Goal: Task Accomplishment & Management: Manage account settings

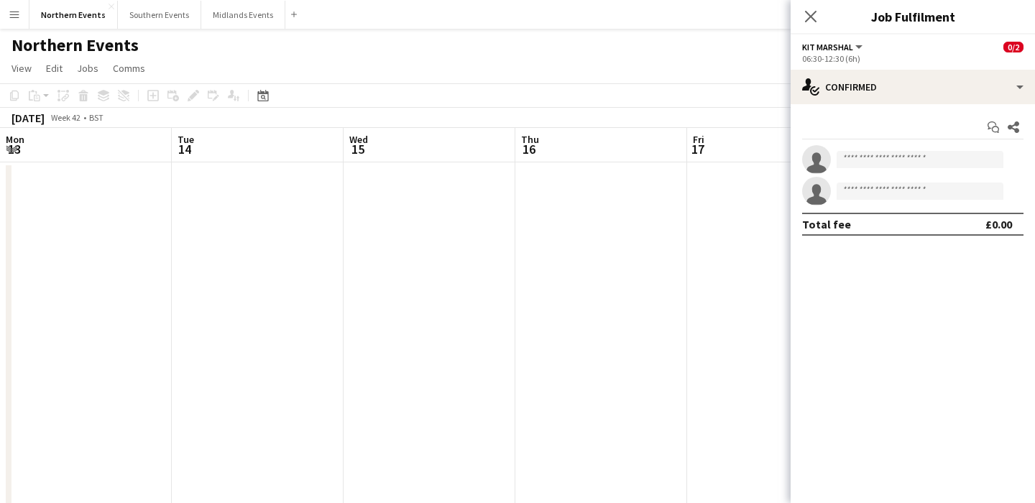
scroll to position [0, 427]
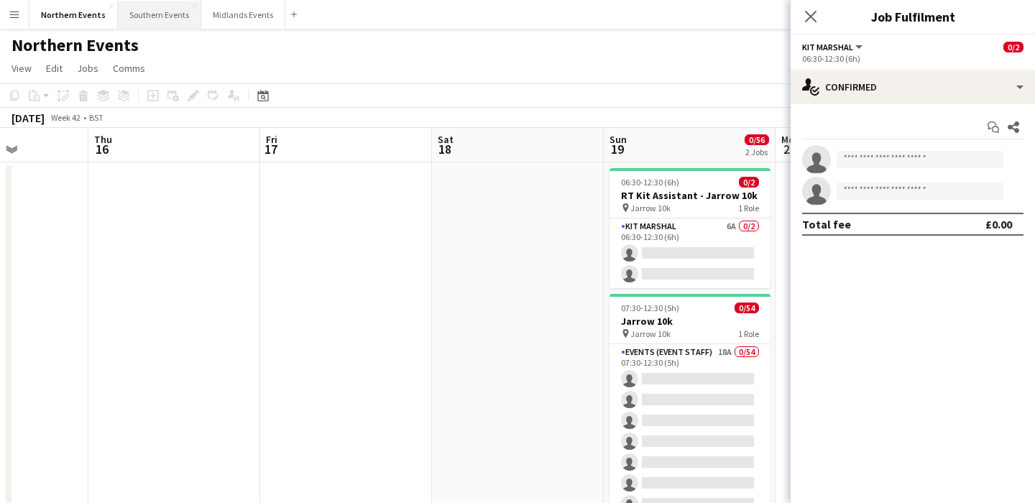
click at [149, 15] on button "Southern Events Close" at bounding box center [159, 15] width 83 height 28
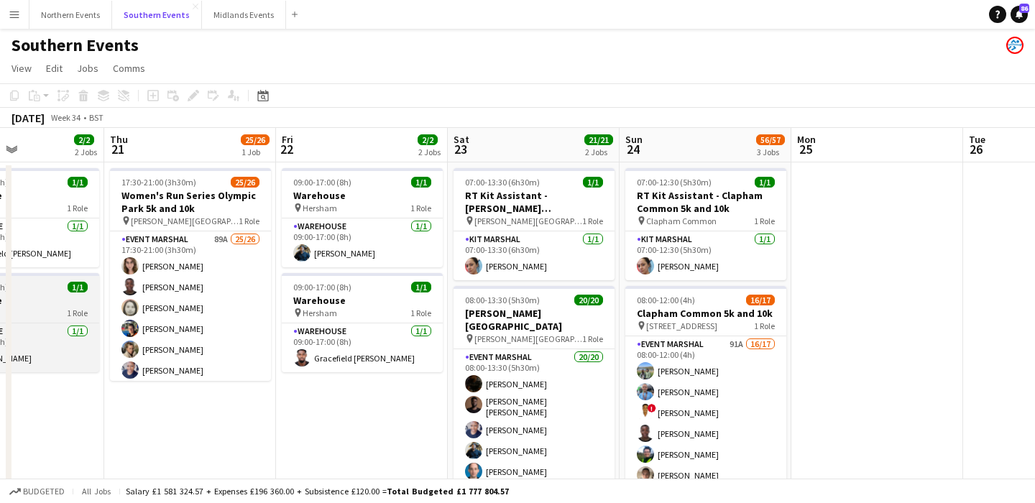
scroll to position [0, 403]
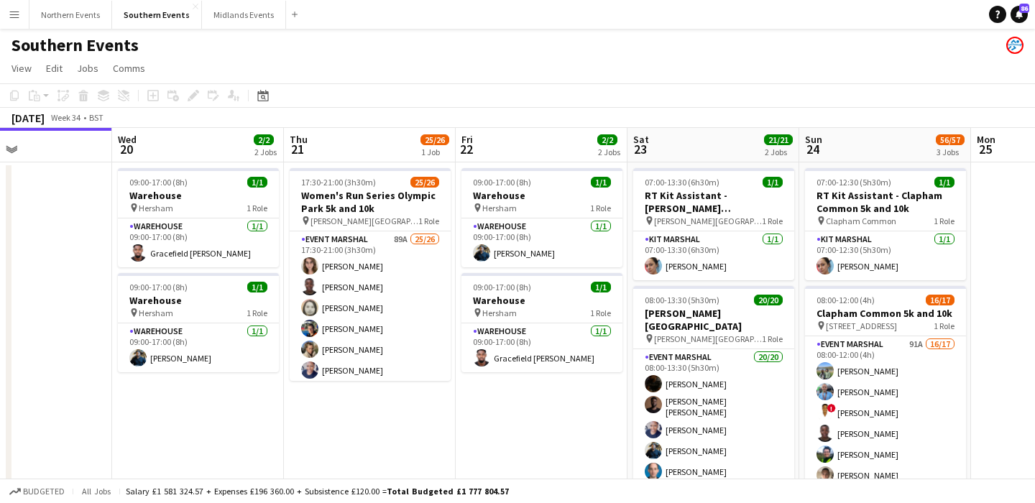
click at [12, 17] on app-icon "Menu" at bounding box center [14, 14] width 11 height 11
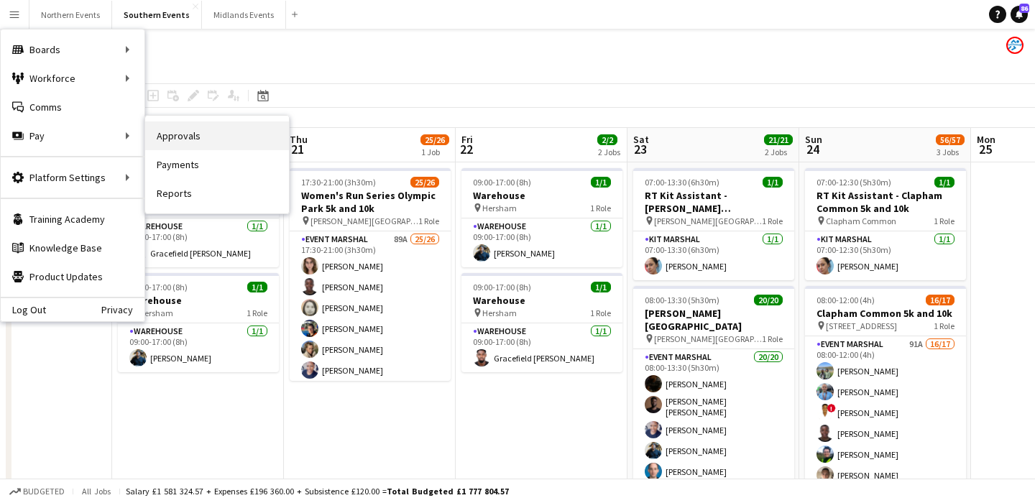
click at [175, 139] on link "Approvals" at bounding box center [217, 135] width 144 height 29
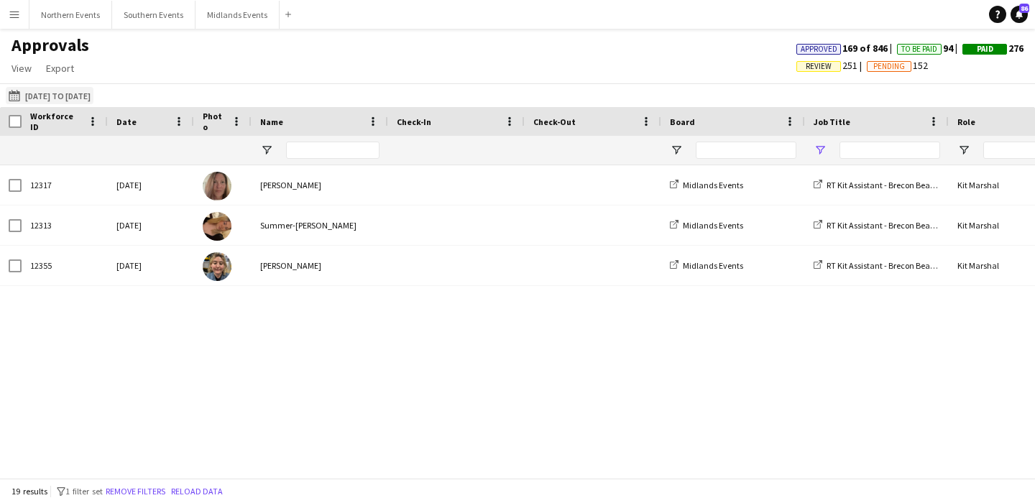
type input "******"
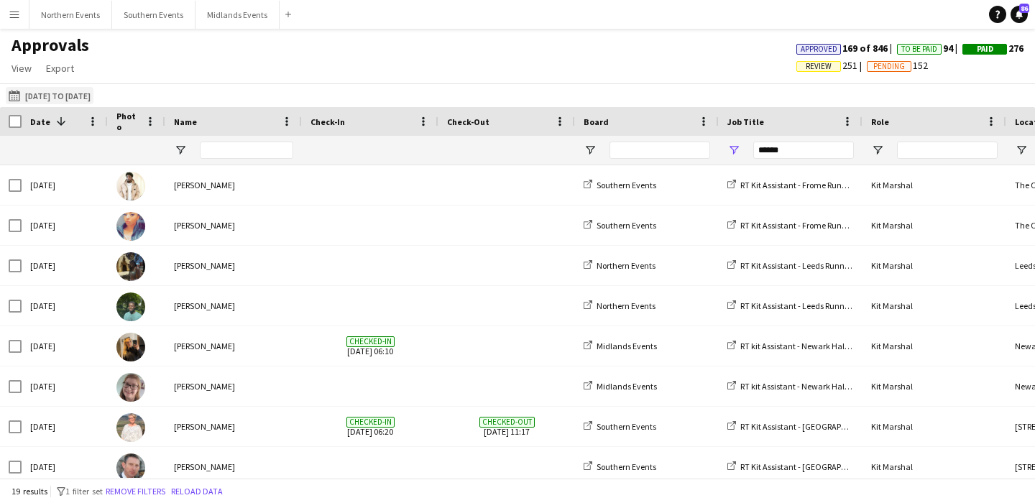
click at [73, 95] on button "09-08-2025 to 18-08-2025 09-08-2025 to 18-08-2025" at bounding box center [50, 95] width 88 height 17
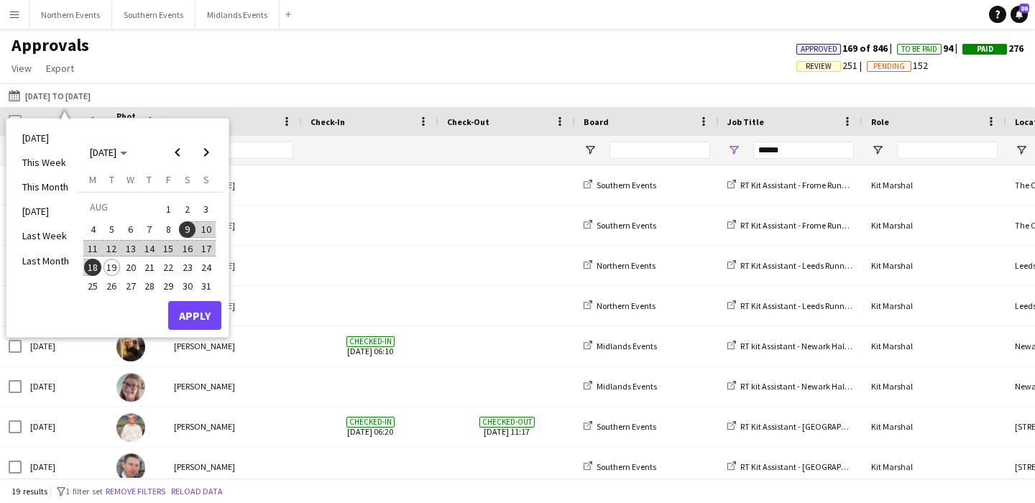
click at [188, 230] on span "9" at bounding box center [187, 229] width 17 height 17
click at [114, 267] on span "19" at bounding box center [111, 267] width 17 height 17
click at [195, 309] on button "Apply" at bounding box center [194, 315] width 53 height 29
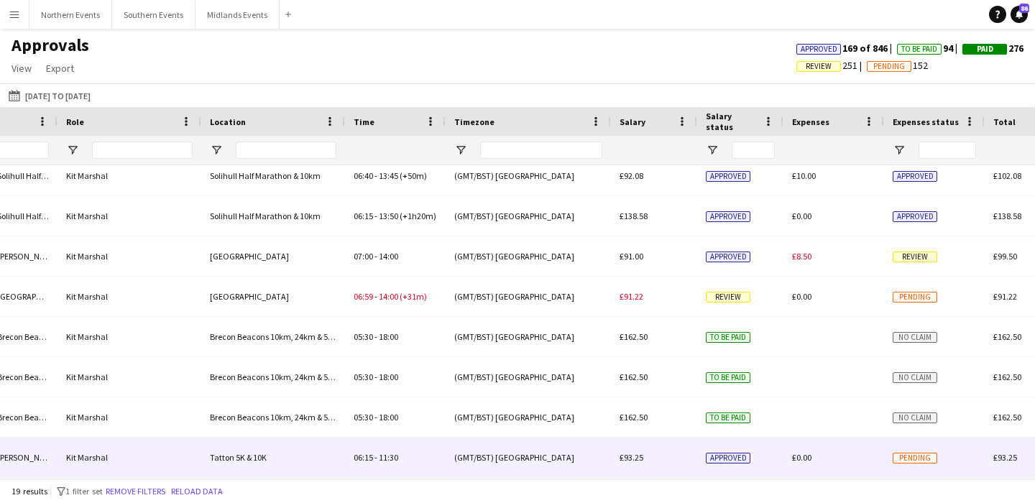
click at [391, 451] on div "06:15 - 11:30" at bounding box center [395, 458] width 101 height 40
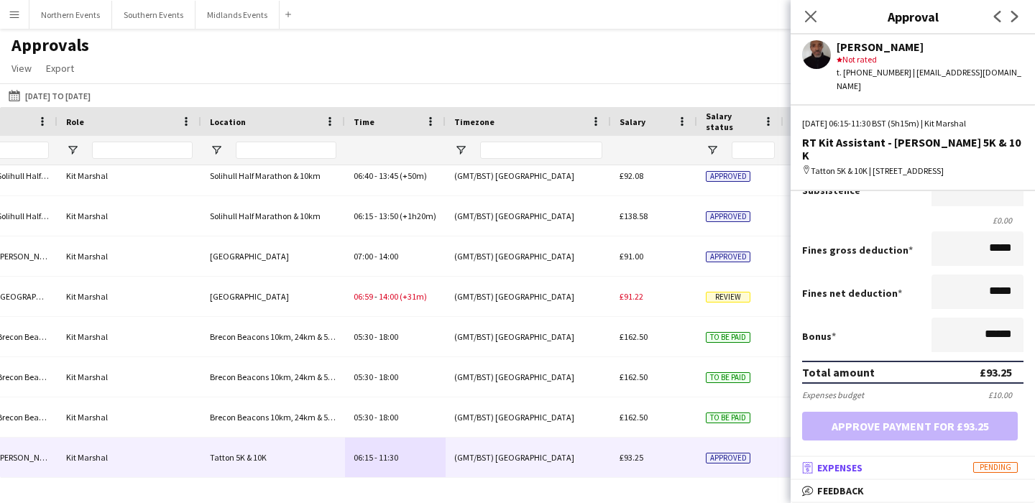
click at [874, 461] on mat-expansion-panel-header "receipt Expenses Pending" at bounding box center [912, 468] width 244 height 22
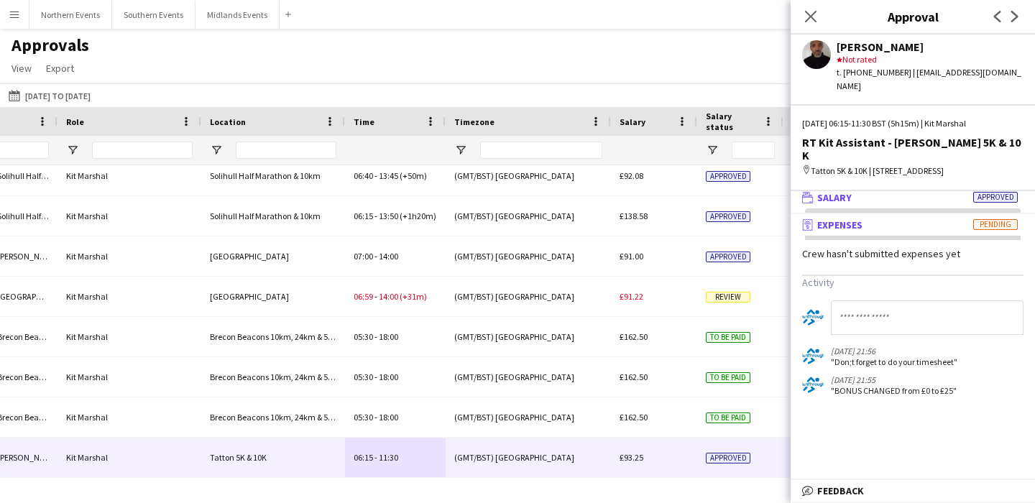
click at [876, 191] on mat-panel-title "wallet Salary Approved" at bounding box center [909, 197] width 239 height 13
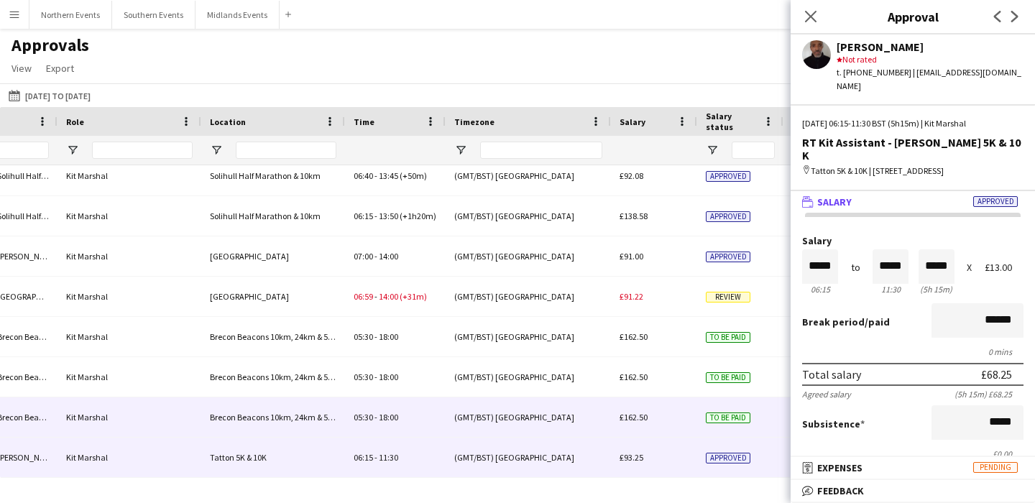
click at [341, 419] on div "Brecon Beacons 10km, 24km & 51km" at bounding box center [273, 417] width 144 height 40
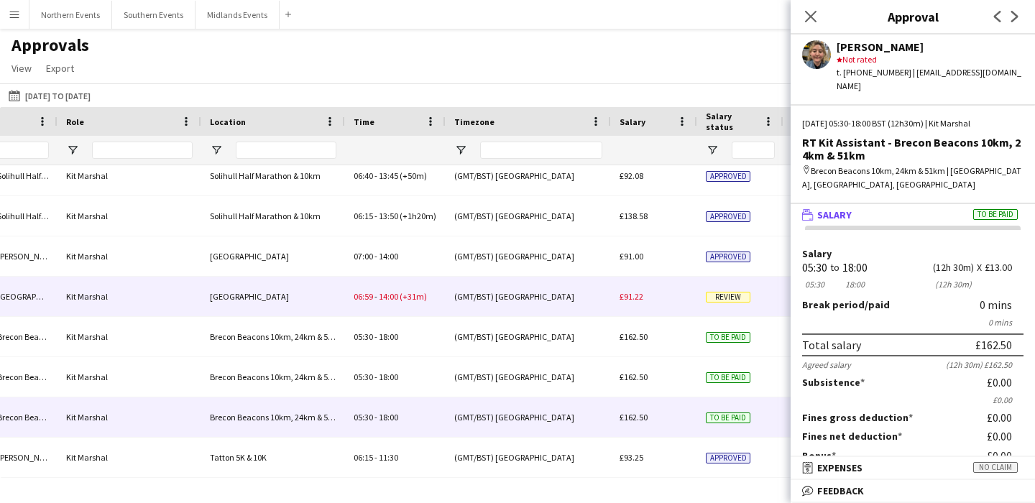
click at [342, 306] on div "[GEOGRAPHIC_DATA]" at bounding box center [273, 297] width 144 height 40
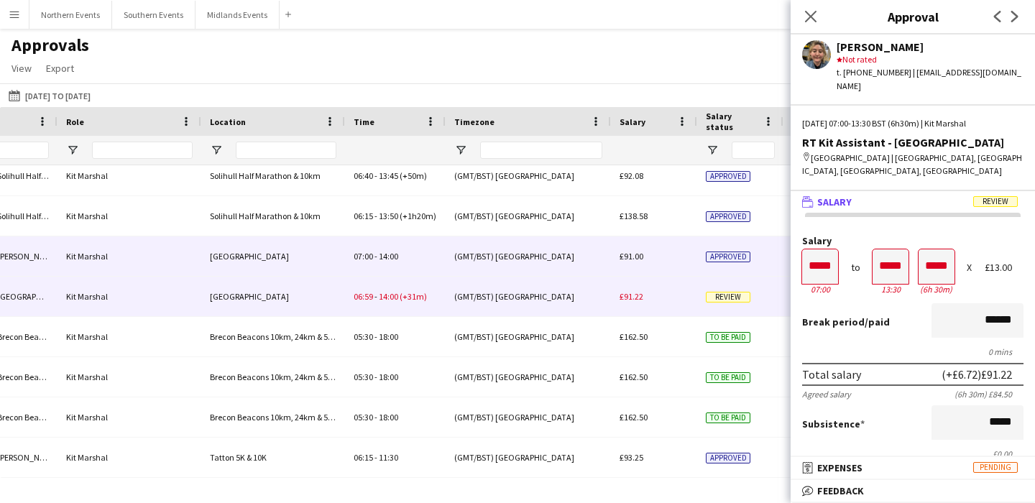
click at [537, 248] on div "(GMT/BST) [GEOGRAPHIC_DATA]" at bounding box center [527, 256] width 165 height 40
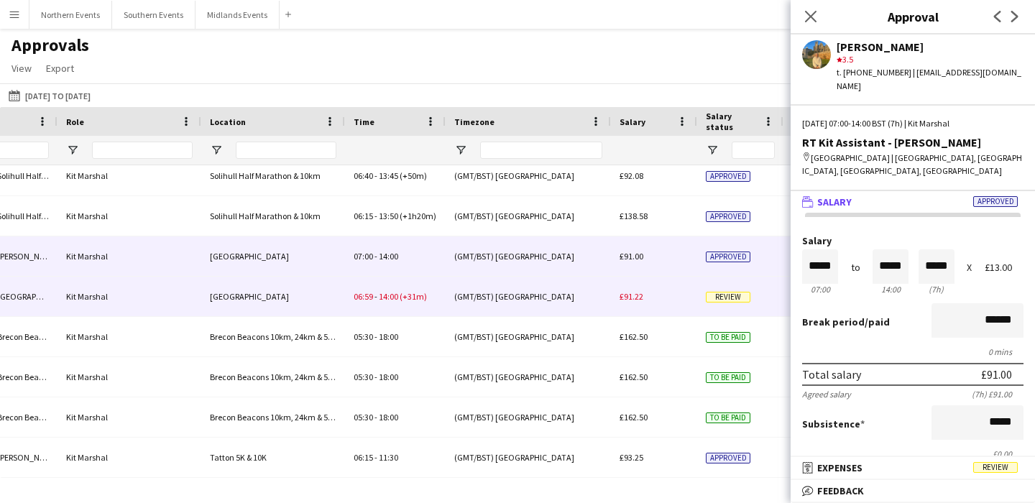
click at [533, 287] on div "(GMT/BST) [GEOGRAPHIC_DATA]" at bounding box center [527, 297] width 165 height 40
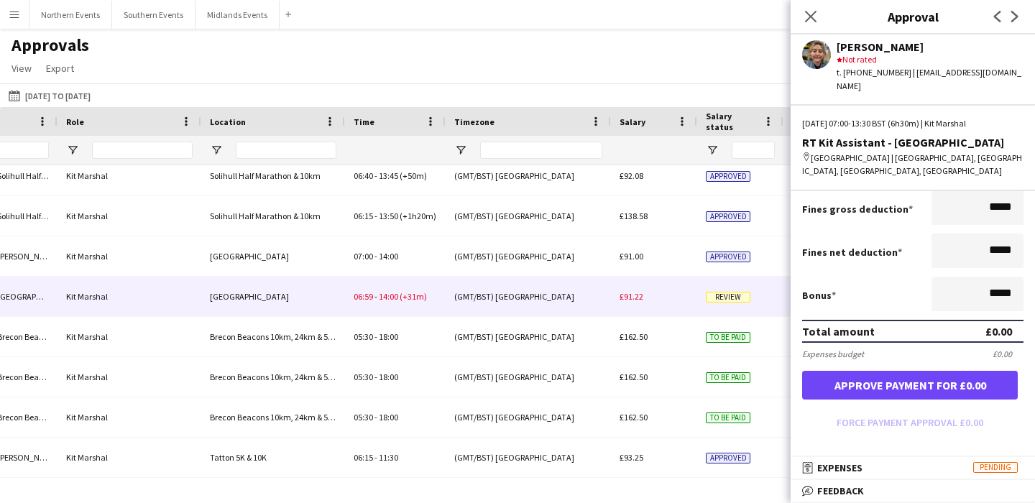
scroll to position [95, 0]
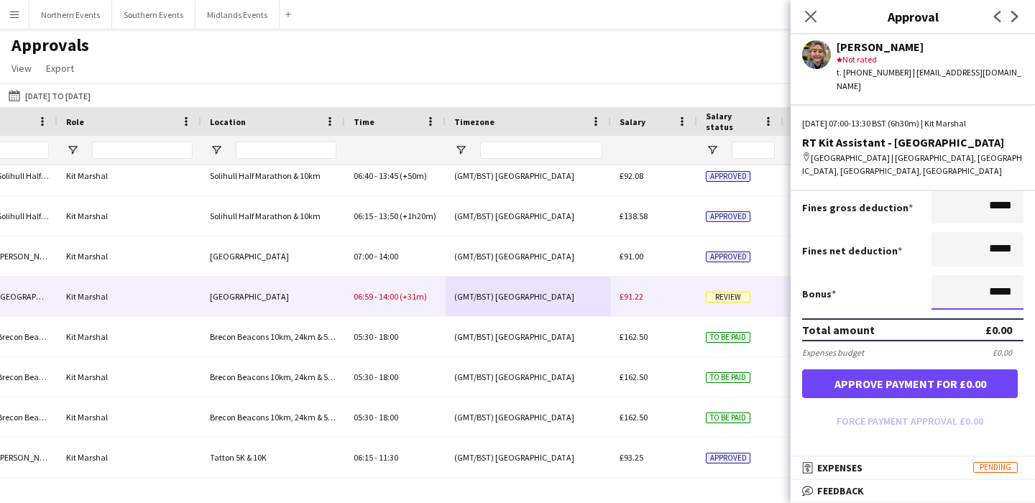
click at [993, 283] on input "*****" at bounding box center [977, 292] width 92 height 34
type input "******"
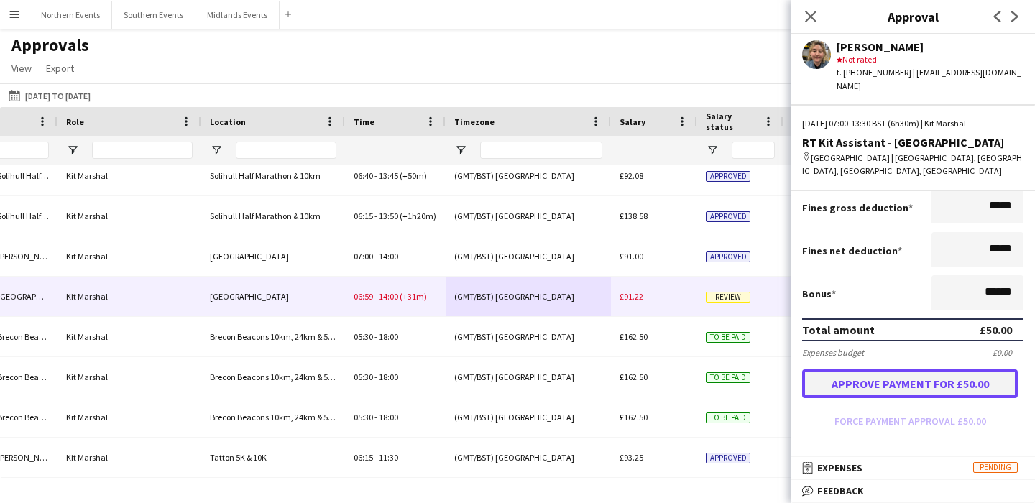
click at [934, 369] on button "Approve payment for £50.00" at bounding box center [910, 383] width 216 height 29
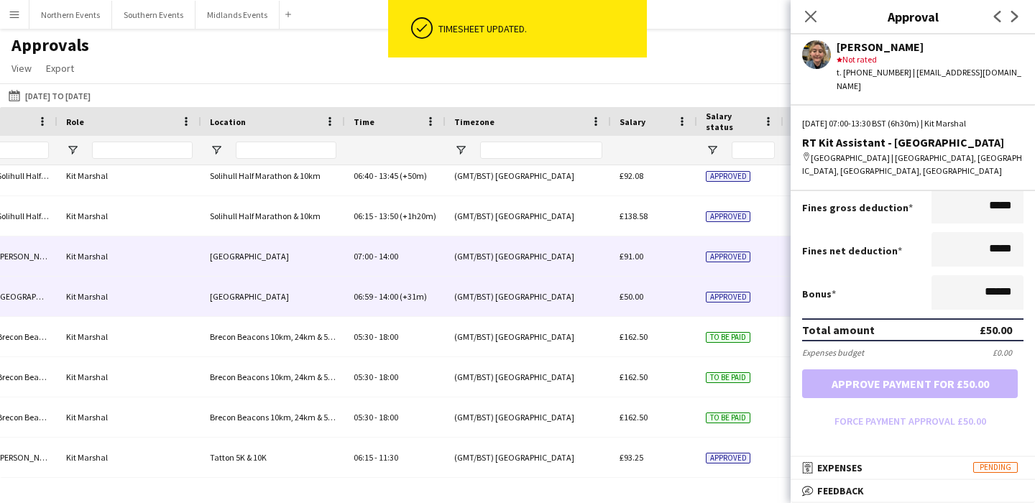
click at [287, 257] on div "[GEOGRAPHIC_DATA]" at bounding box center [273, 256] width 144 height 40
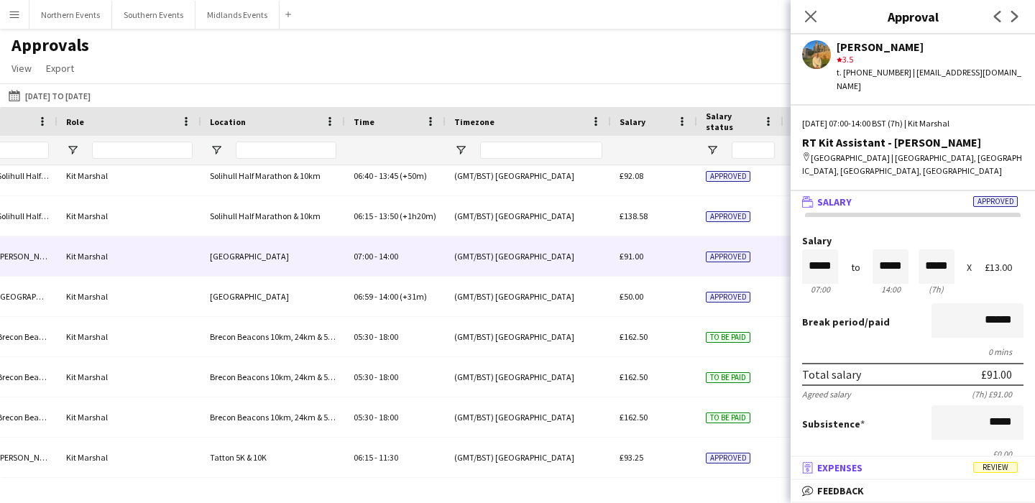
click at [902, 470] on mat-panel-title "receipt Expenses Review" at bounding box center [909, 467] width 239 height 13
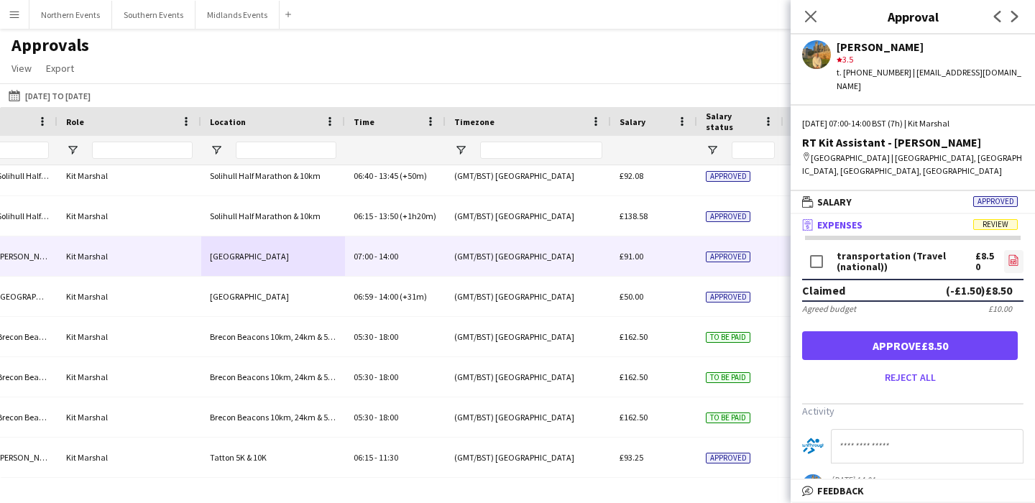
click at [1017, 254] on icon at bounding box center [1013, 259] width 9 height 11
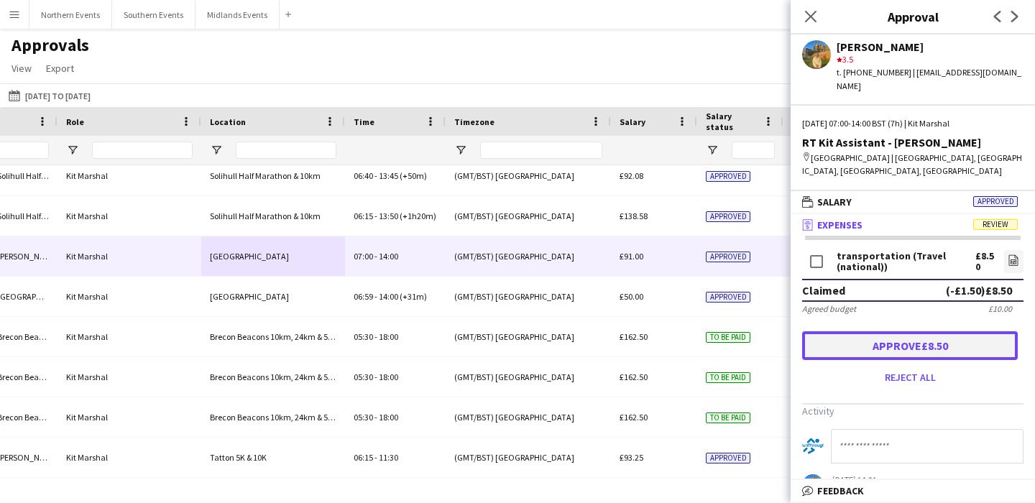
click at [840, 331] on button "Approve £8.50" at bounding box center [910, 345] width 216 height 29
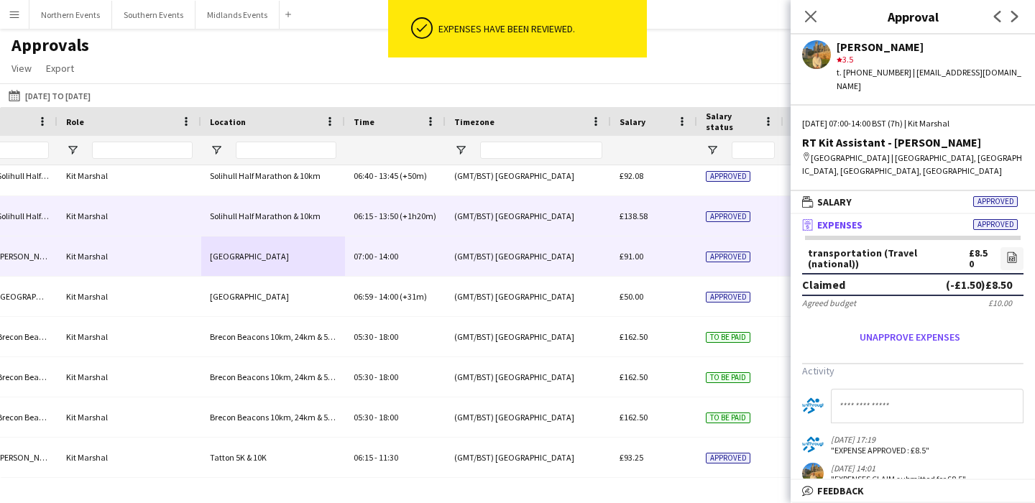
click at [379, 209] on div "06:15 - 13:50 (+1h20m)" at bounding box center [395, 216] width 101 height 40
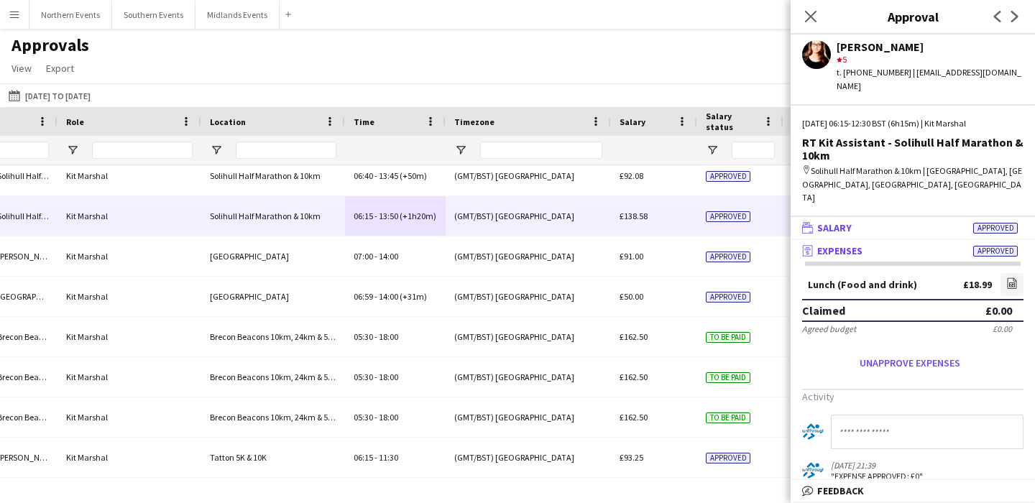
click at [902, 221] on mat-panel-title "wallet Salary Approved" at bounding box center [909, 227] width 239 height 13
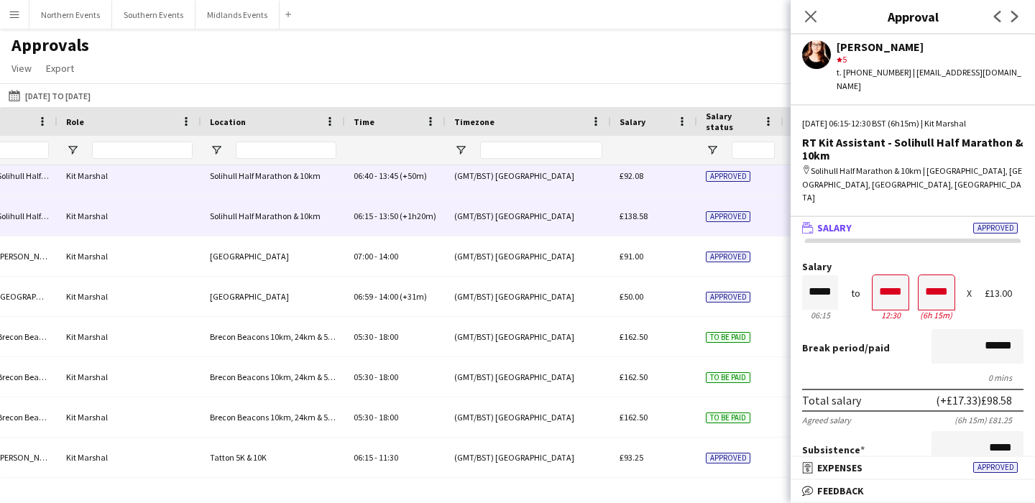
click at [545, 184] on div "(GMT/BST) [GEOGRAPHIC_DATA]" at bounding box center [527, 176] width 165 height 40
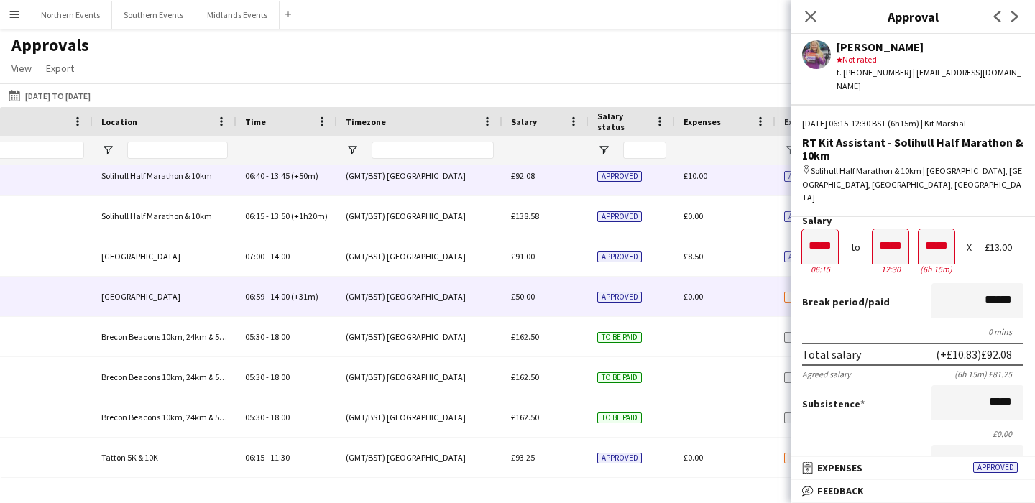
scroll to position [0, 985]
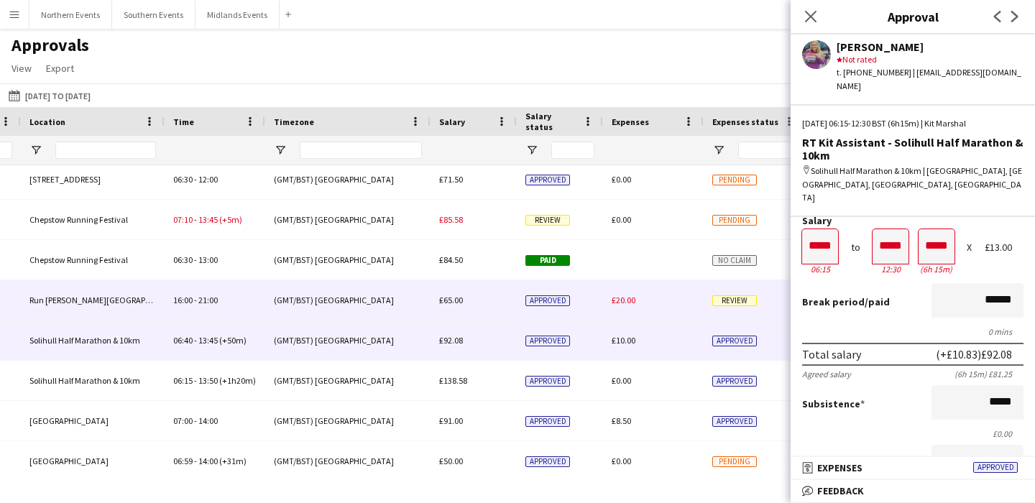
click at [374, 302] on div "(GMT/BST) [GEOGRAPHIC_DATA]" at bounding box center [347, 300] width 165 height 40
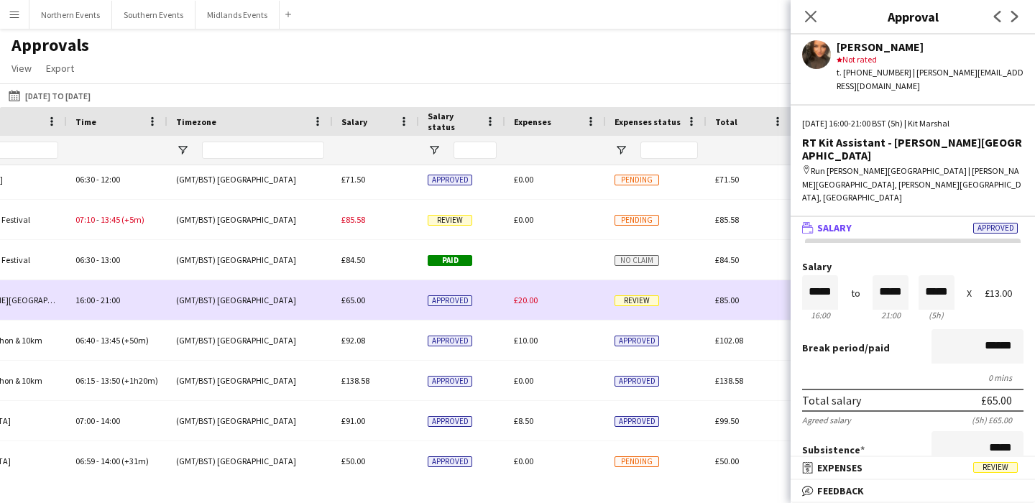
scroll to position [0, 1160]
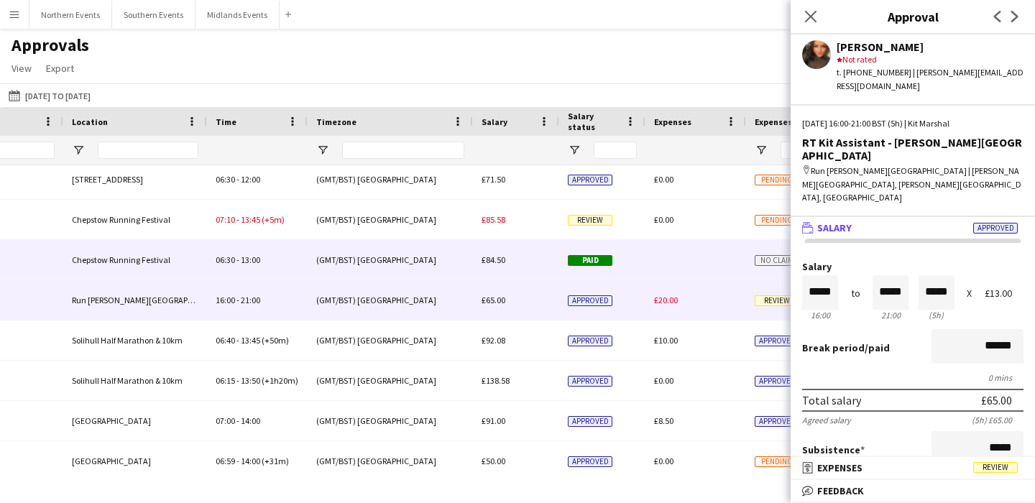
click at [428, 269] on div "(GMT/BST) [GEOGRAPHIC_DATA]" at bounding box center [390, 260] width 165 height 40
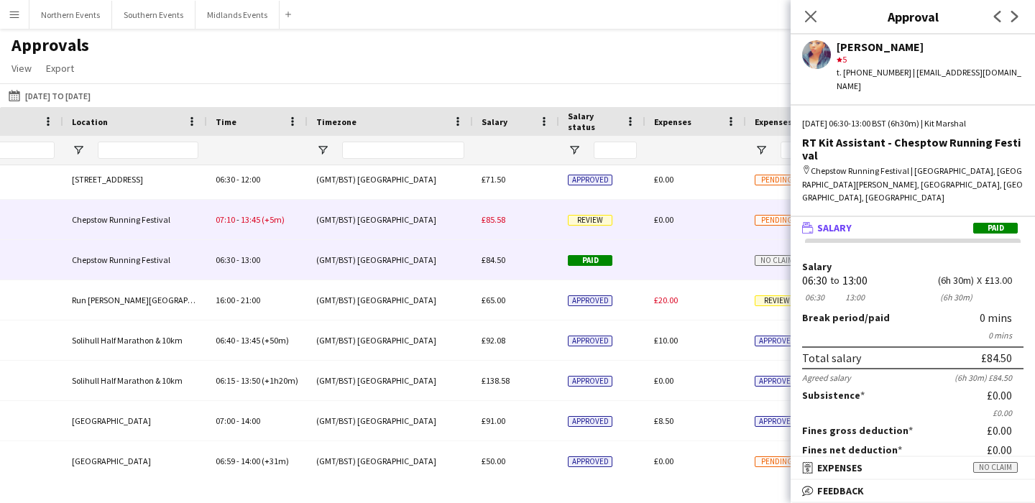
click at [434, 224] on div "(GMT/BST) [GEOGRAPHIC_DATA]" at bounding box center [390, 220] width 165 height 40
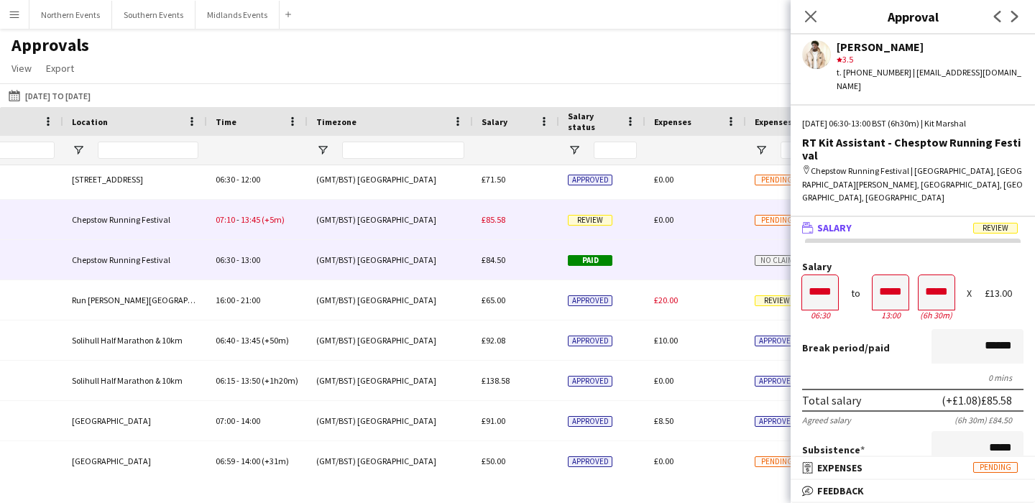
click at [396, 257] on div "(GMT/BST) [GEOGRAPHIC_DATA]" at bounding box center [390, 260] width 165 height 40
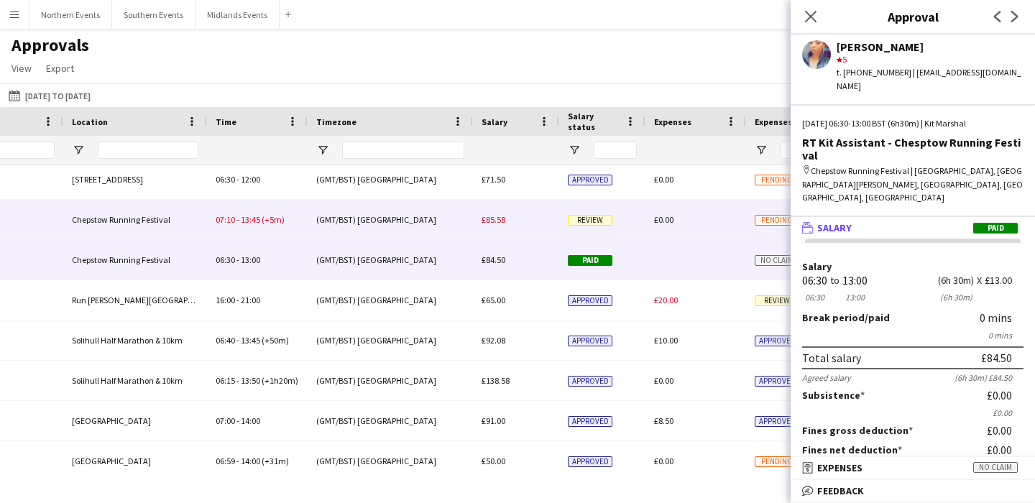
click at [399, 226] on div "(GMT/BST) [GEOGRAPHIC_DATA]" at bounding box center [390, 220] width 165 height 40
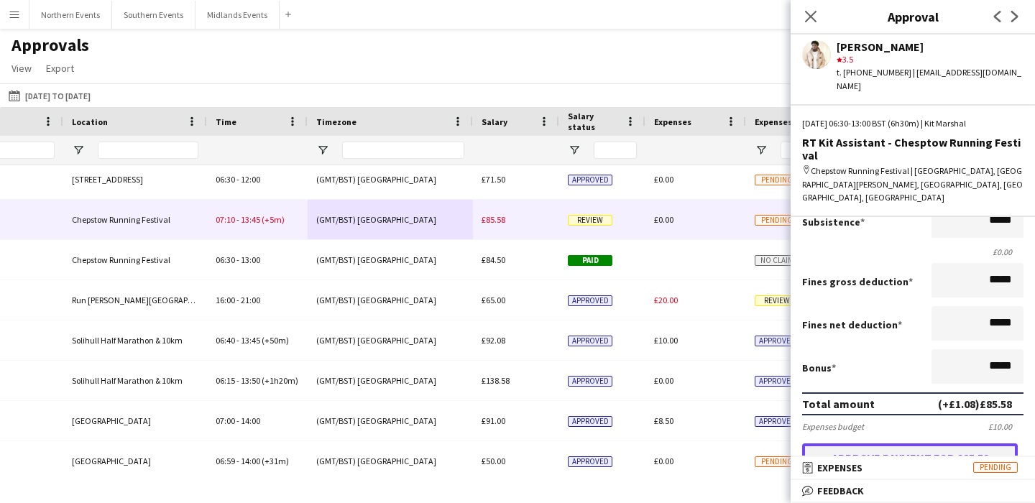
click at [875, 443] on button "Approve payment for £85.58" at bounding box center [910, 457] width 216 height 29
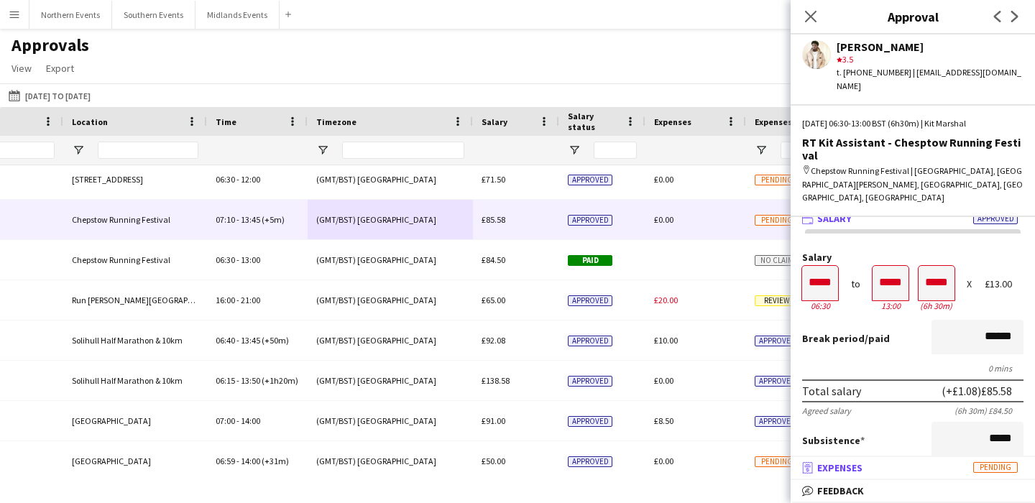
click at [873, 464] on mat-panel-title "receipt Expenses Pending" at bounding box center [909, 467] width 239 height 13
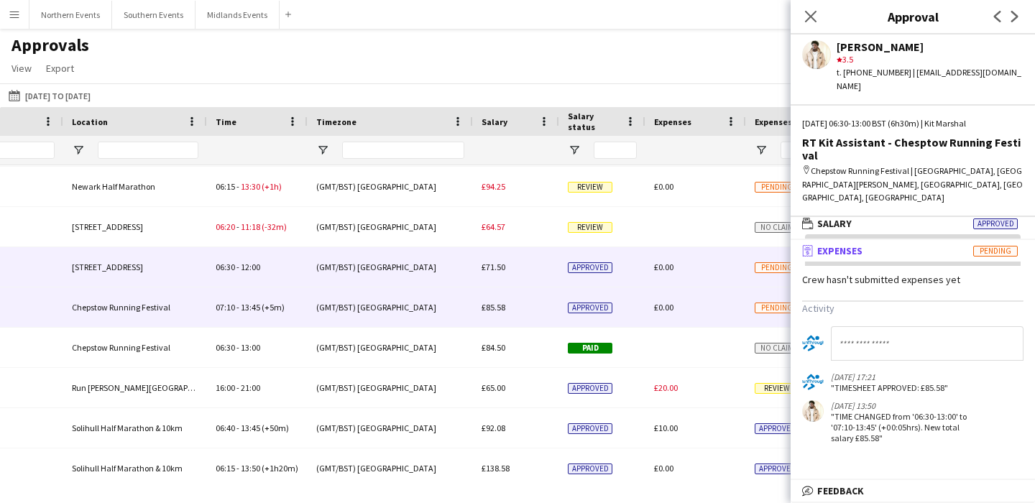
click at [443, 254] on div "(GMT/BST) [GEOGRAPHIC_DATA]" at bounding box center [390, 267] width 165 height 40
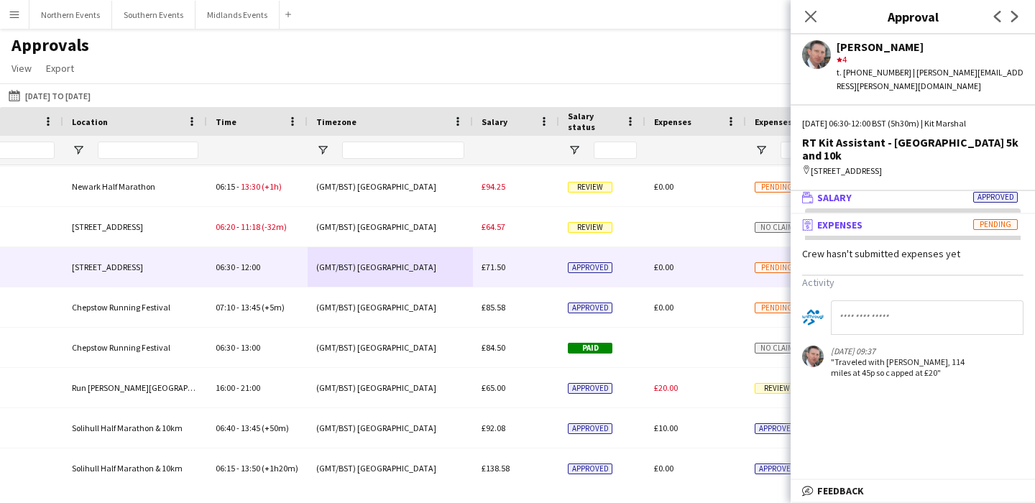
click at [922, 191] on mat-panel-title "wallet Salary Approved" at bounding box center [909, 197] width 239 height 13
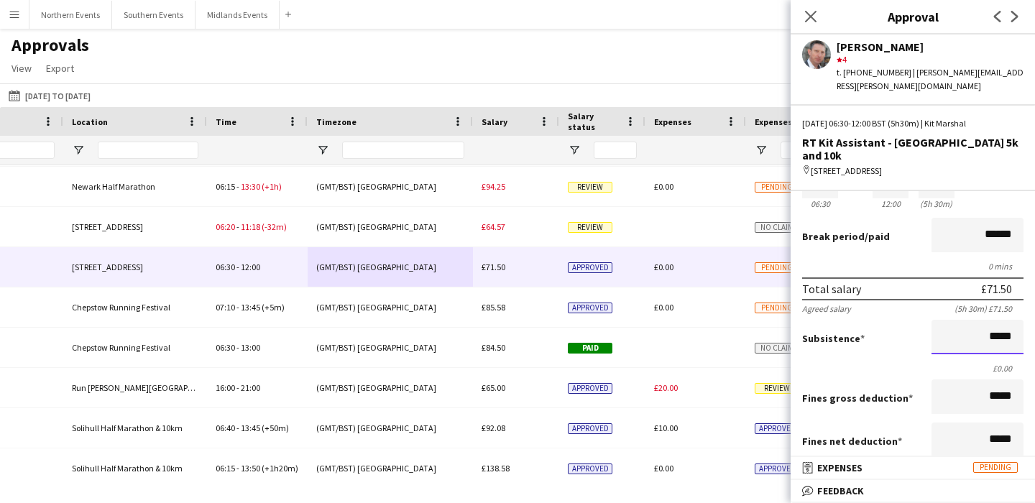
click at [989, 322] on input "*****" at bounding box center [977, 337] width 92 height 34
type input "******"
click at [936, 344] on form "Salary ***** 06:30 to ***** 12:00 ***** (5h 30m) X £13.00 Break period /paid **…" at bounding box center [912, 386] width 244 height 473
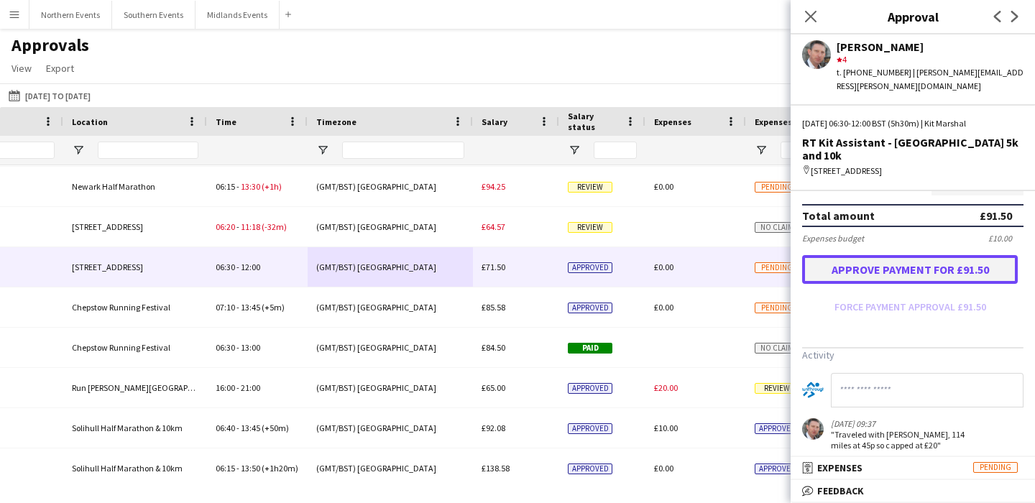
click at [891, 258] on button "Approve payment for £91.50" at bounding box center [910, 269] width 216 height 29
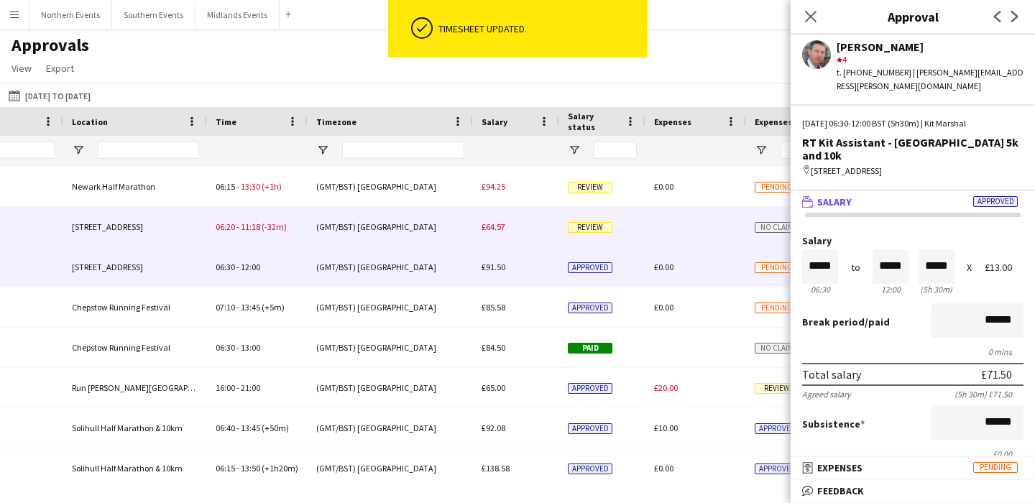
click at [400, 228] on div "(GMT/BST) [GEOGRAPHIC_DATA]" at bounding box center [390, 227] width 165 height 40
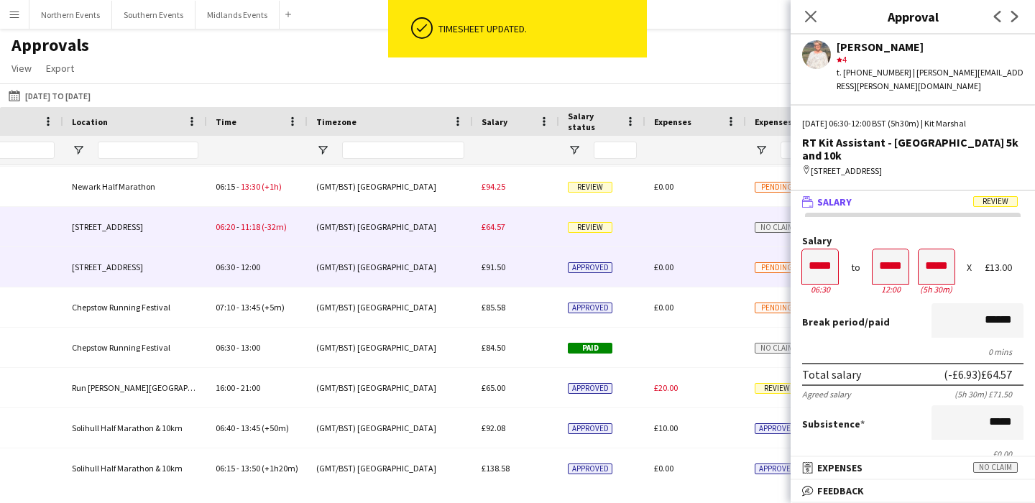
click at [407, 267] on div "(GMT/BST) [GEOGRAPHIC_DATA]" at bounding box center [390, 267] width 165 height 40
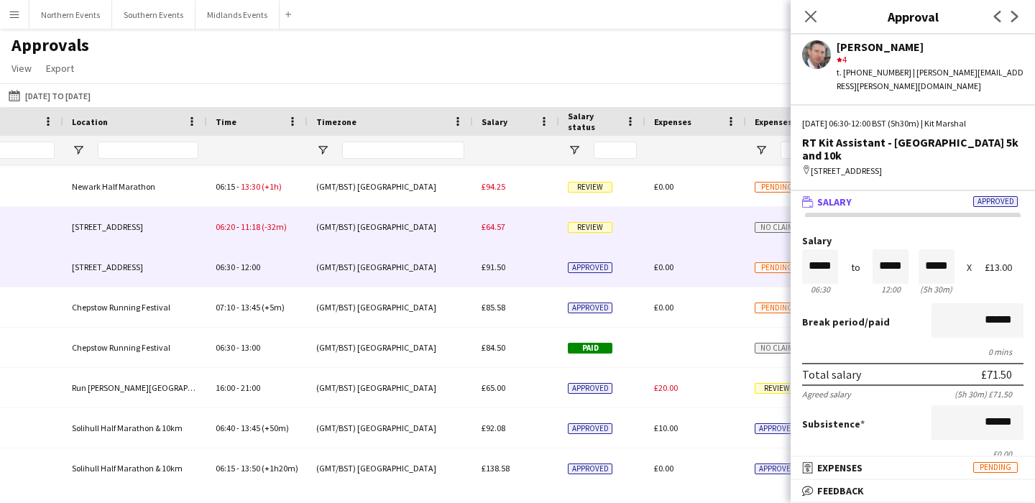
click at [403, 238] on div "(GMT/BST) [GEOGRAPHIC_DATA]" at bounding box center [390, 227] width 165 height 40
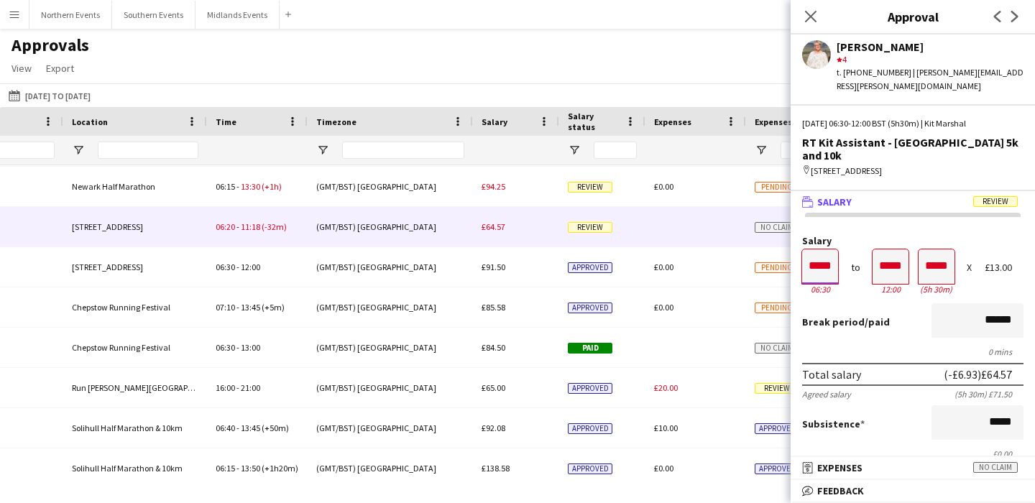
click at [828, 252] on input "*****" at bounding box center [820, 266] width 36 height 34
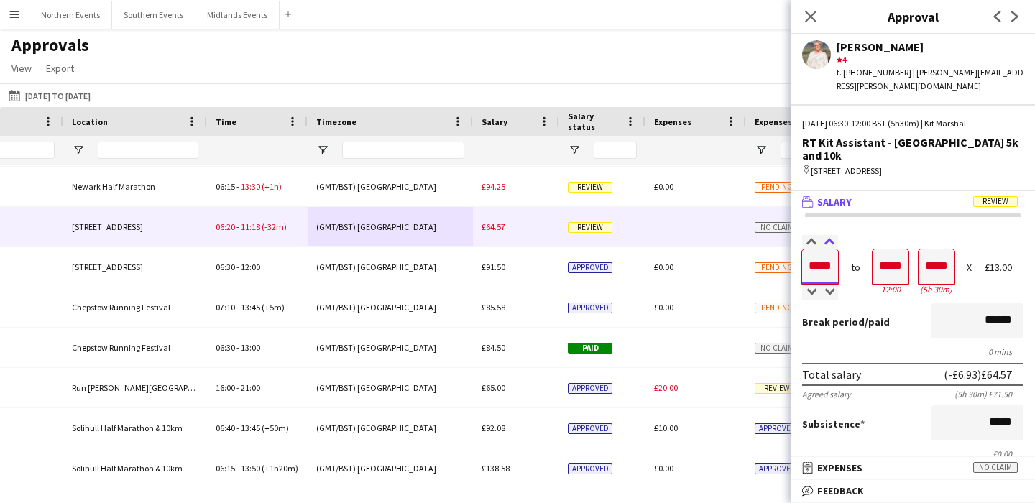
type input "*****"
click at [830, 235] on div at bounding box center [829, 242] width 18 height 14
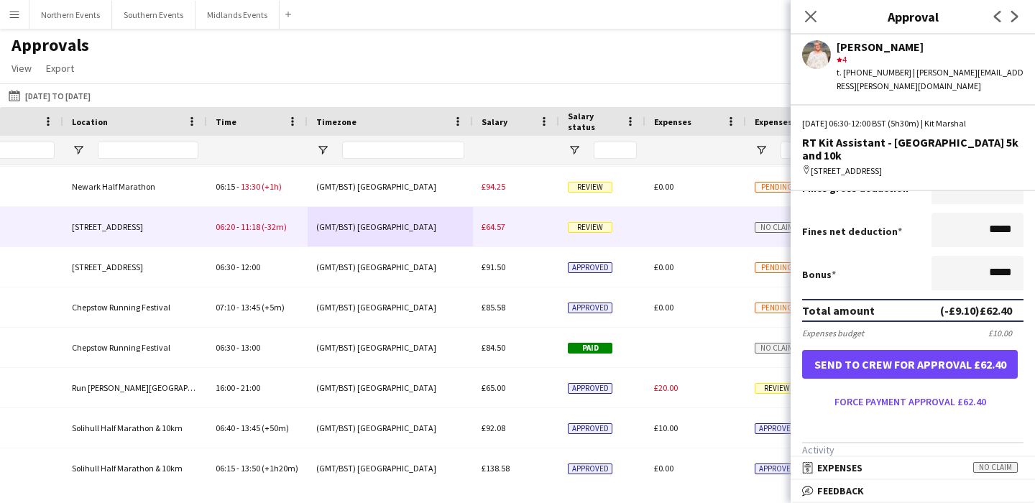
scroll to position [313, 0]
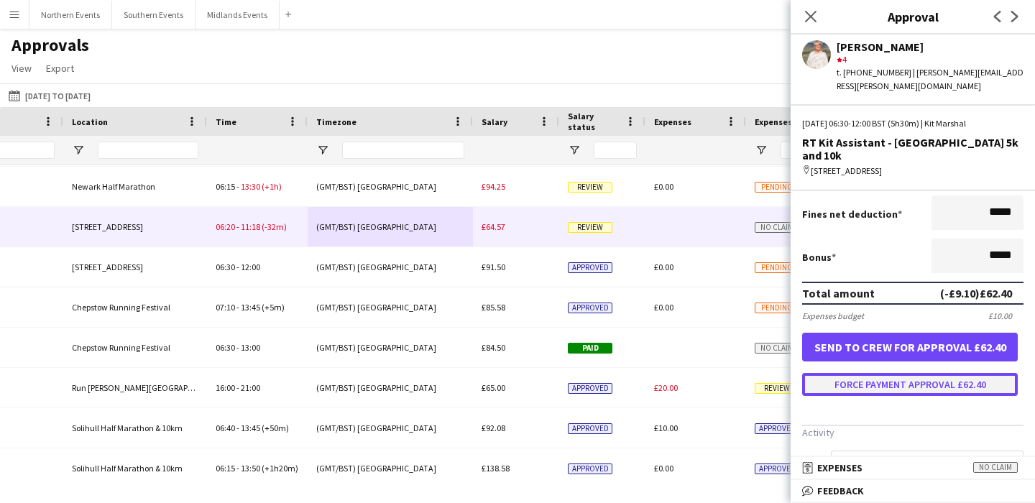
click at [908, 374] on button "Force payment approval £62.40" at bounding box center [910, 384] width 216 height 23
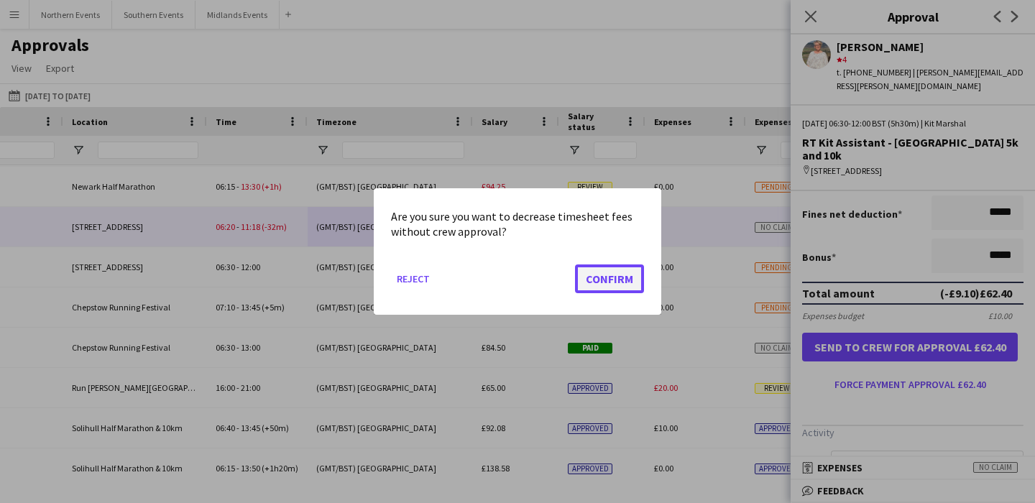
click at [611, 277] on button "Confirm" at bounding box center [609, 278] width 69 height 29
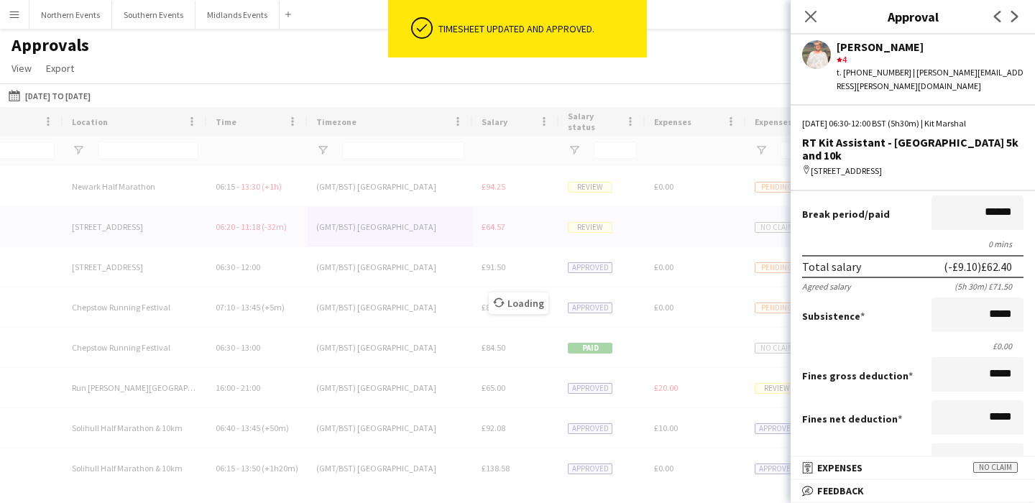
scroll to position [0, 0]
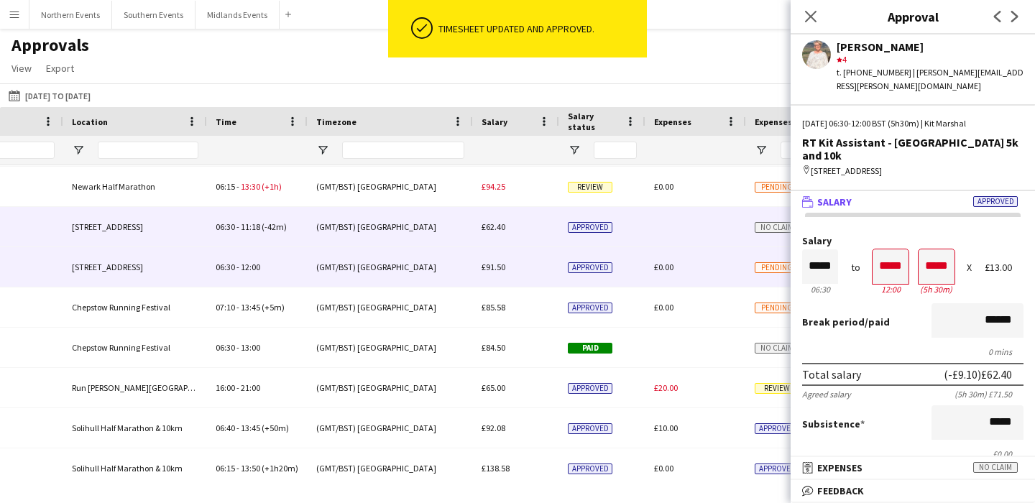
click at [435, 256] on div "(GMT/BST) [GEOGRAPHIC_DATA]" at bounding box center [390, 267] width 165 height 40
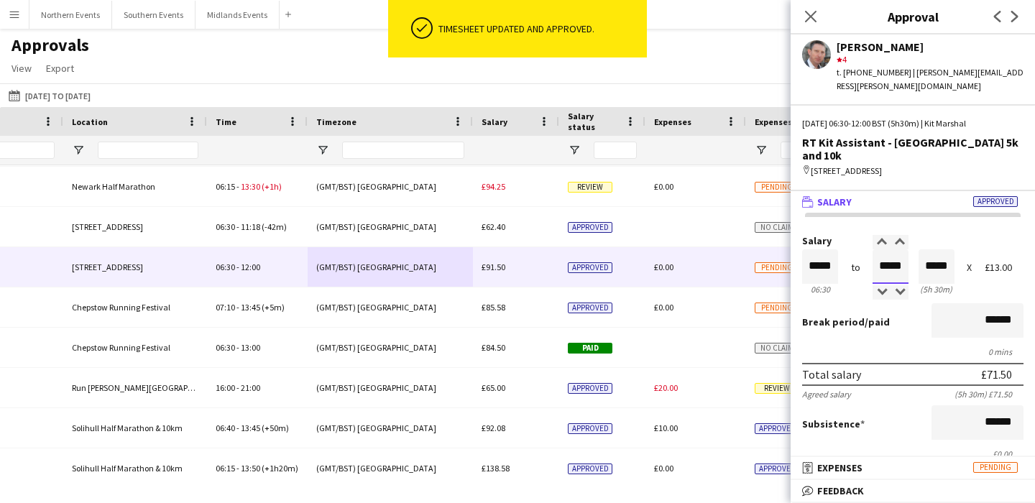
click at [887, 258] on input "*****" at bounding box center [890, 266] width 36 height 34
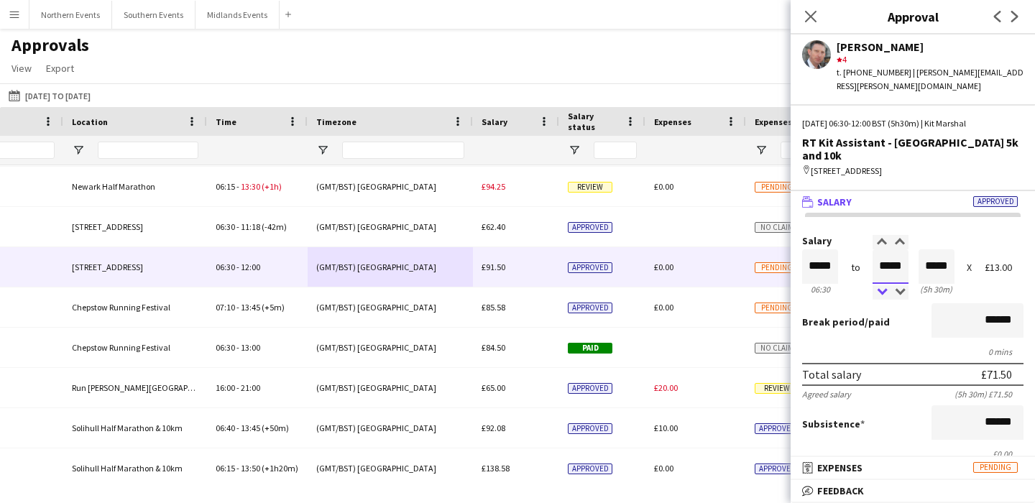
type input "*****"
click at [880, 285] on div at bounding box center [881, 292] width 18 height 14
type input "*****"
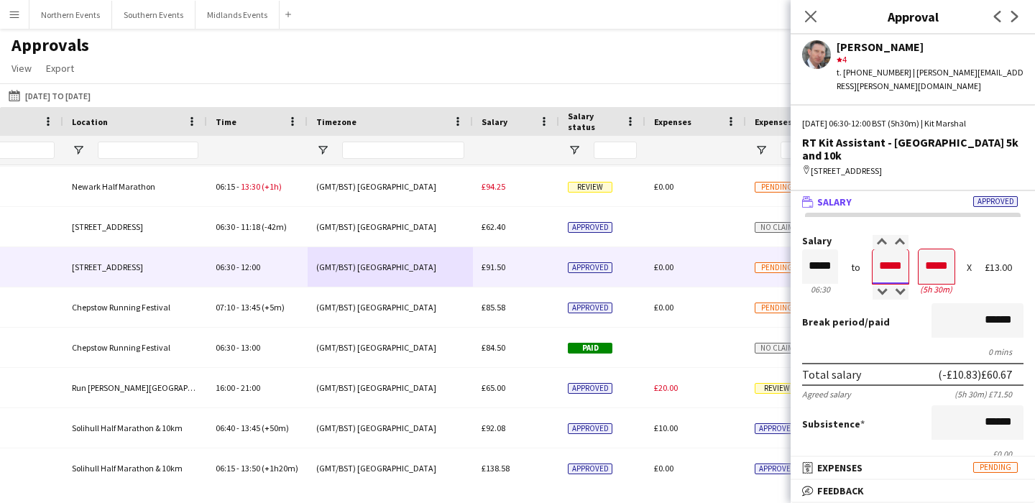
type input "*****"
click at [919, 313] on div "Break period /paid ******" at bounding box center [912, 321] width 221 height 37
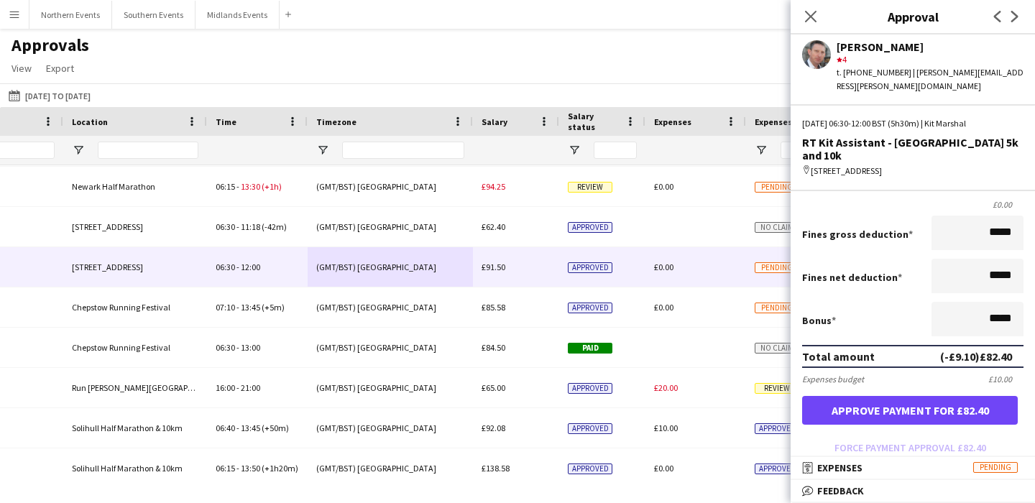
scroll to position [255, 0]
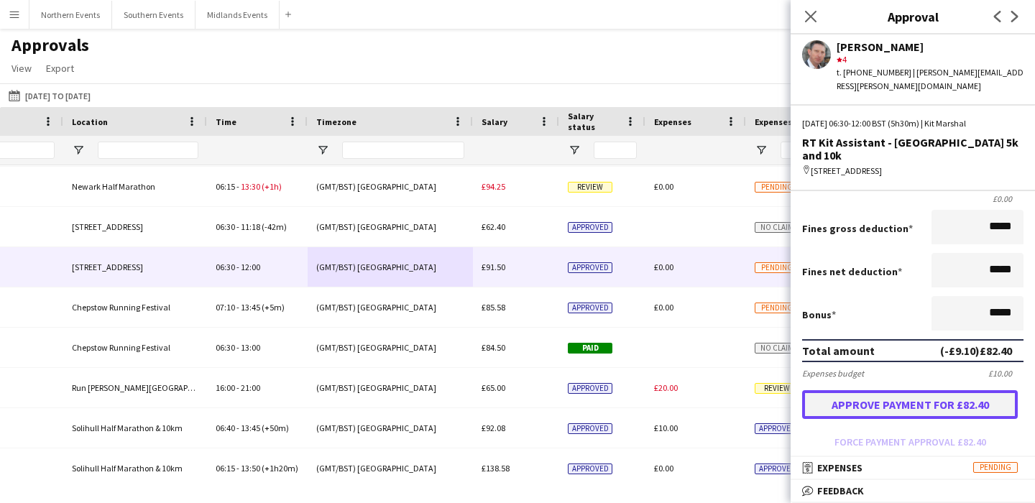
click at [913, 392] on button "Approve payment for £82.40" at bounding box center [910, 404] width 216 height 29
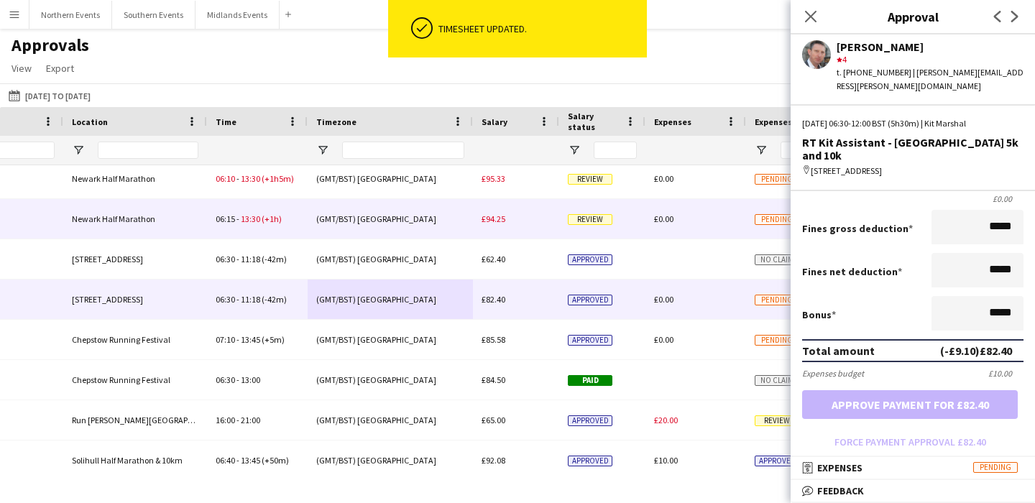
scroll to position [154, 0]
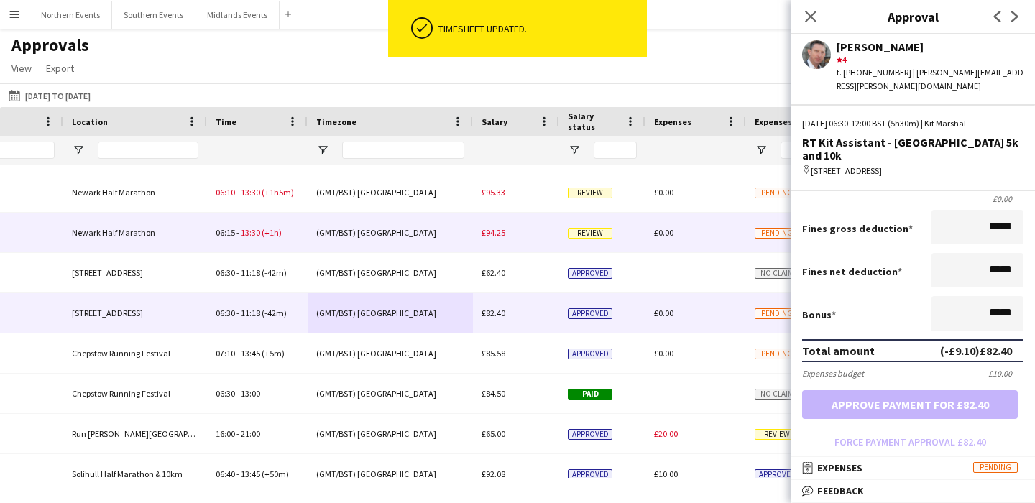
click at [420, 239] on div "(GMT/BST) [GEOGRAPHIC_DATA]" at bounding box center [390, 233] width 165 height 40
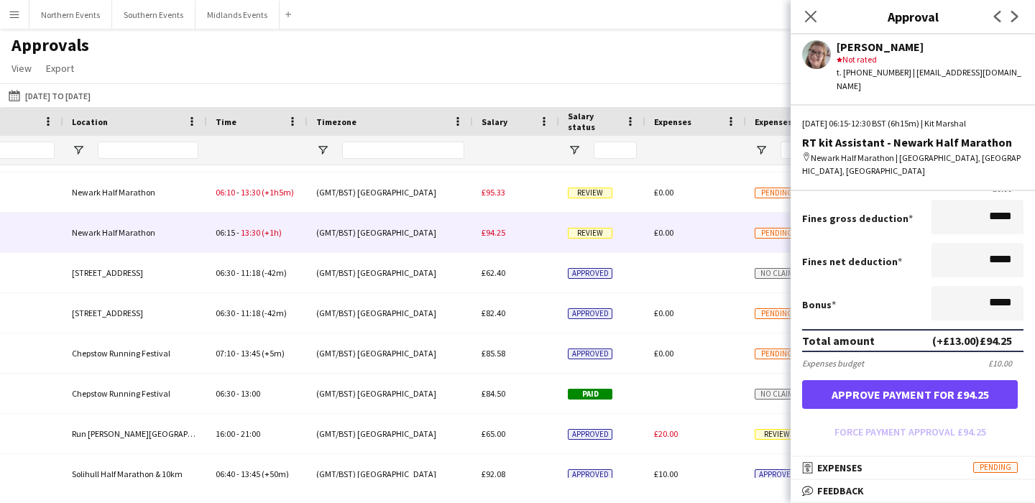
scroll to position [401, 0]
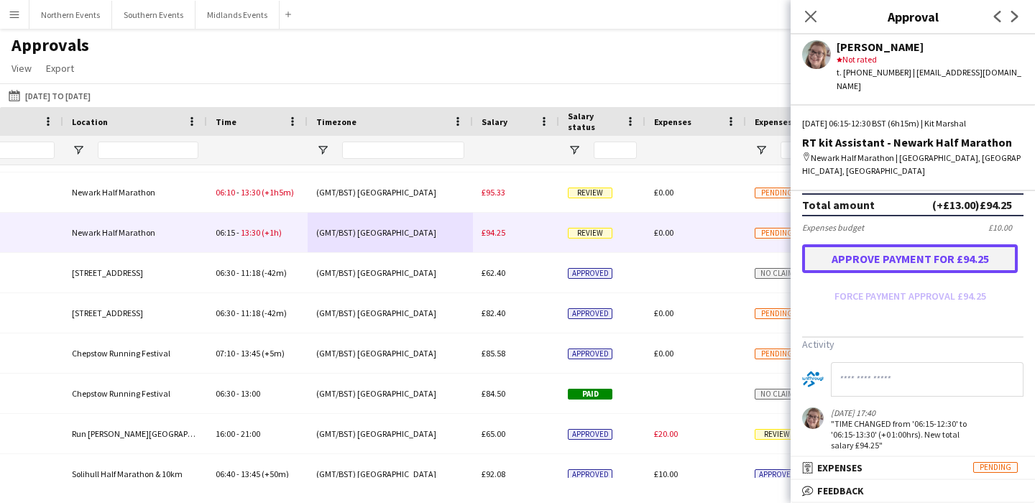
click at [903, 253] on button "Approve payment for £94.25" at bounding box center [910, 258] width 216 height 29
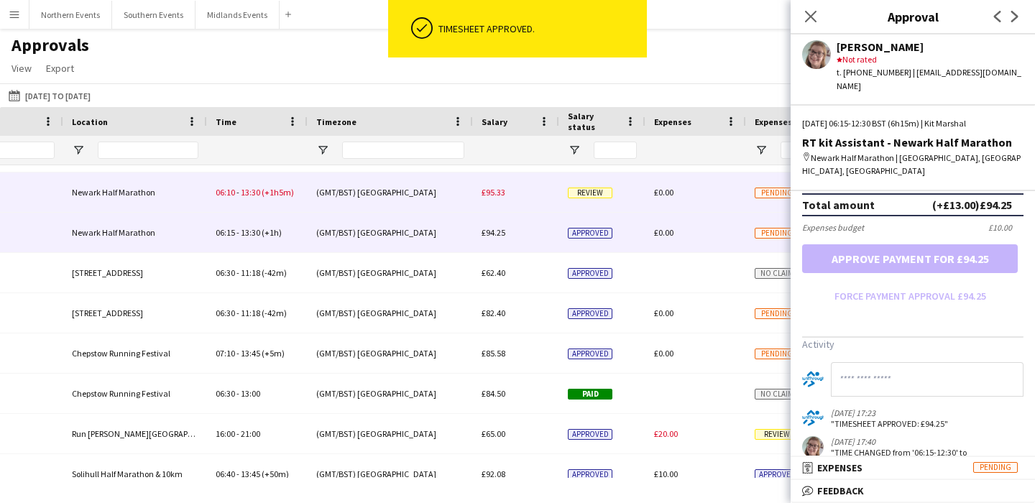
click at [419, 200] on div "(GMT/BST) [GEOGRAPHIC_DATA]" at bounding box center [390, 192] width 165 height 40
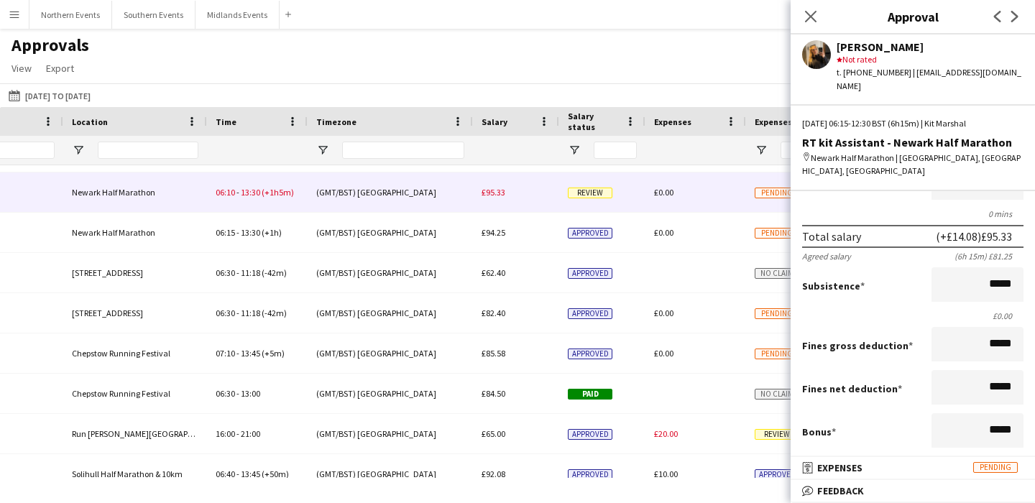
scroll to position [0, 0]
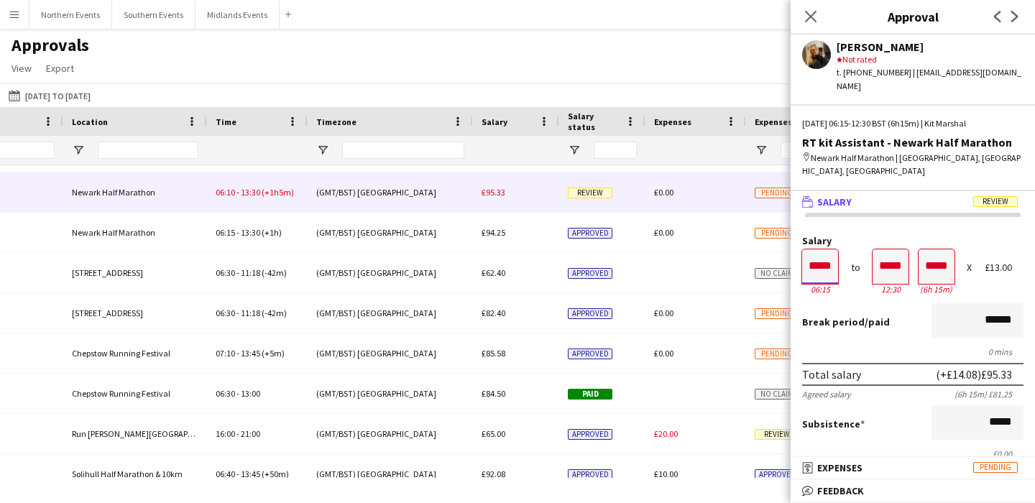
click at [830, 249] on input "*****" at bounding box center [820, 266] width 36 height 34
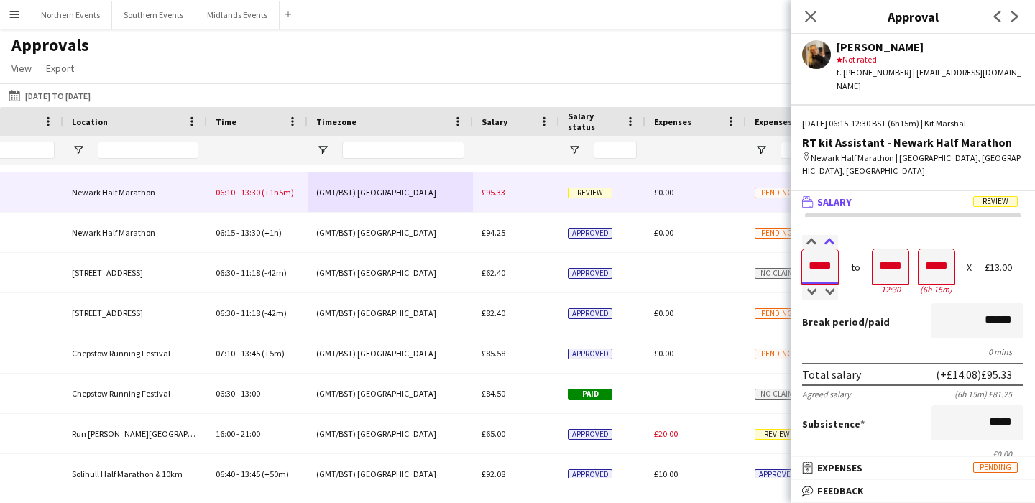
type input "*****"
click at [830, 235] on div at bounding box center [829, 242] width 18 height 14
click at [844, 315] on span "Break period" at bounding box center [833, 321] width 63 height 13
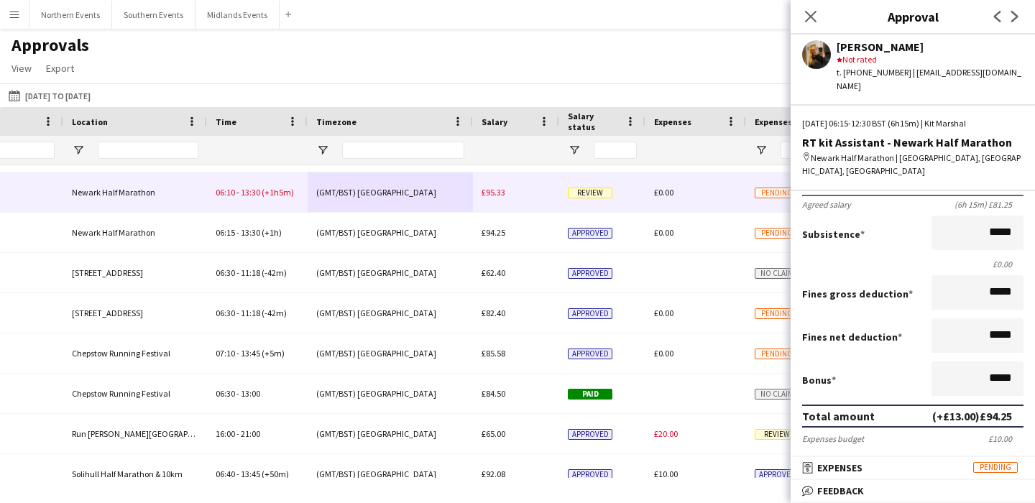
scroll to position [241, 0]
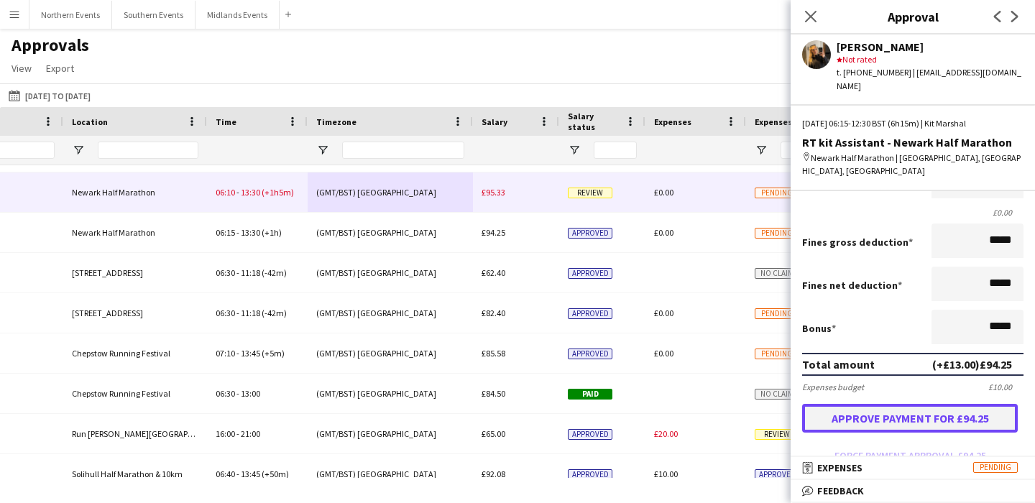
click at [885, 404] on button "Approve payment for £94.25" at bounding box center [910, 418] width 216 height 29
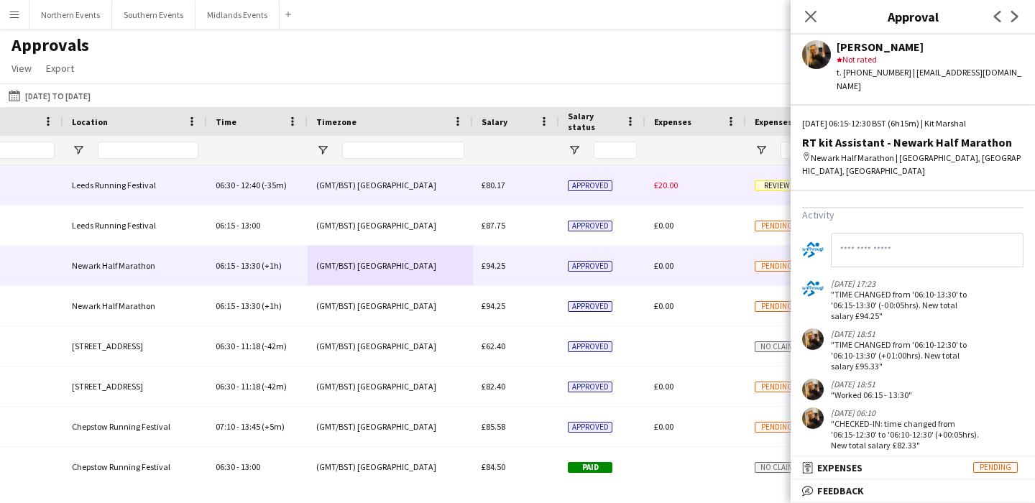
scroll to position [60, 0]
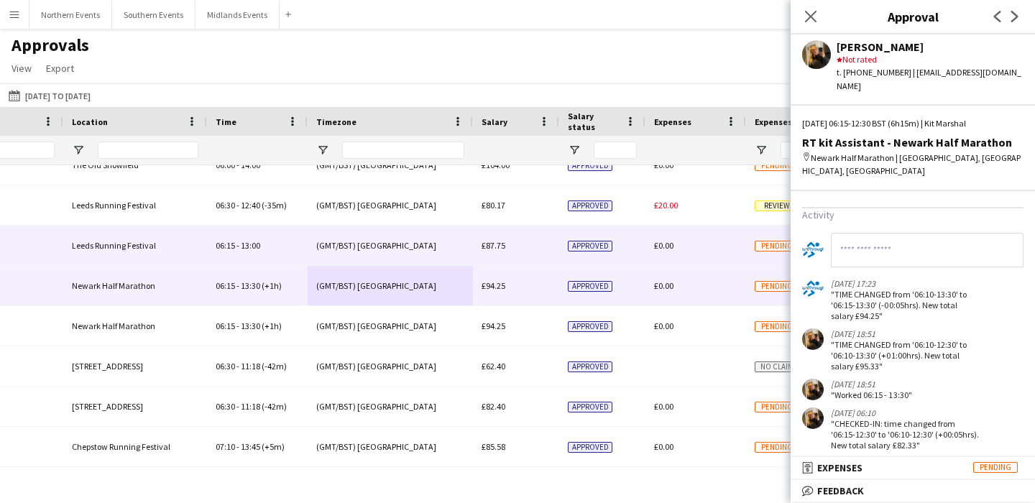
click at [433, 243] on div "(GMT/BST) [GEOGRAPHIC_DATA]" at bounding box center [390, 246] width 165 height 40
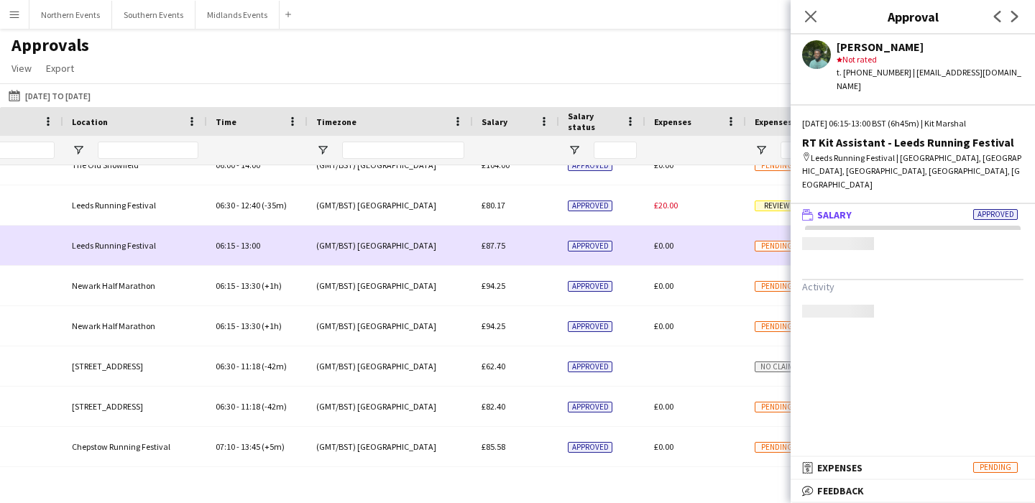
scroll to position [0, 0]
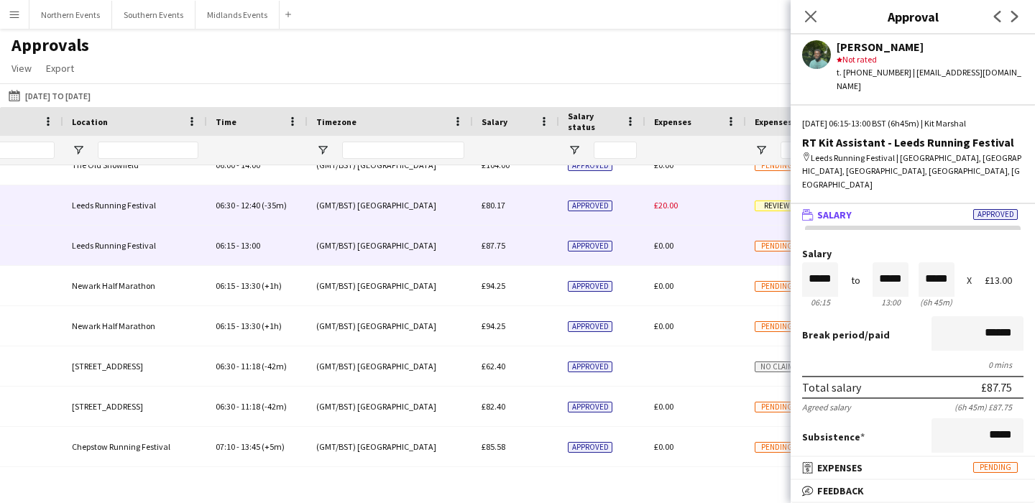
click at [433, 211] on div "(GMT/BST) [GEOGRAPHIC_DATA]" at bounding box center [390, 205] width 165 height 40
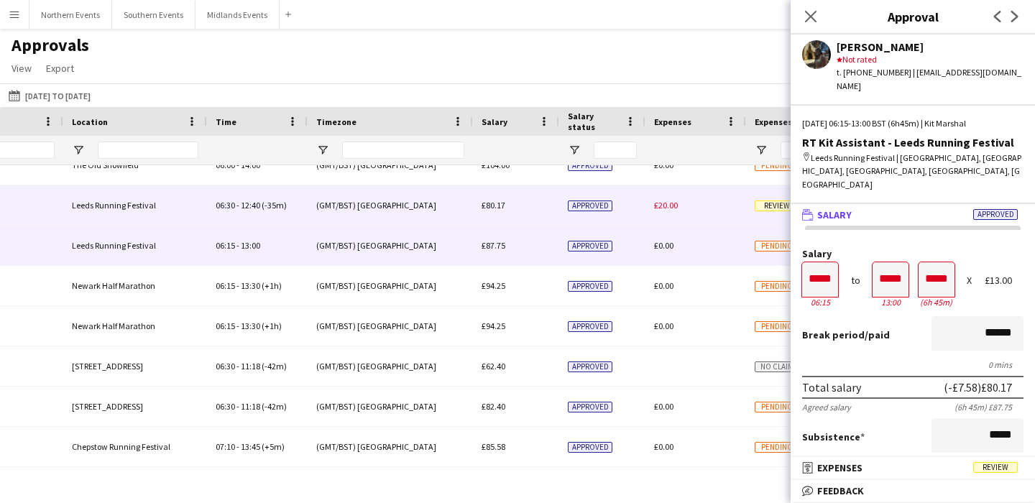
click at [435, 236] on div "(GMT/BST) [GEOGRAPHIC_DATA]" at bounding box center [390, 246] width 165 height 40
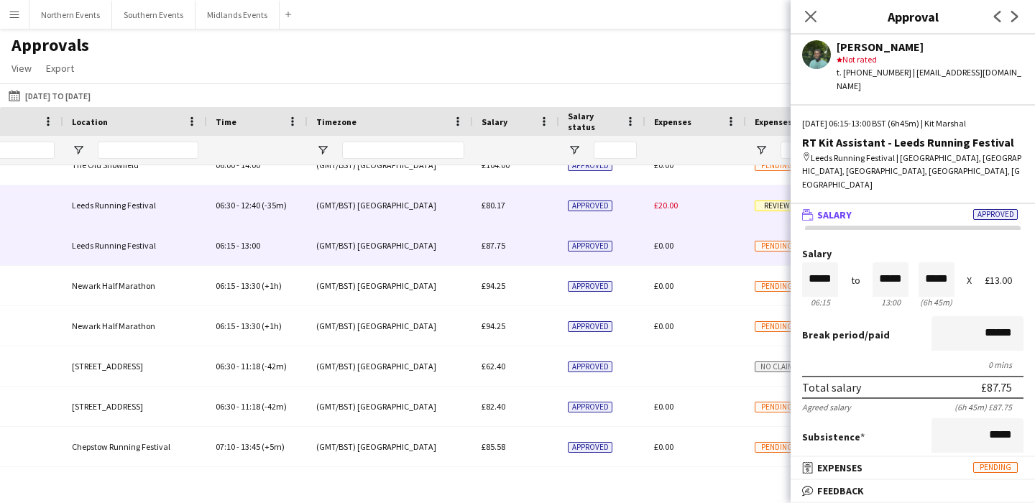
click at [428, 214] on div "(GMT/BST) [GEOGRAPHIC_DATA]" at bounding box center [390, 205] width 165 height 40
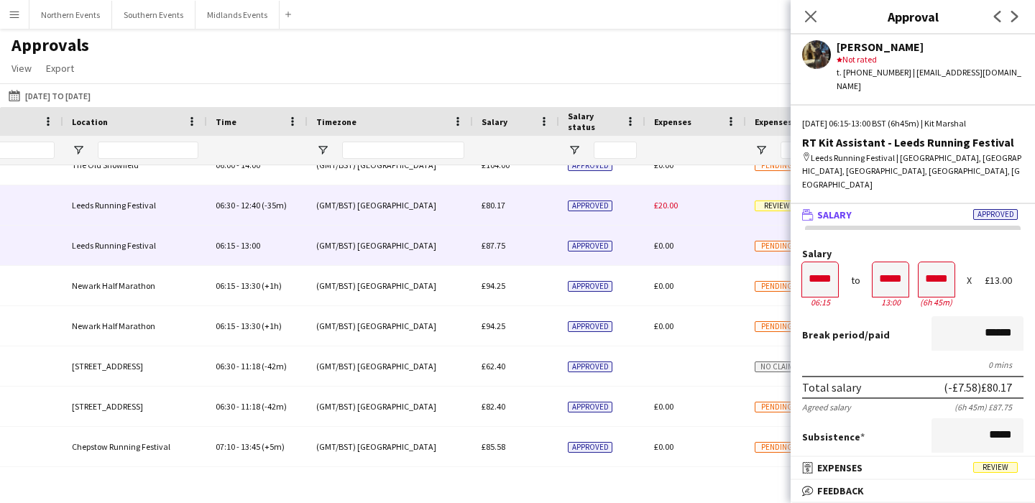
click at [429, 248] on div "(GMT/BST) [GEOGRAPHIC_DATA]" at bounding box center [390, 246] width 165 height 40
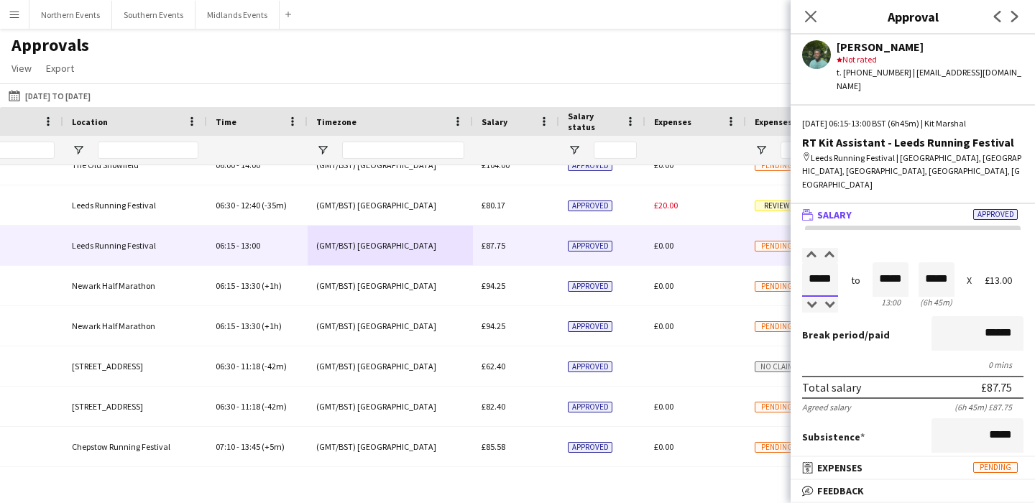
click at [832, 262] on input "*****" at bounding box center [820, 279] width 36 height 34
type input "*****"
click at [833, 248] on div at bounding box center [829, 255] width 18 height 14
click at [887, 262] on input "*****" at bounding box center [890, 279] width 36 height 34
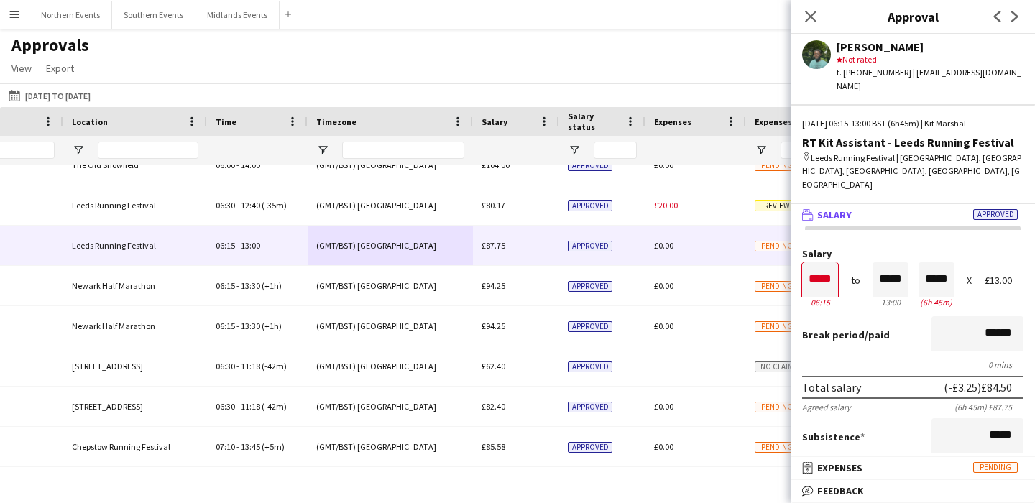
click at [887, 297] on div "13:00" at bounding box center [890, 302] width 36 height 11
click at [886, 262] on input "*****" at bounding box center [890, 279] width 36 height 34
type input "*****"
click at [877, 298] on div at bounding box center [881, 305] width 18 height 14
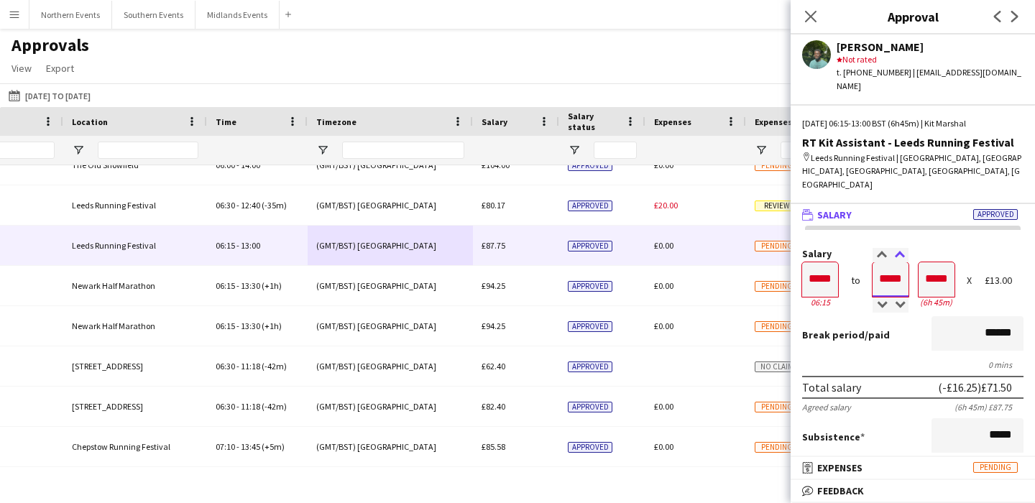
type input "*****"
click at [893, 248] on div at bounding box center [899, 255] width 18 height 14
type input "*****"
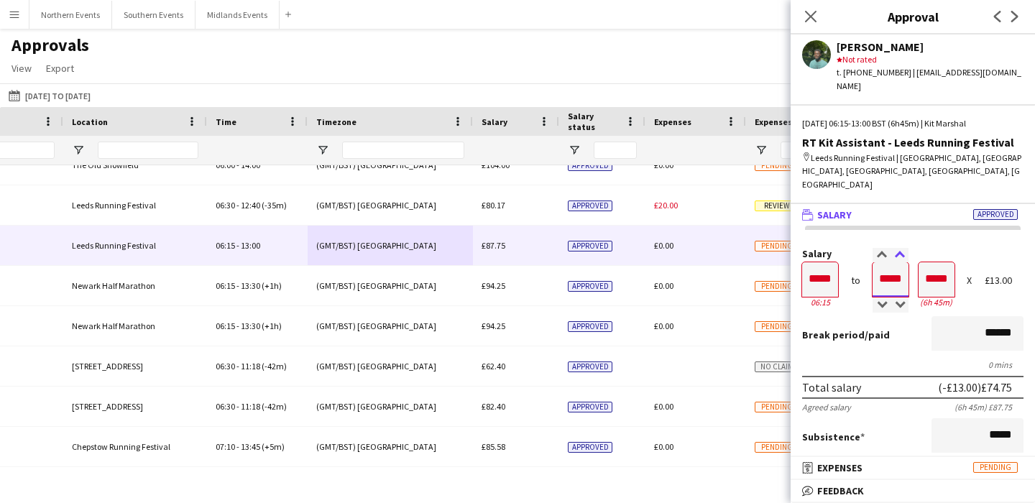
click at [893, 248] on div at bounding box center [899, 255] width 18 height 14
type input "*****"
click at [893, 248] on div at bounding box center [899, 255] width 18 height 14
type input "*****"
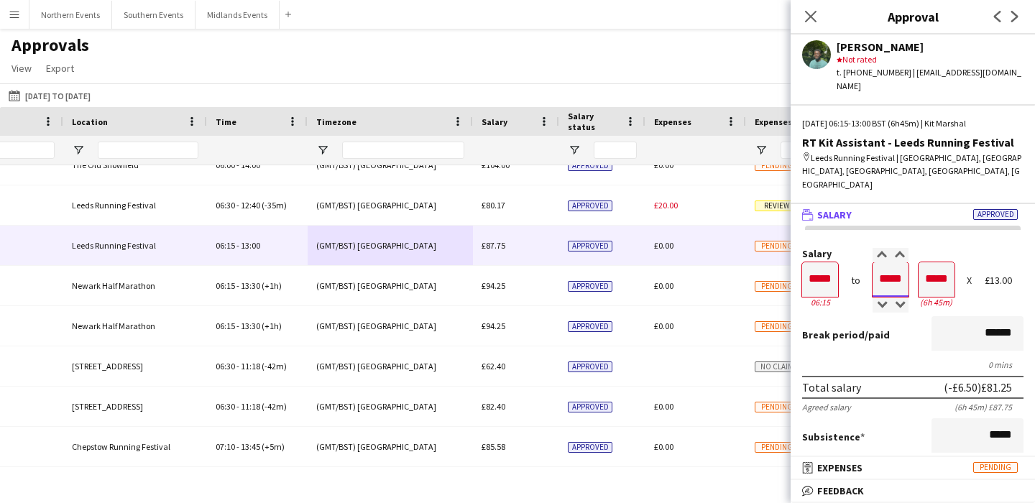
type input "*****"
click at [895, 318] on div "Break period /paid ******" at bounding box center [912, 334] width 221 height 37
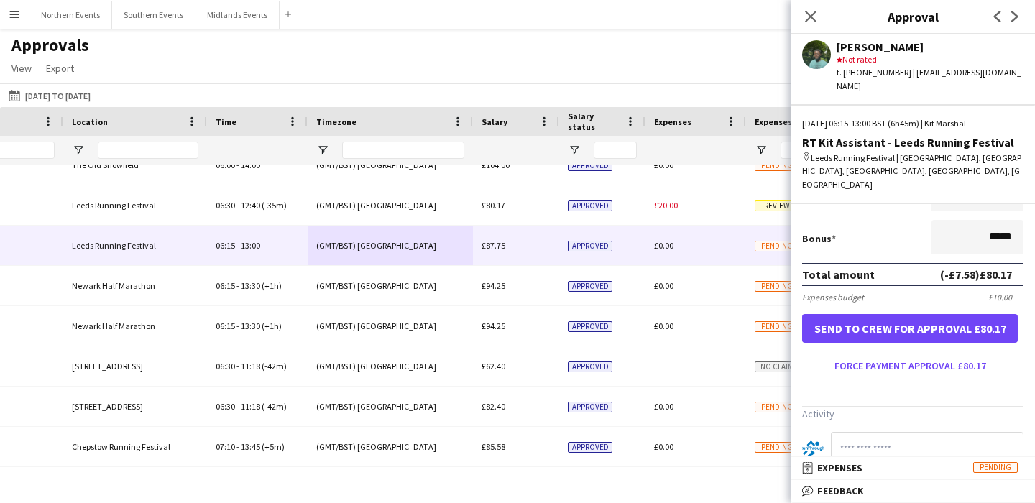
scroll to position [351, 0]
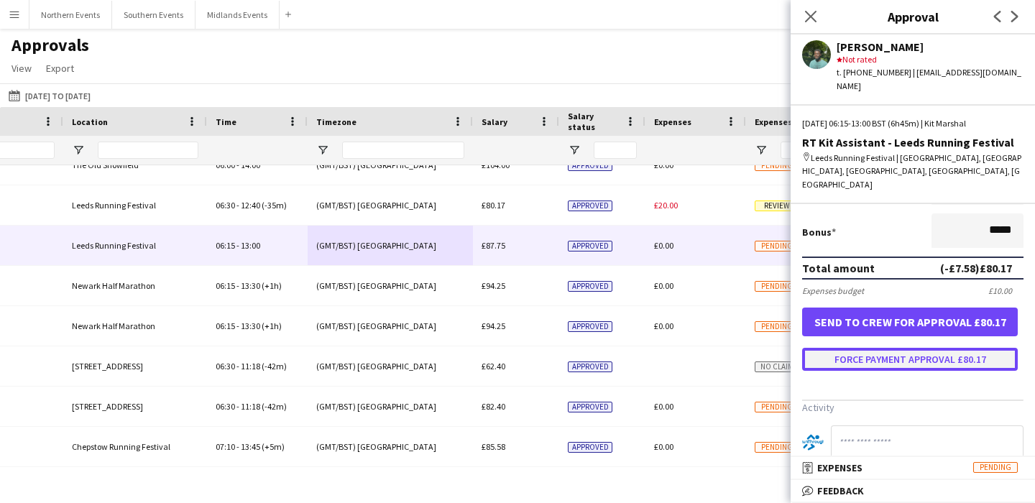
click at [895, 348] on button "Force payment approval £80.17" at bounding box center [910, 359] width 216 height 23
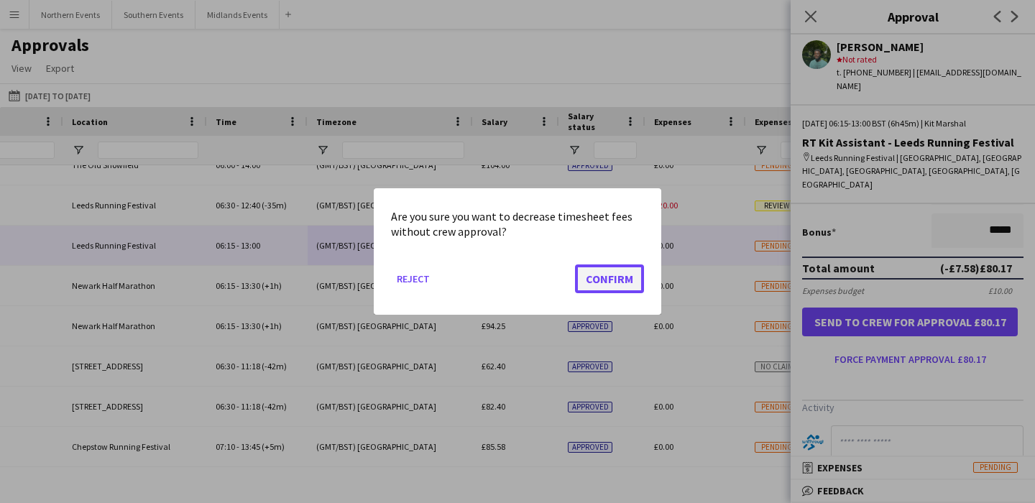
click at [612, 279] on button "Confirm" at bounding box center [609, 278] width 69 height 29
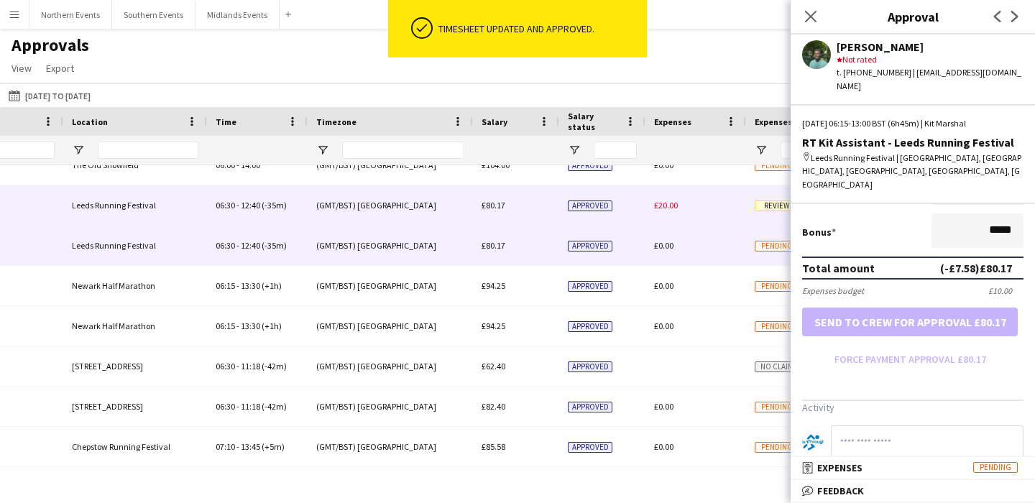
click at [336, 203] on div "(GMT/BST) [GEOGRAPHIC_DATA]" at bounding box center [390, 205] width 165 height 40
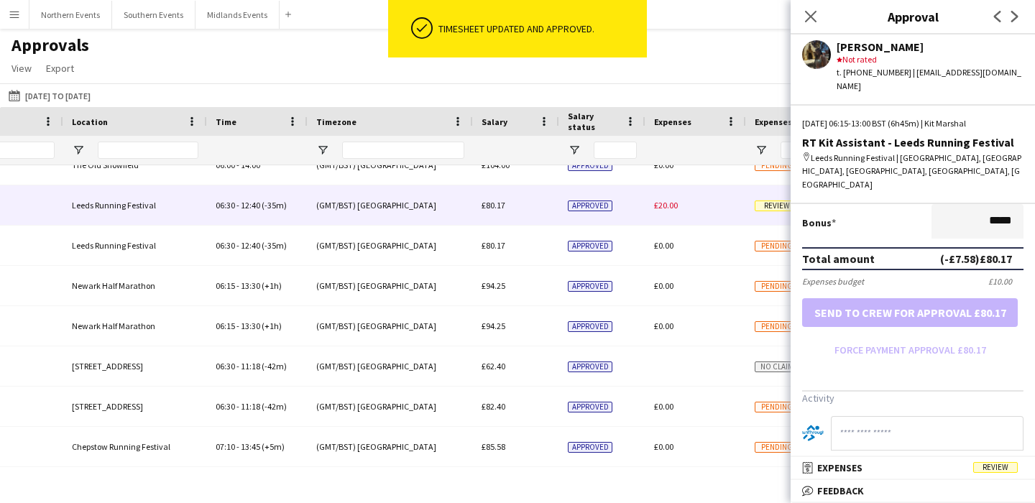
scroll to position [480, 0]
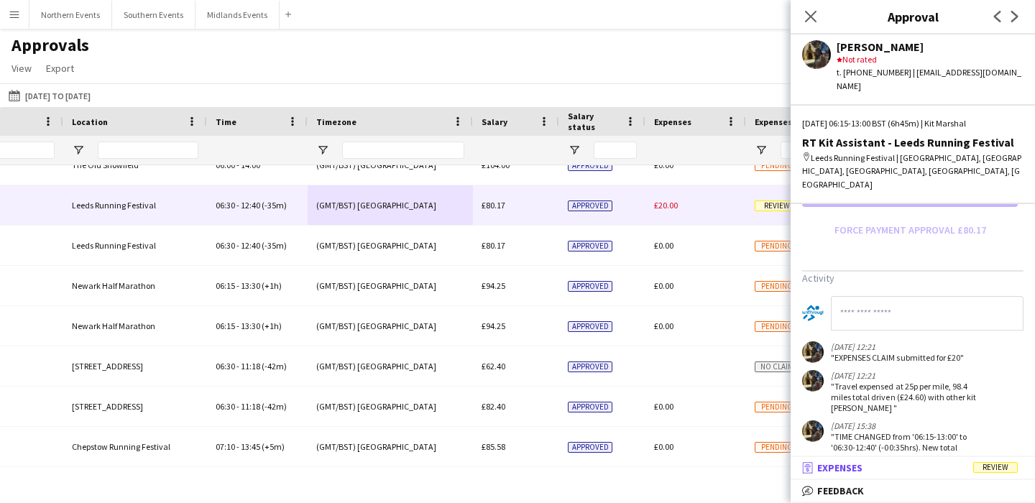
click at [878, 460] on mat-expansion-panel-header "receipt Expenses Review" at bounding box center [912, 468] width 244 height 22
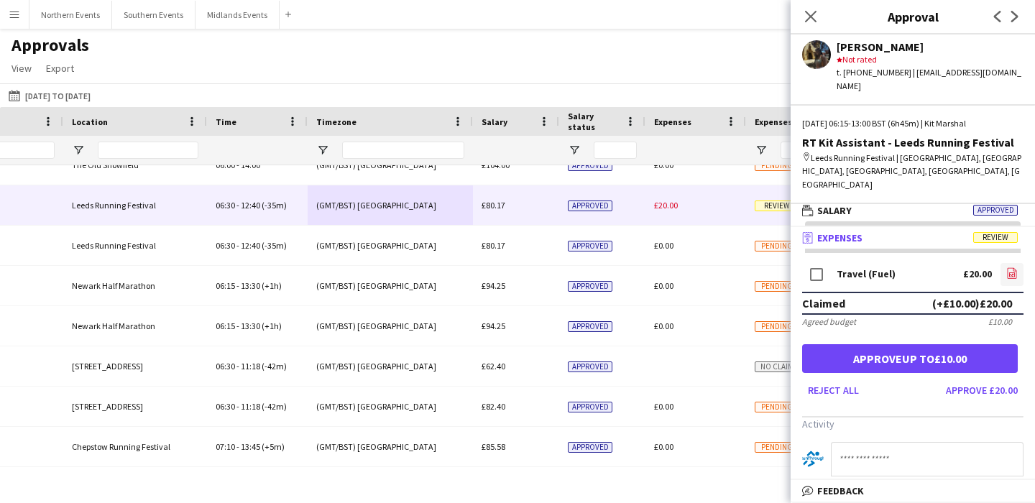
click at [1011, 267] on icon "file-image" at bounding box center [1011, 272] width 11 height 11
click at [973, 379] on button "Approve £20.00" at bounding box center [981, 390] width 83 height 23
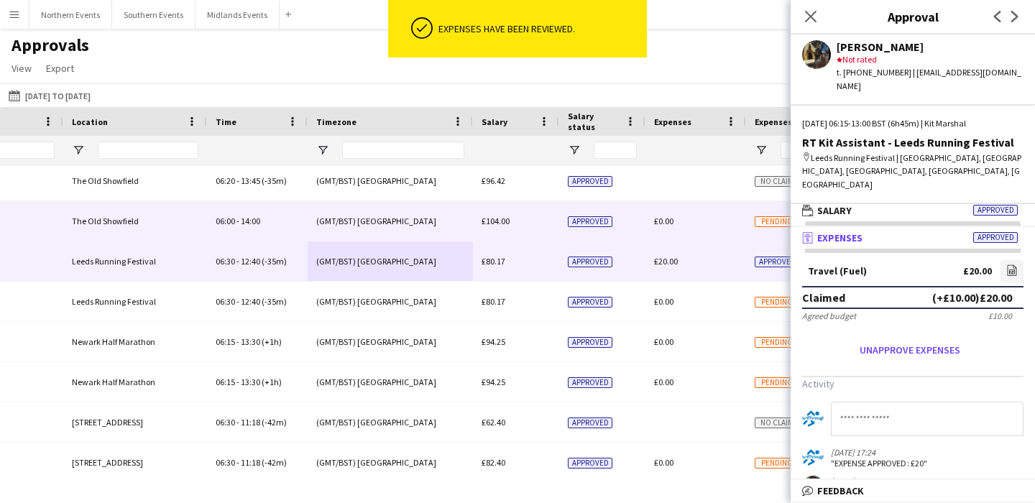
scroll to position [4, 0]
click at [451, 219] on div "(GMT/BST) [GEOGRAPHIC_DATA]" at bounding box center [390, 222] width 165 height 40
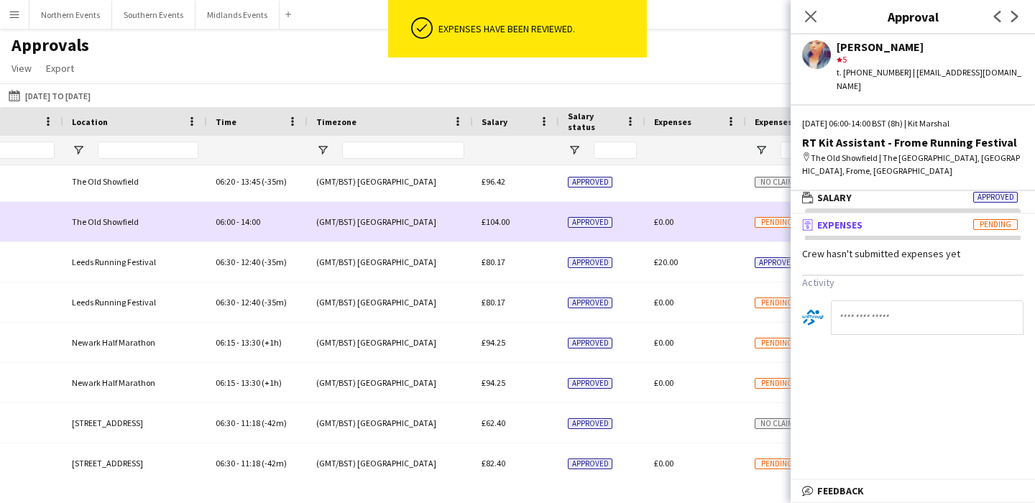
scroll to position [0, 0]
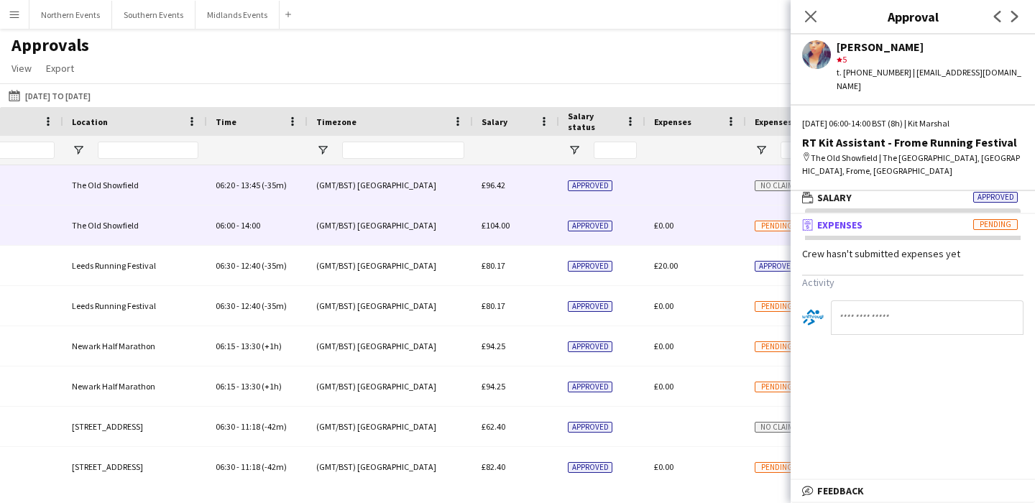
click at [437, 191] on div "(GMT/BST) [GEOGRAPHIC_DATA]" at bounding box center [390, 185] width 165 height 40
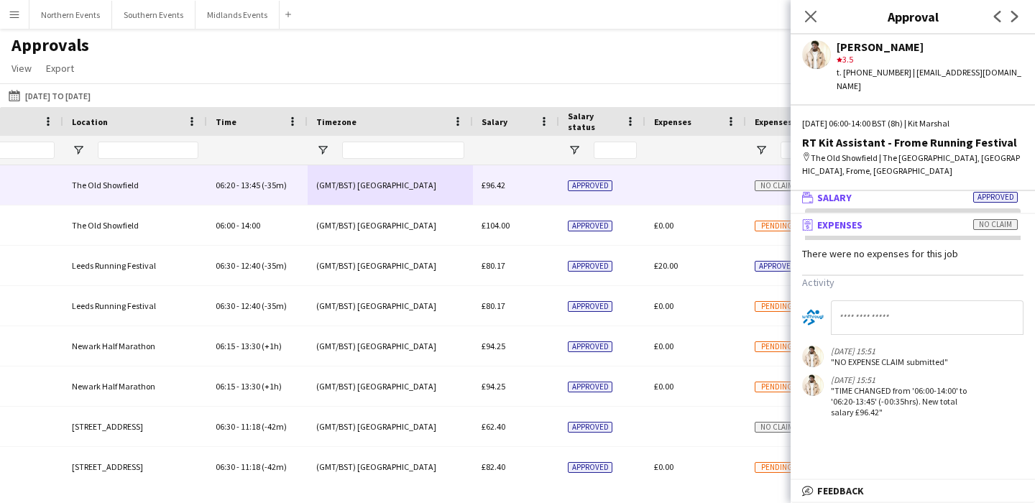
click at [902, 191] on mat-panel-title "wallet Salary Approved" at bounding box center [909, 197] width 239 height 13
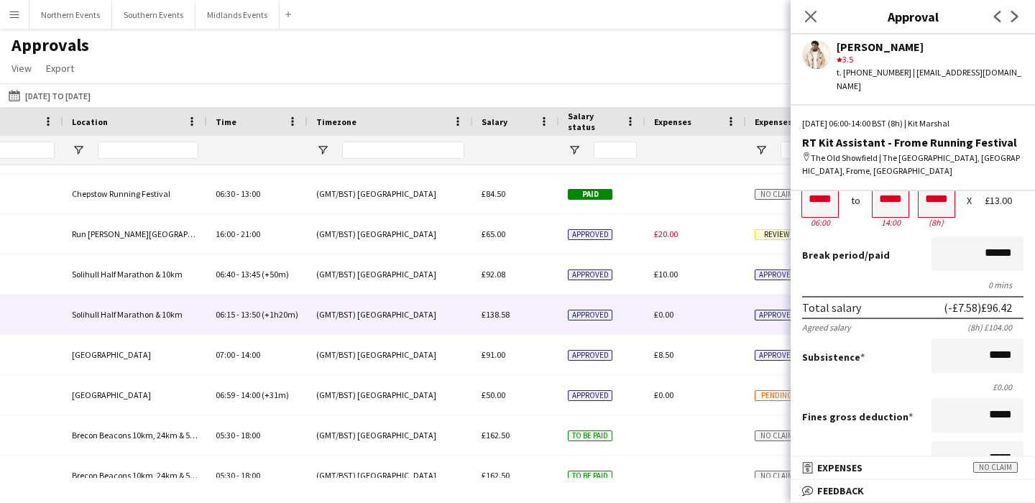
scroll to position [452, 0]
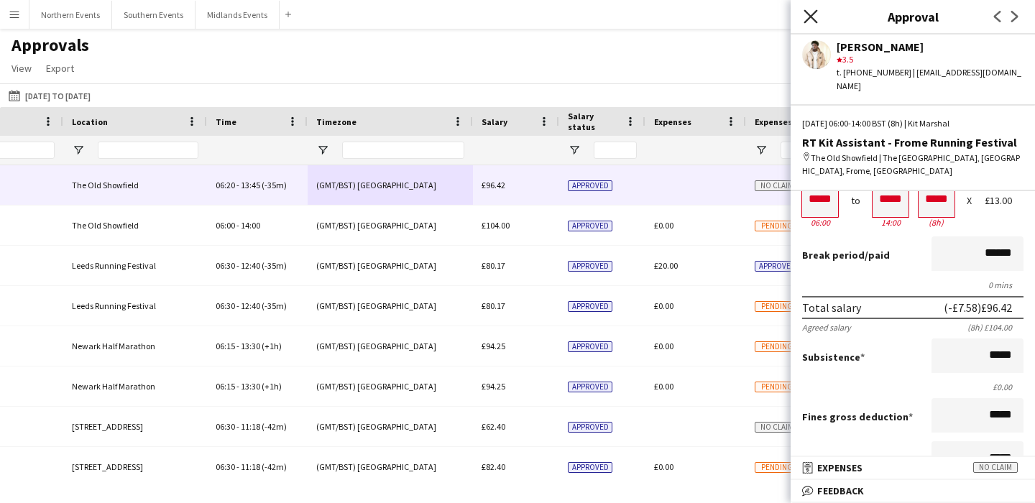
click at [813, 13] on icon at bounding box center [810, 16] width 14 height 14
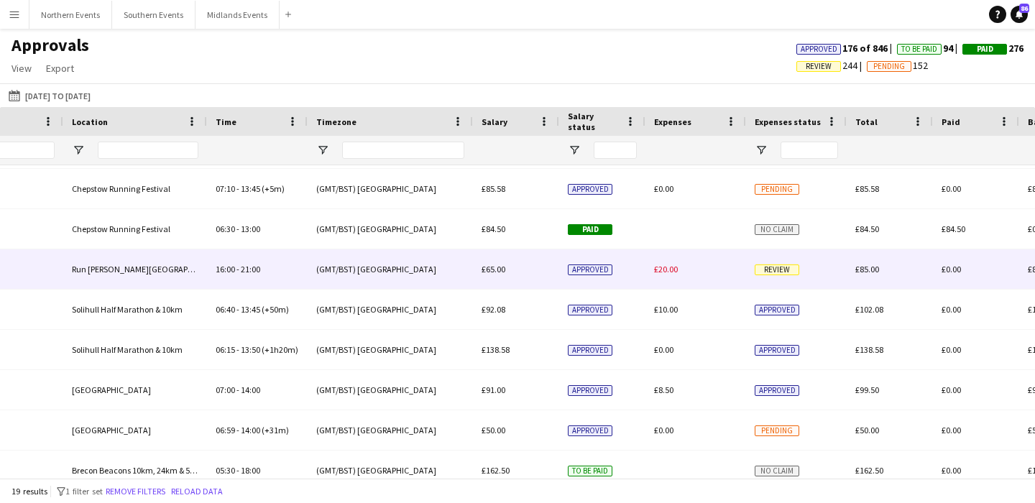
click at [325, 267] on div "(GMT/BST) [GEOGRAPHIC_DATA]" at bounding box center [390, 269] width 165 height 40
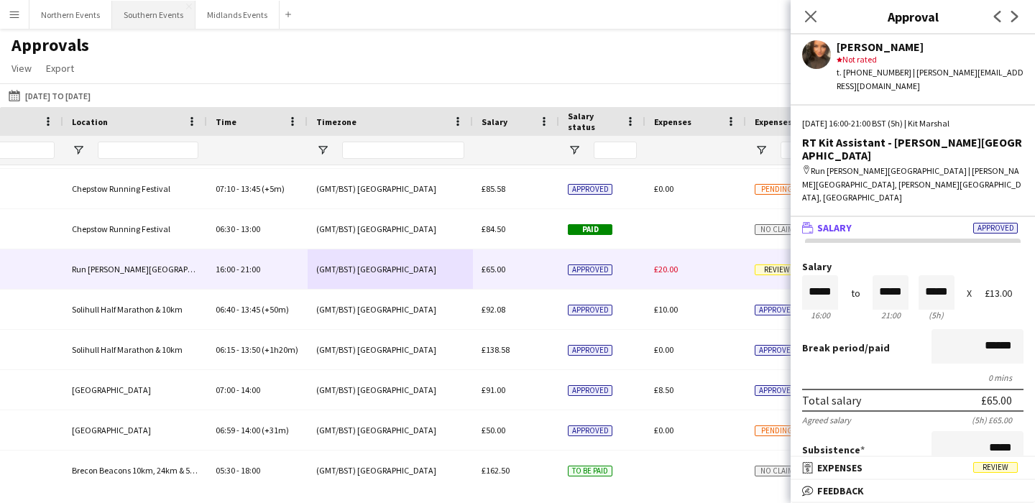
click at [144, 23] on button "Southern Events Close" at bounding box center [153, 15] width 83 height 28
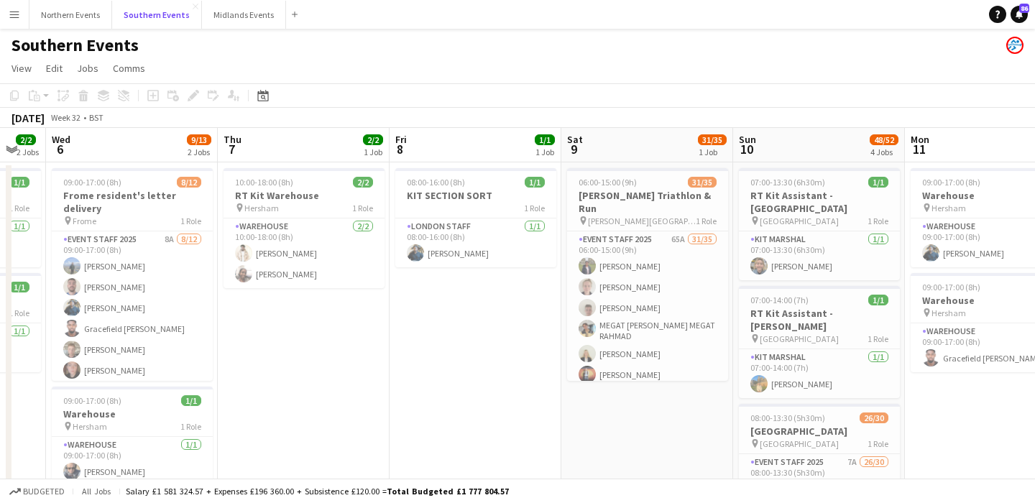
scroll to position [0, 293]
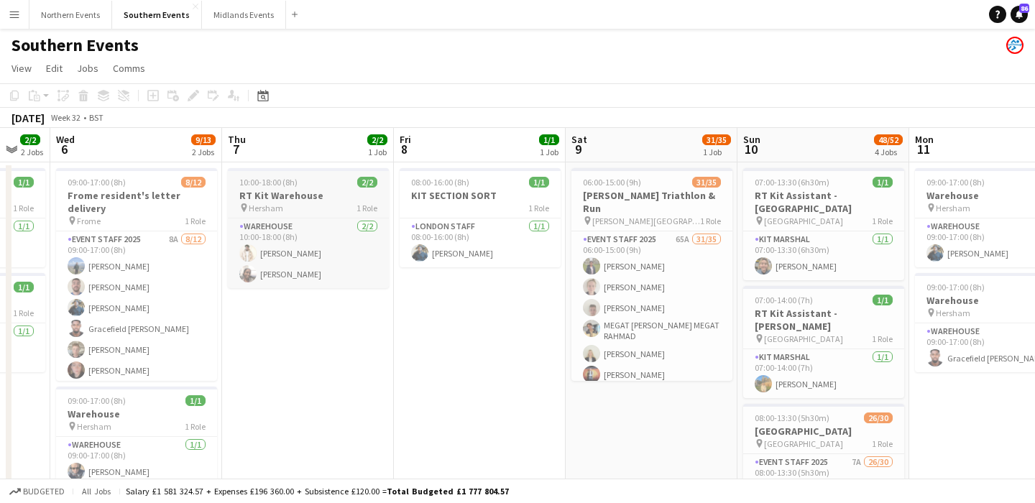
click at [325, 207] on div "pin Hersham 1 Role" at bounding box center [308, 207] width 161 height 11
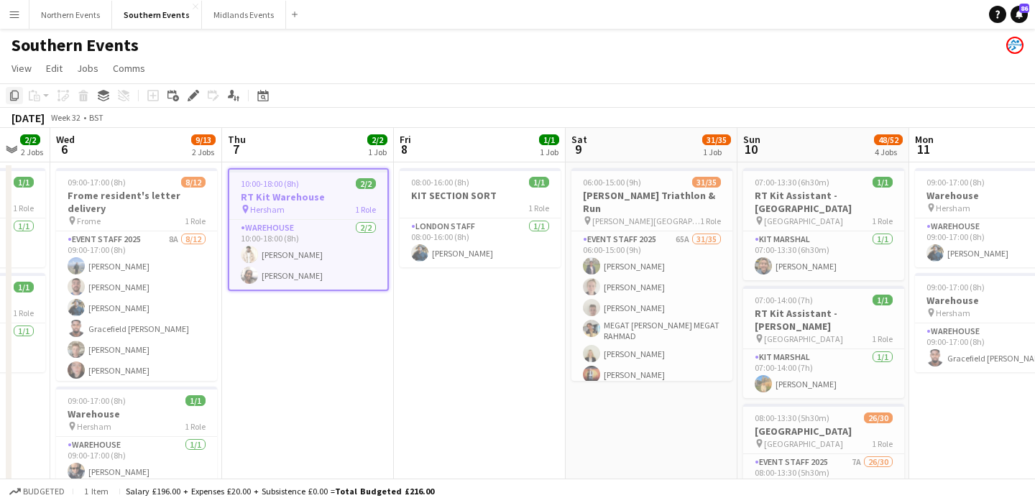
click at [11, 97] on icon at bounding box center [14, 96] width 9 height 10
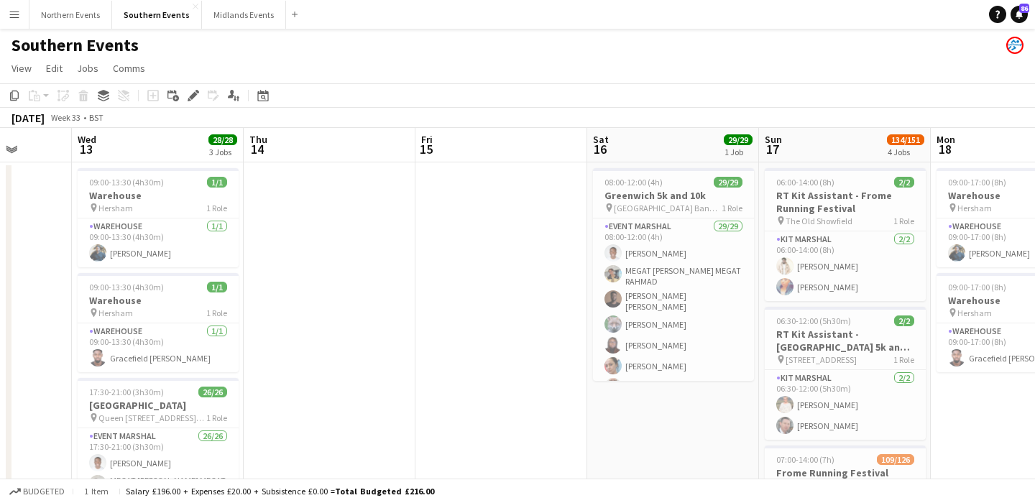
scroll to position [0, 425]
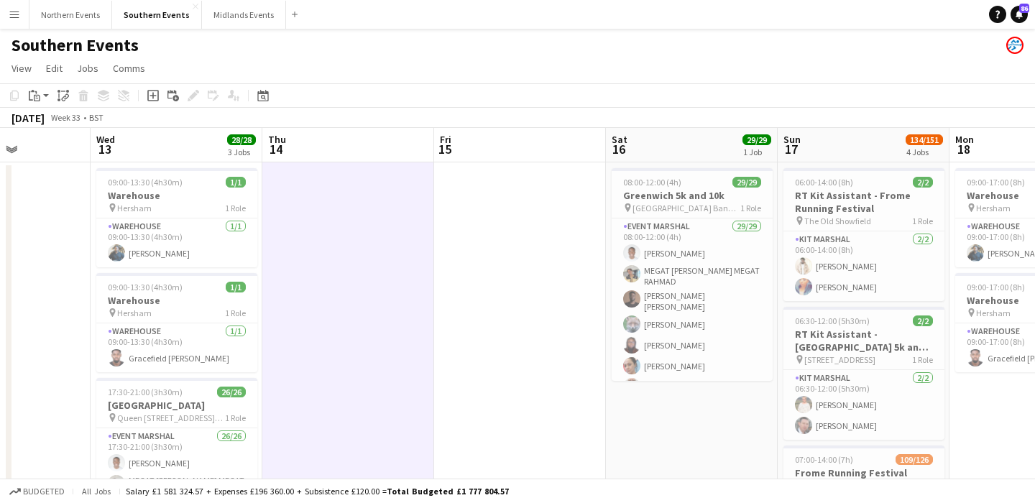
click at [351, 149] on app-board-header-date "Thu 14" at bounding box center [348, 145] width 172 height 34
click at [35, 92] on icon at bounding box center [35, 92] width 1 height 3
click at [55, 124] on link "Paste Command V" at bounding box center [95, 122] width 114 height 13
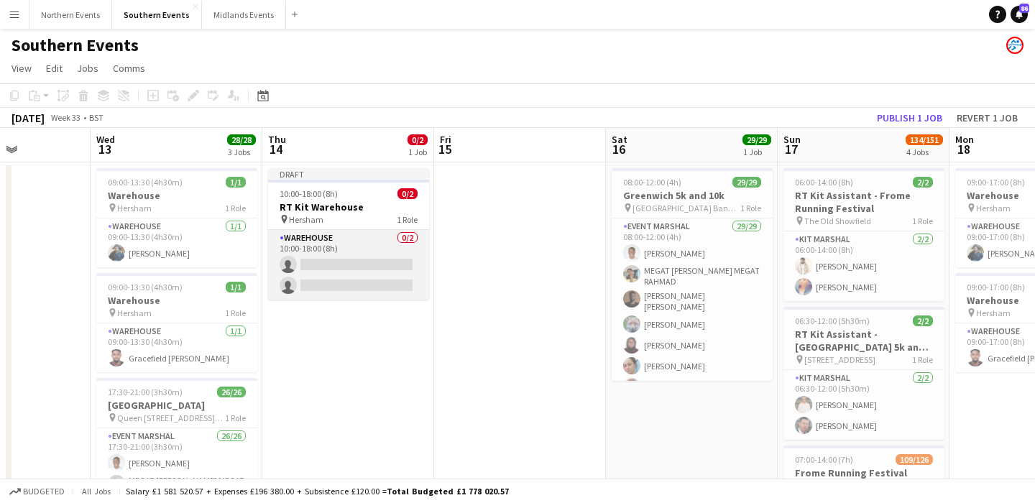
click at [361, 254] on app-card-role "Warehouse 0/2 10:00-18:00 (8h) single-neutral-actions single-neutral-actions" at bounding box center [348, 265] width 161 height 70
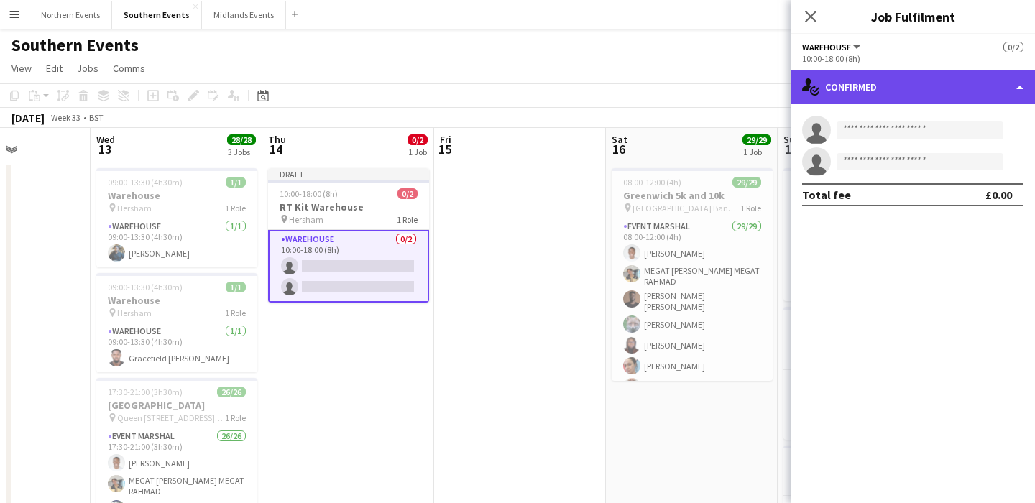
click at [898, 94] on div "single-neutral-actions-check-2 Confirmed" at bounding box center [912, 87] width 244 height 34
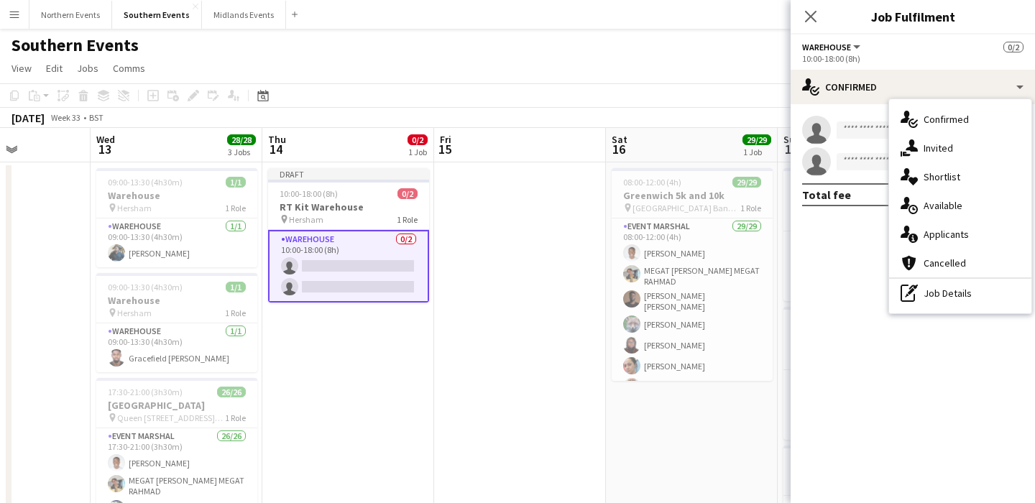
click at [926, 292] on div "pen-write Job Details" at bounding box center [960, 293] width 142 height 29
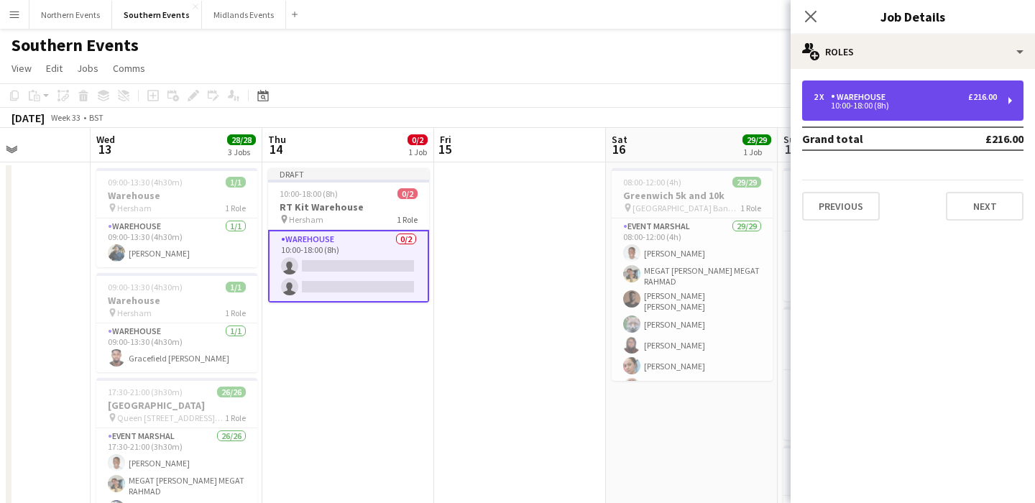
click at [826, 107] on div "10:00-18:00 (8h)" at bounding box center [904, 105] width 183 height 7
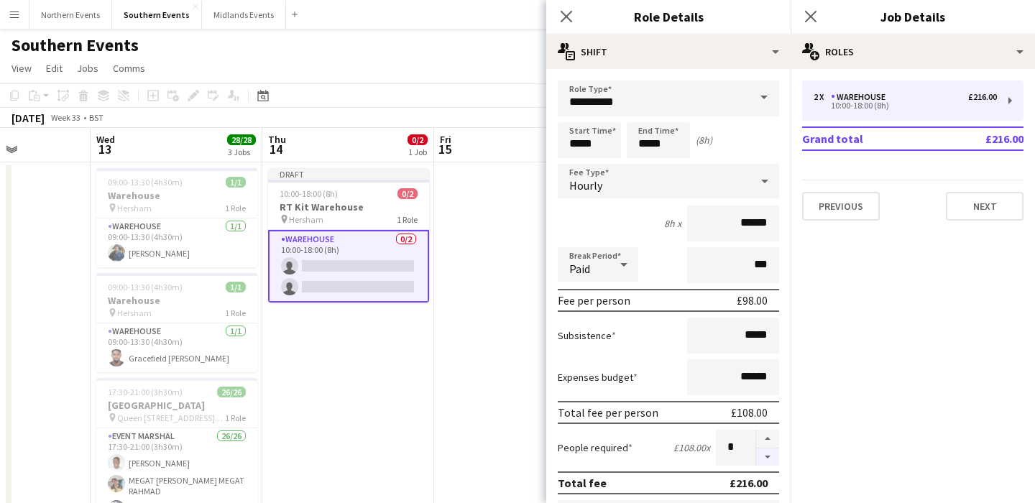
click at [767, 456] on button "button" at bounding box center [767, 457] width 23 height 18
type input "*"
click at [665, 277] on div "Break Period Paid ***" at bounding box center [668, 265] width 221 height 36
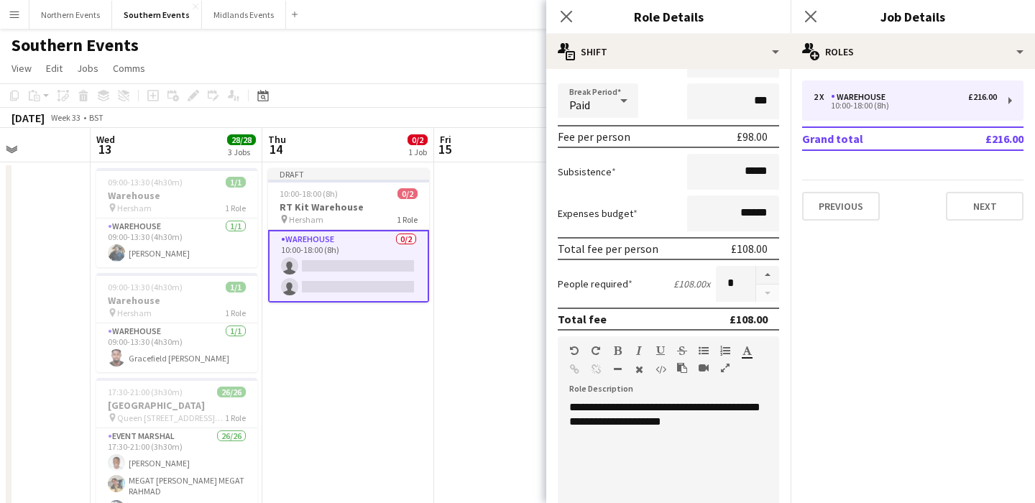
scroll to position [470, 0]
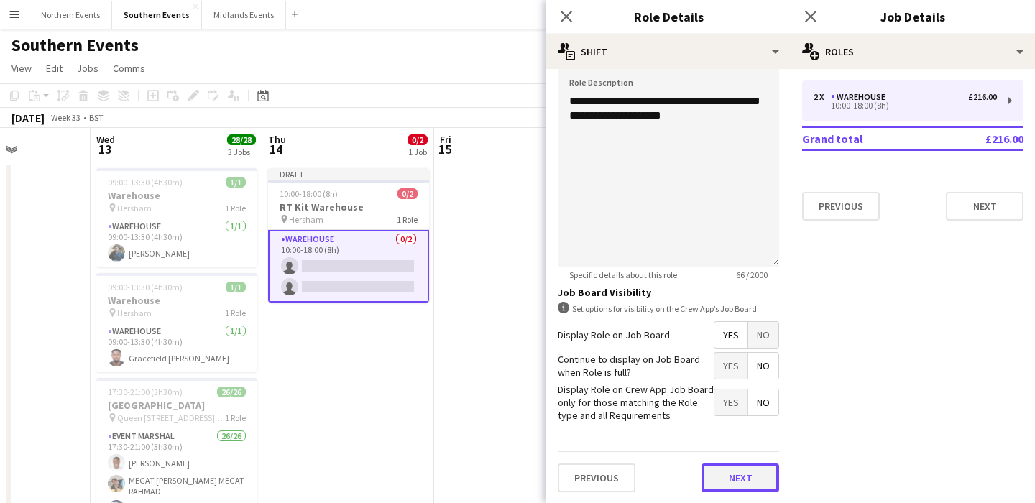
click at [726, 487] on button "Next" at bounding box center [740, 477] width 78 height 29
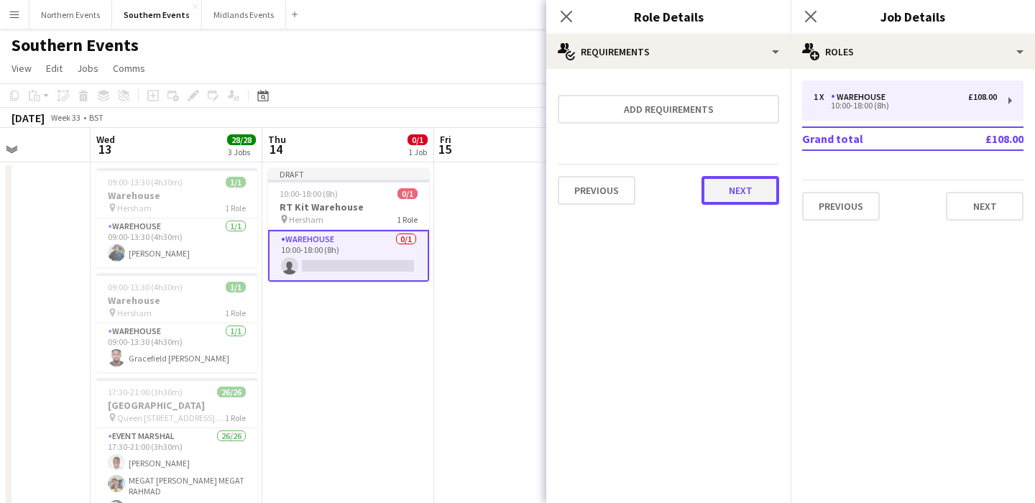
click at [753, 193] on button "Next" at bounding box center [740, 190] width 78 height 29
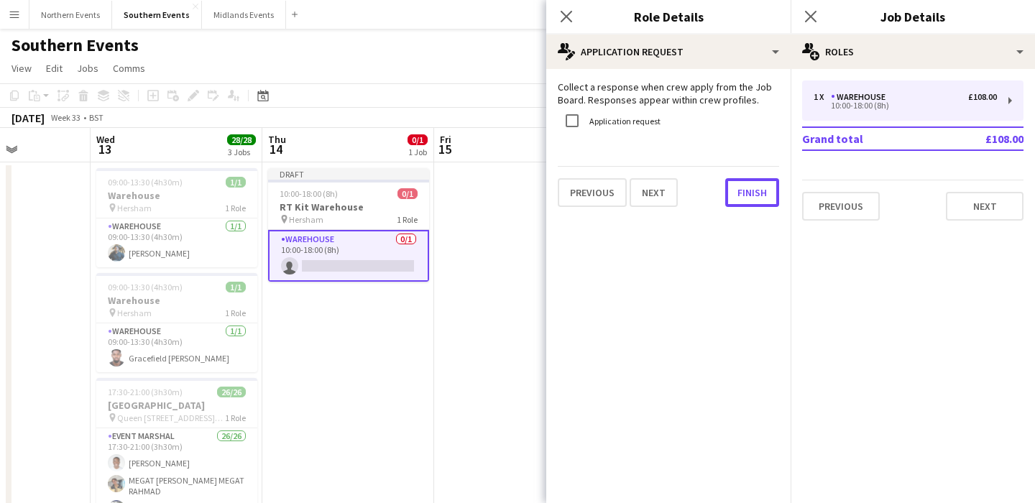
click at [753, 193] on button "Finish" at bounding box center [752, 192] width 54 height 29
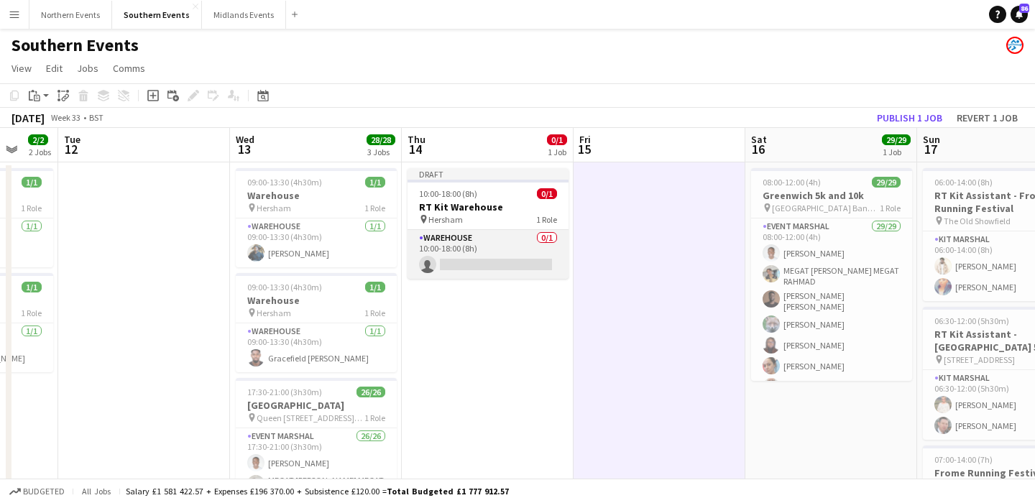
click at [505, 244] on app-card-role "Warehouse 0/1 10:00-18:00 (8h) single-neutral-actions" at bounding box center [487, 254] width 161 height 49
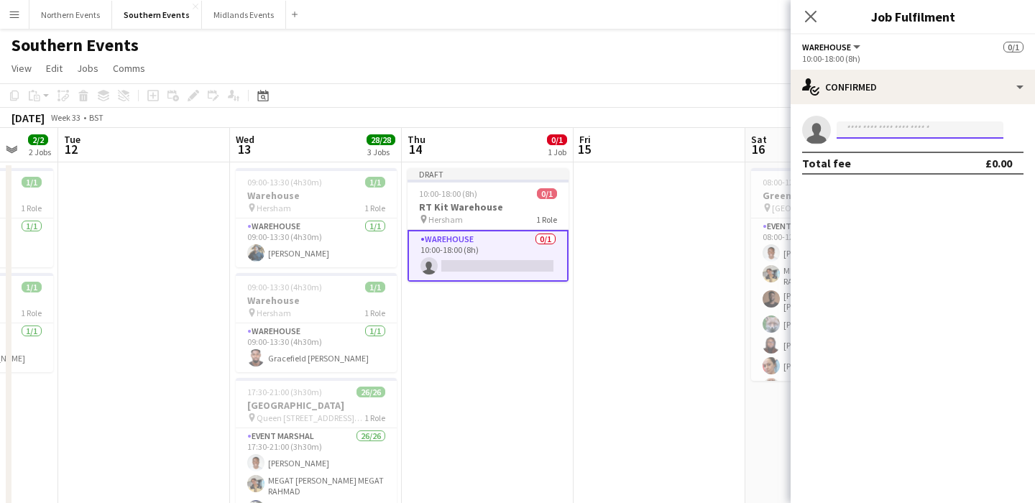
click at [879, 131] on input at bounding box center [919, 129] width 167 height 17
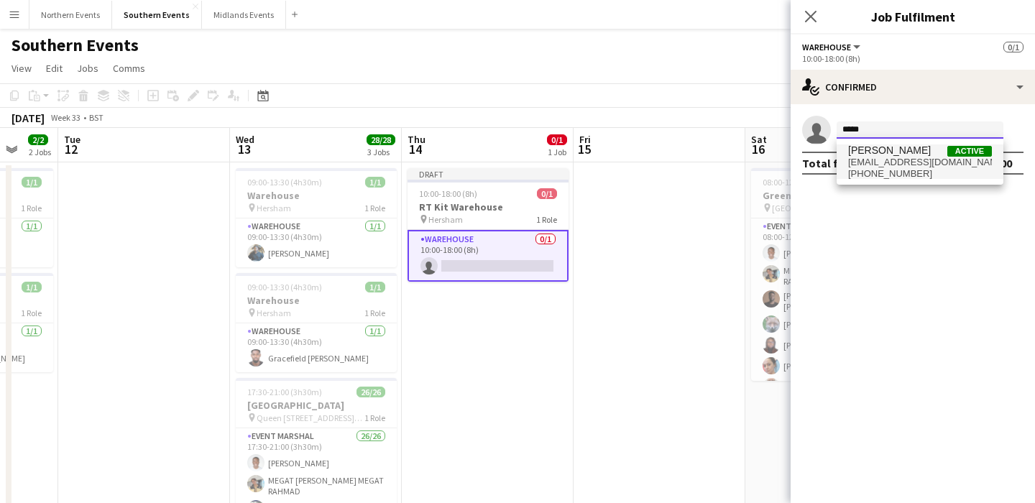
type input "*****"
click at [892, 167] on span "jaydondy1@outlook.com" at bounding box center [920, 162] width 144 height 11
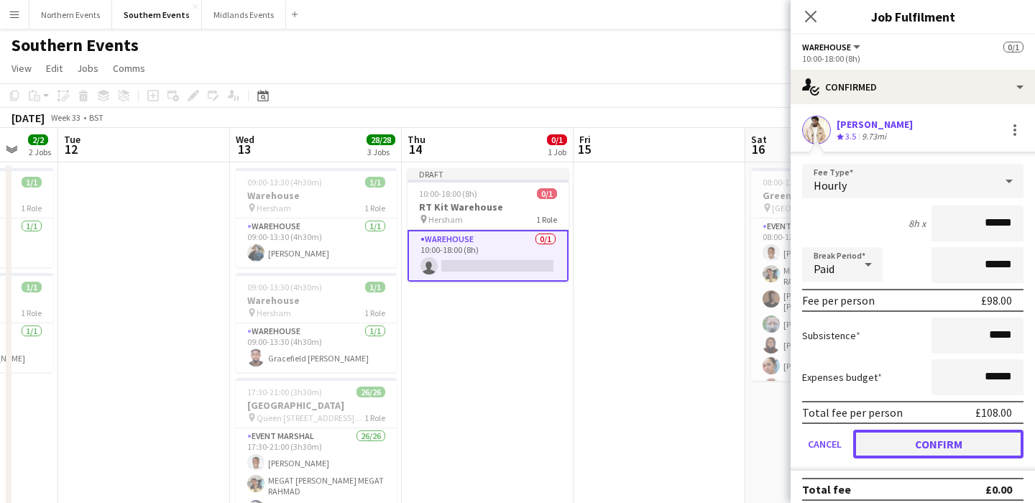
click at [895, 444] on button "Confirm" at bounding box center [938, 444] width 170 height 29
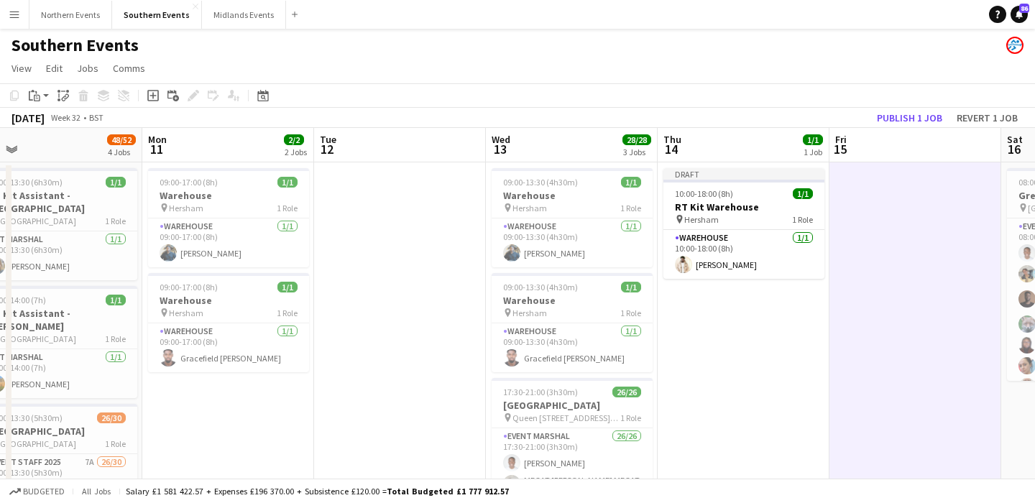
scroll to position [0, 319]
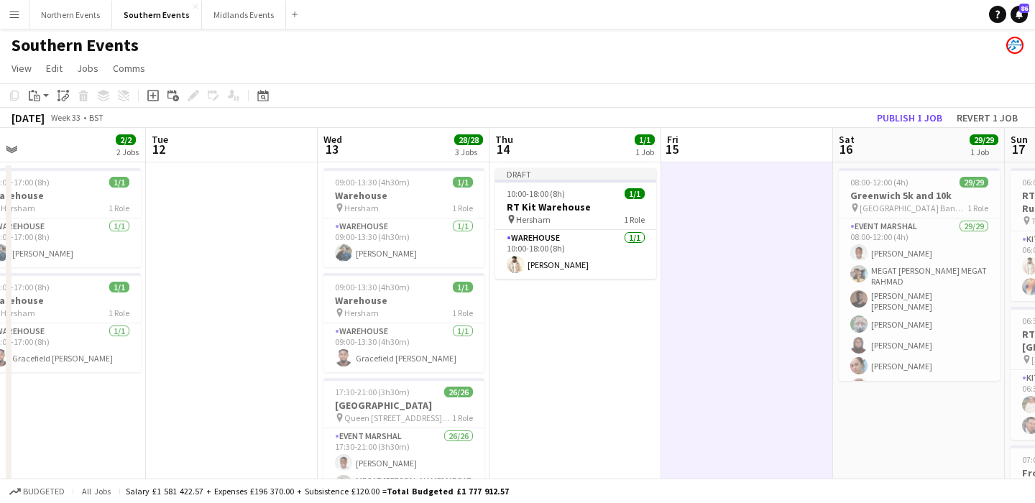
drag, startPoint x: 800, startPoint y: 190, endPoint x: 582, endPoint y: 213, distance: 218.9
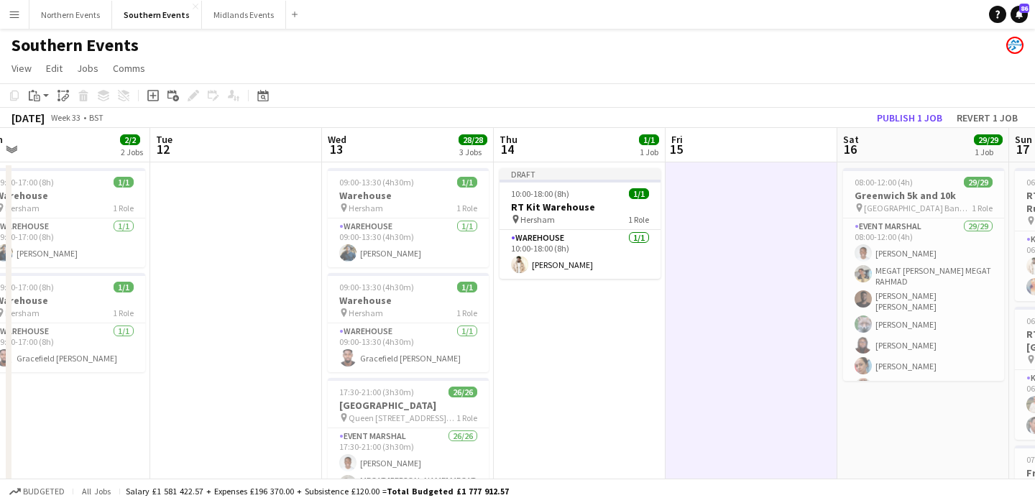
click at [582, 213] on div "pin Hersham 1 Role" at bounding box center [579, 218] width 161 height 11
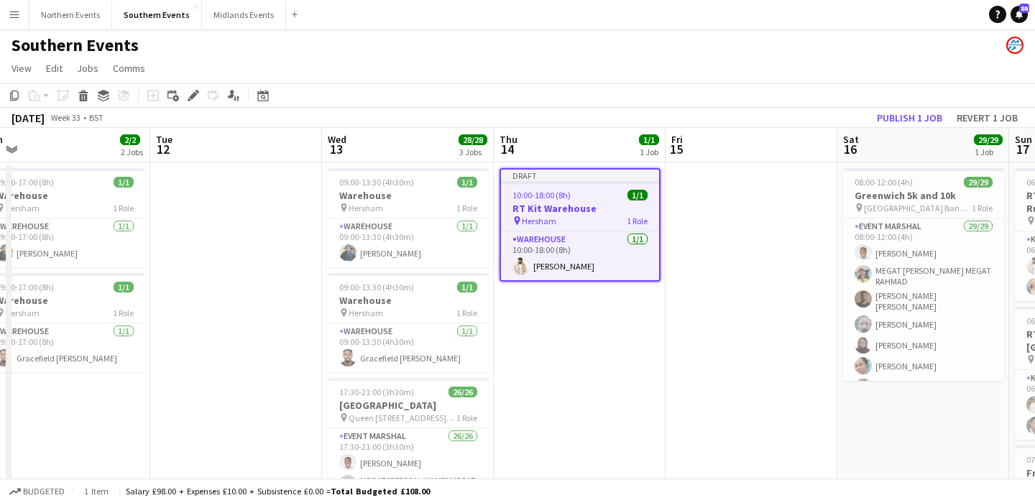
click at [595, 200] on div "10:00-18:00 (8h) 1/1" at bounding box center [580, 195] width 158 height 11
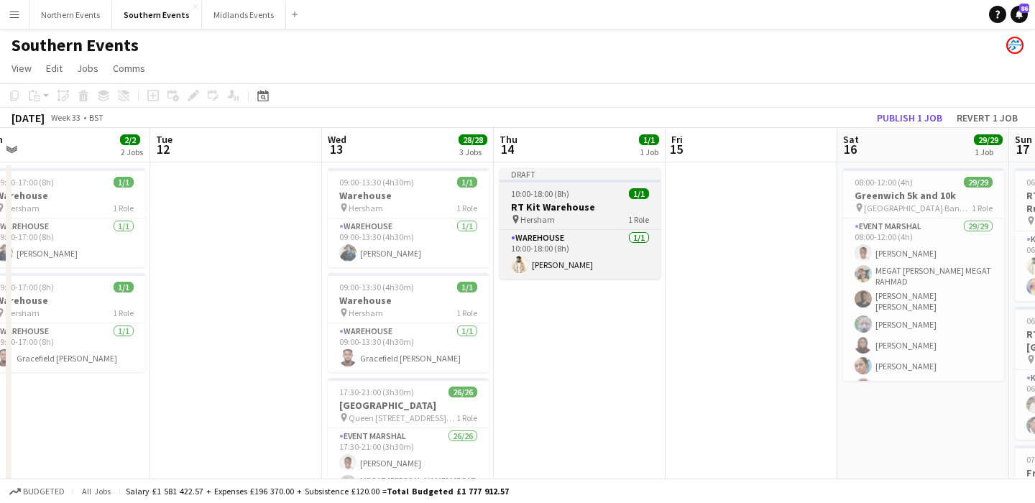
click at [596, 200] on h3 "RT Kit Warehouse" at bounding box center [579, 206] width 161 height 13
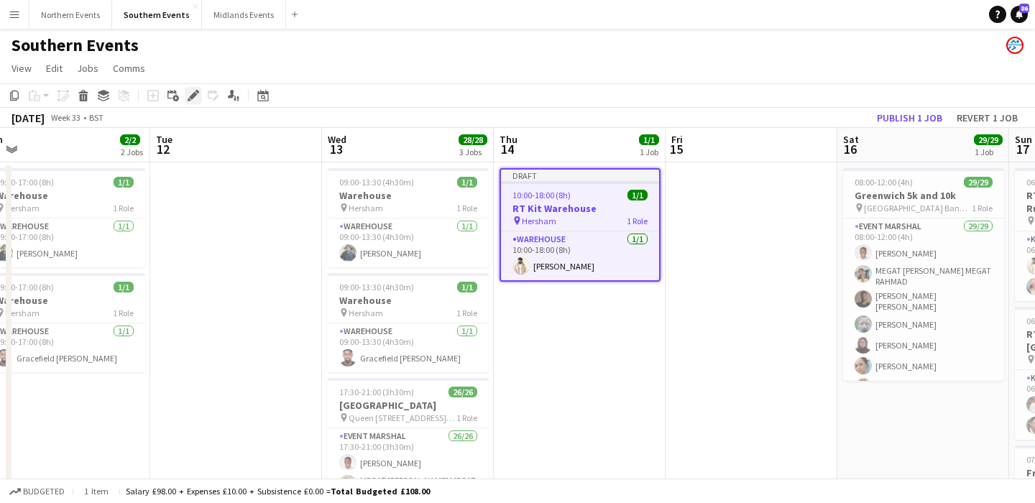
click at [191, 96] on icon at bounding box center [193, 96] width 8 height 8
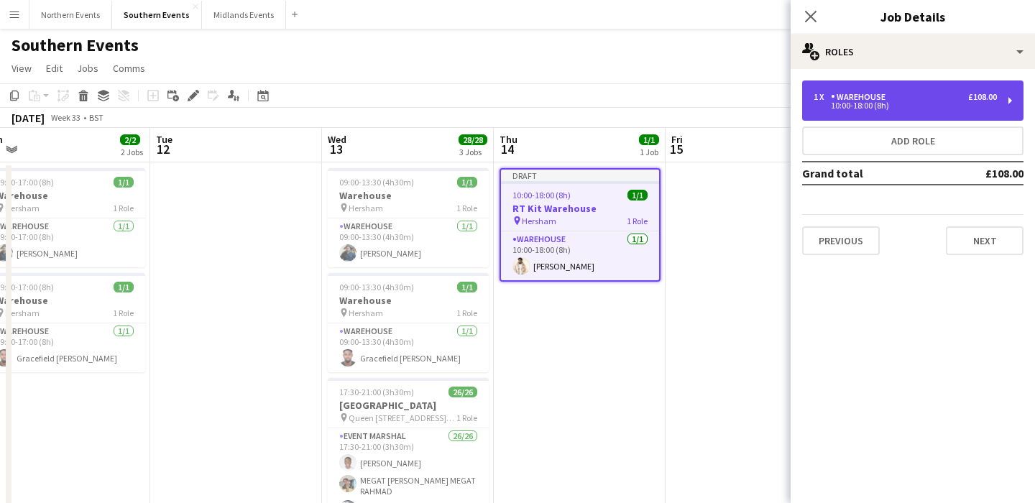
click at [902, 95] on div "1 x Warehouse £108.00" at bounding box center [904, 97] width 183 height 10
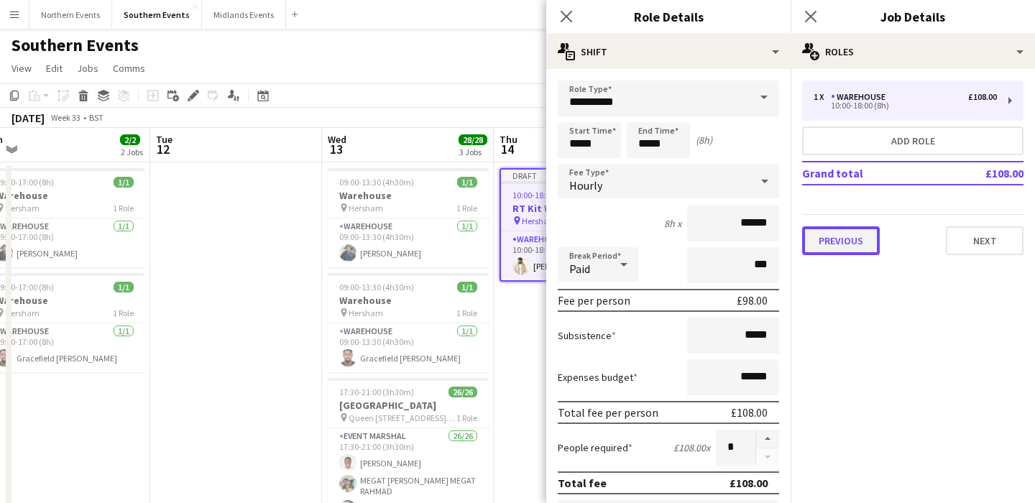
click at [840, 238] on button "Previous" at bounding box center [841, 240] width 78 height 29
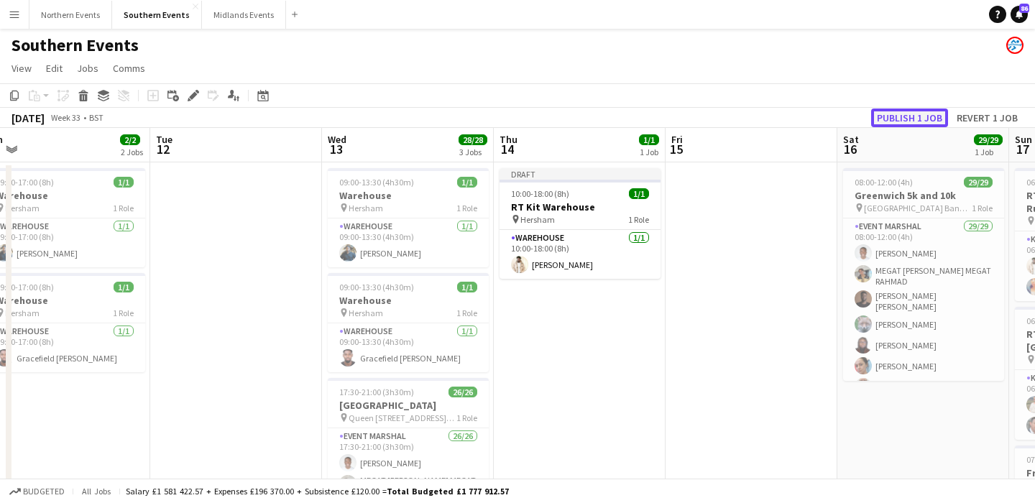
click at [900, 121] on button "Publish 1 job" at bounding box center [909, 117] width 77 height 19
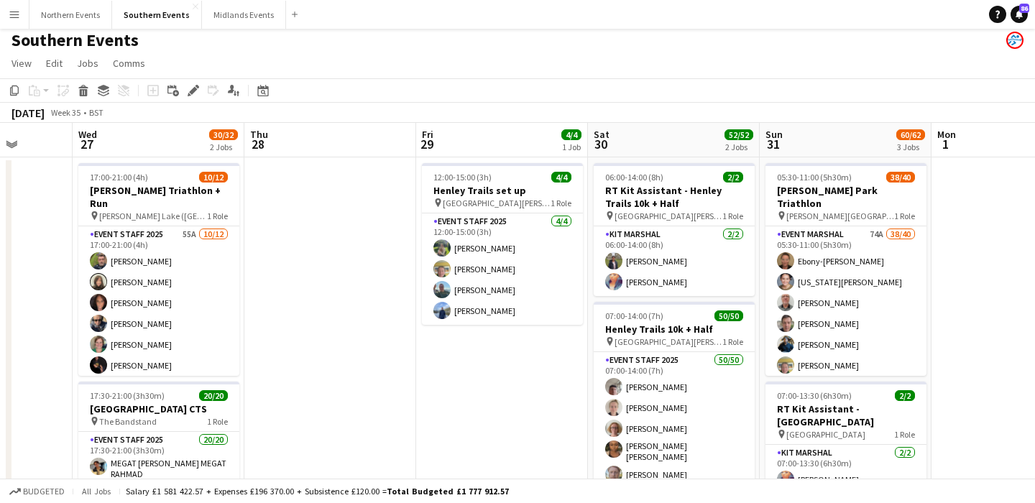
scroll to position [0, 440]
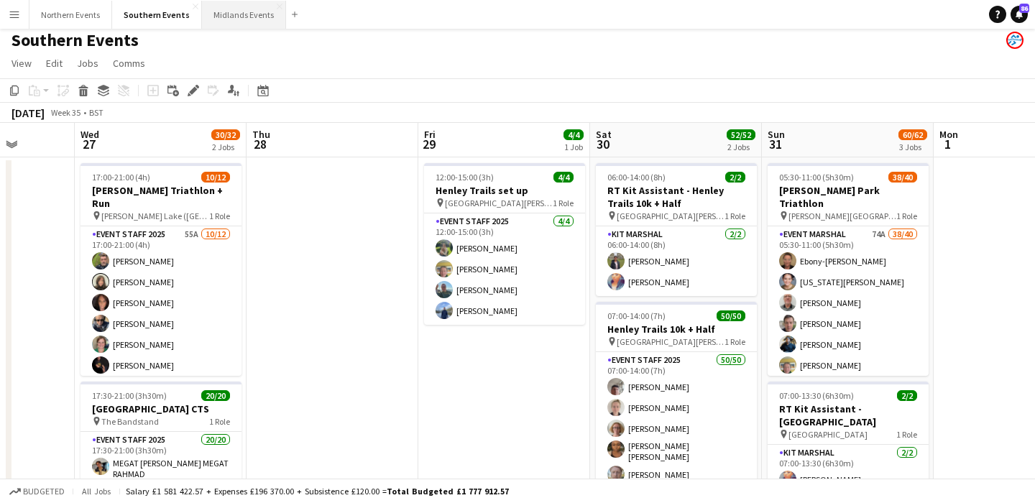
click at [238, 19] on button "Midlands Events Close" at bounding box center [244, 15] width 84 height 28
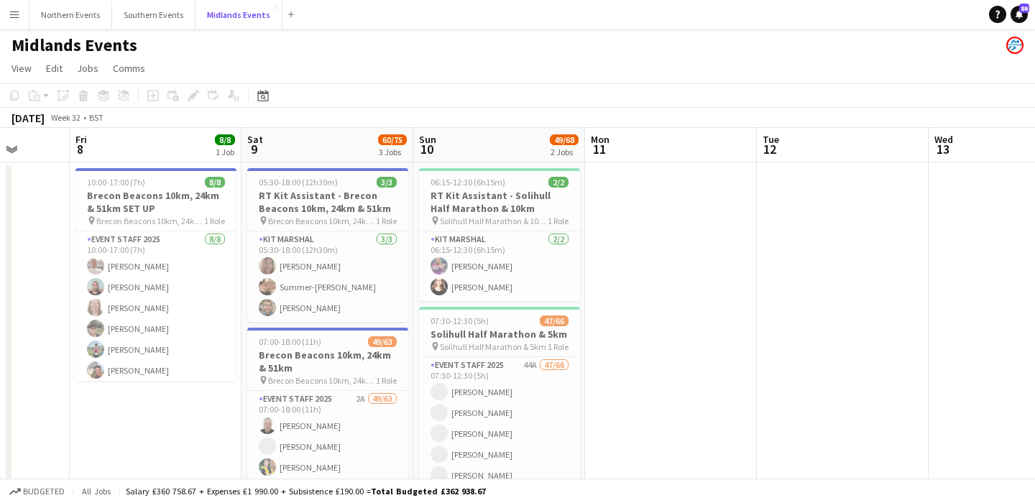
scroll to position [0, 306]
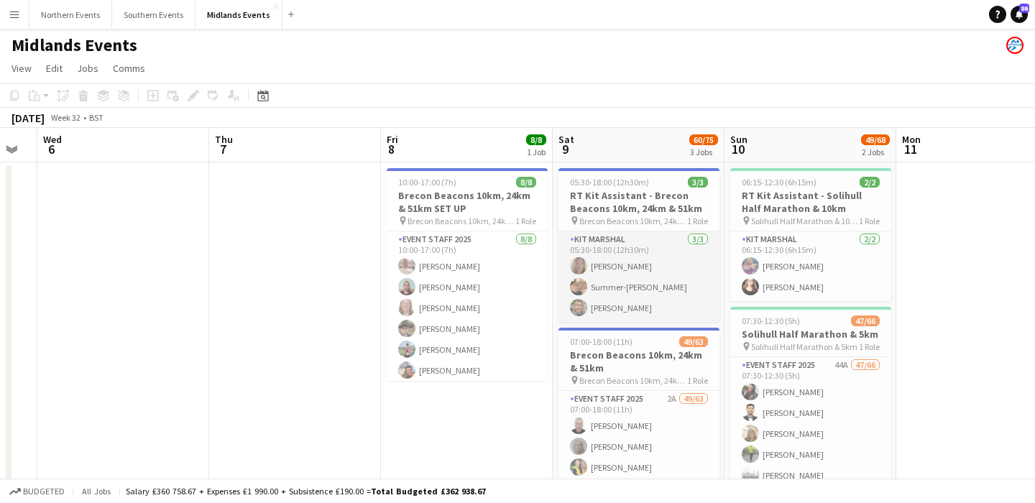
click at [647, 262] on app-card-role "Kit Marshal 3/3 05:30-18:00 (12h30m) Brenda Cumming Summer-Sky Cox Clare Willia…" at bounding box center [638, 276] width 161 height 91
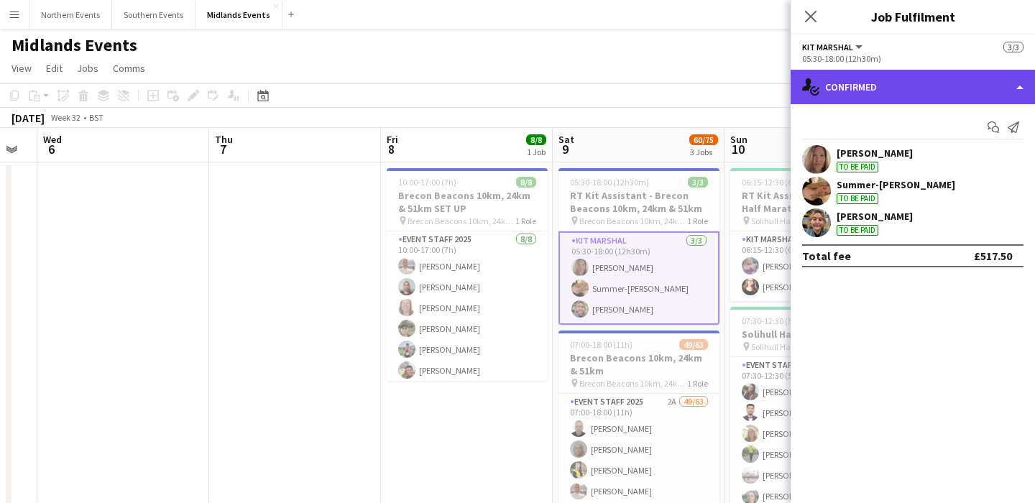
click at [900, 91] on div "single-neutral-actions-check-2 Confirmed" at bounding box center [912, 87] width 244 height 34
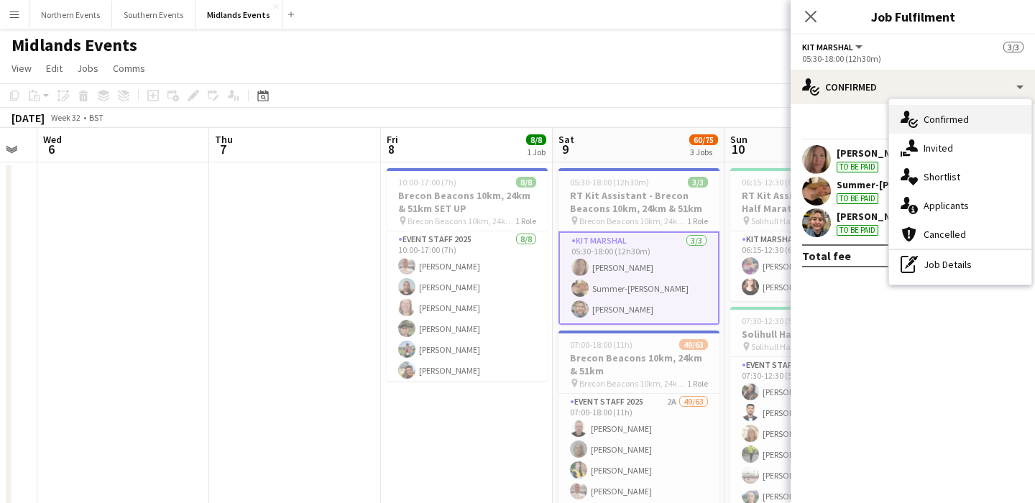
click at [959, 127] on div "single-neutral-actions-check-2 Confirmed" at bounding box center [960, 119] width 142 height 29
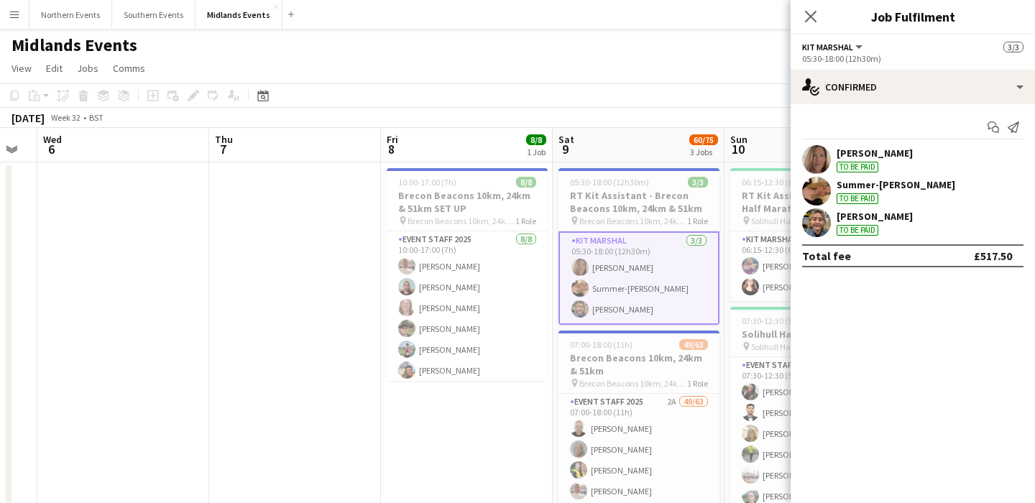
click at [889, 224] on div "Clare Williams To be paid" at bounding box center [874, 223] width 76 height 26
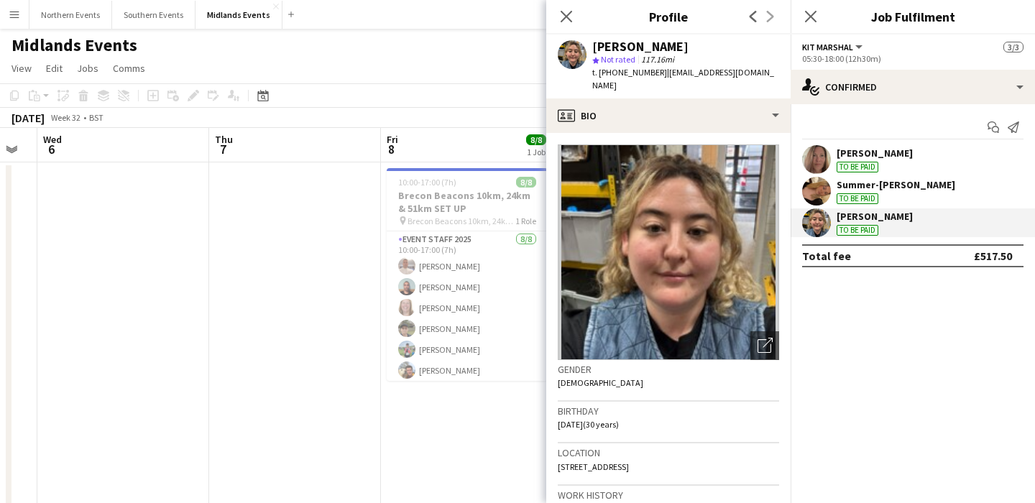
click at [307, 306] on app-date-cell at bounding box center [295, 475] width 172 height 627
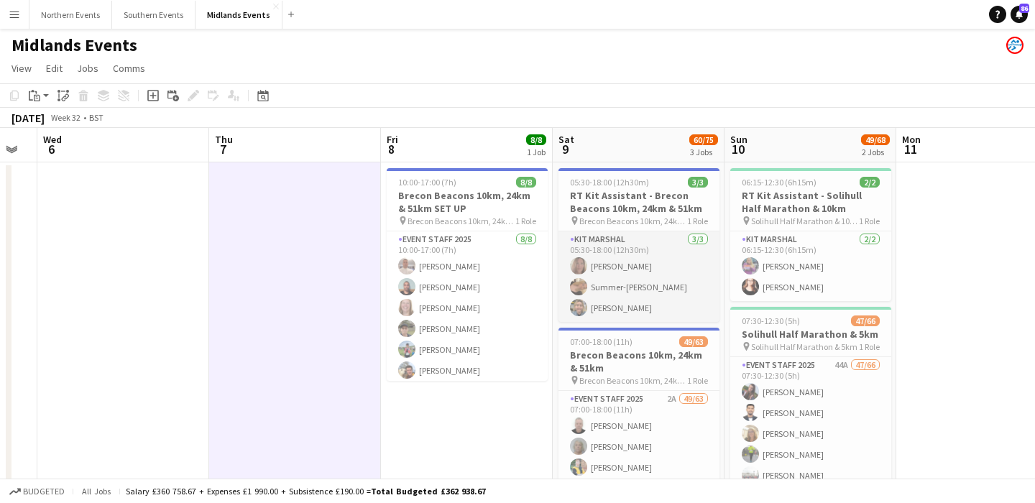
click at [650, 280] on app-card-role "Kit Marshal 3/3 05:30-18:00 (12h30m) Brenda Cumming Summer-Sky Cox Clare Willia…" at bounding box center [638, 276] width 161 height 91
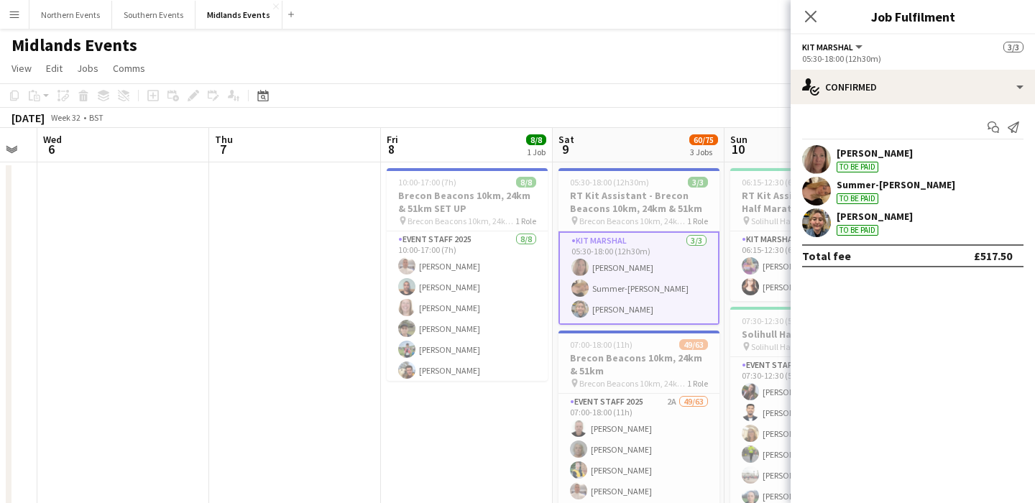
click at [834, 227] on div "Clare Williams To be paid" at bounding box center [912, 222] width 244 height 29
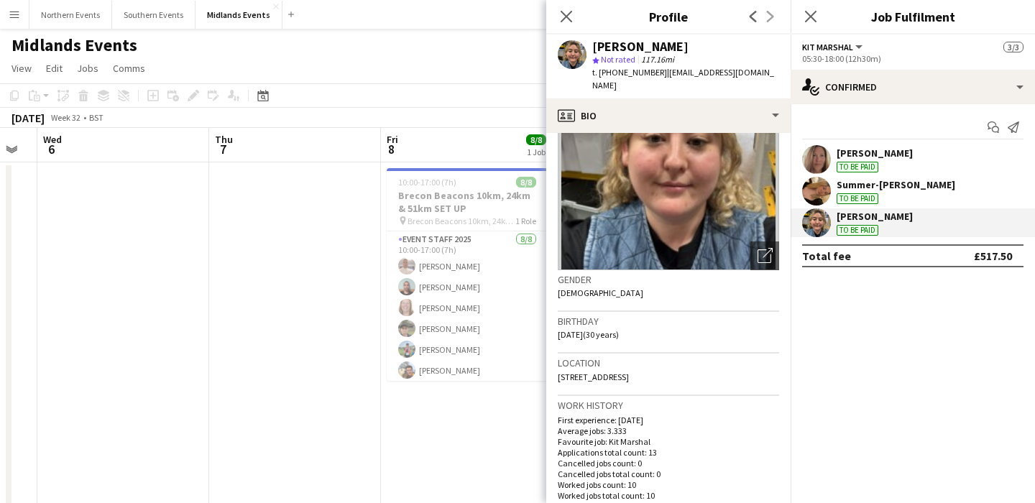
scroll to position [91, 0]
click at [480, 445] on app-date-cell "10:00-17:00 (7h) 8/8 Brecon Beacons 10km, 24km & 51km SET UP pin Brecon Beacons…" at bounding box center [467, 475] width 172 height 627
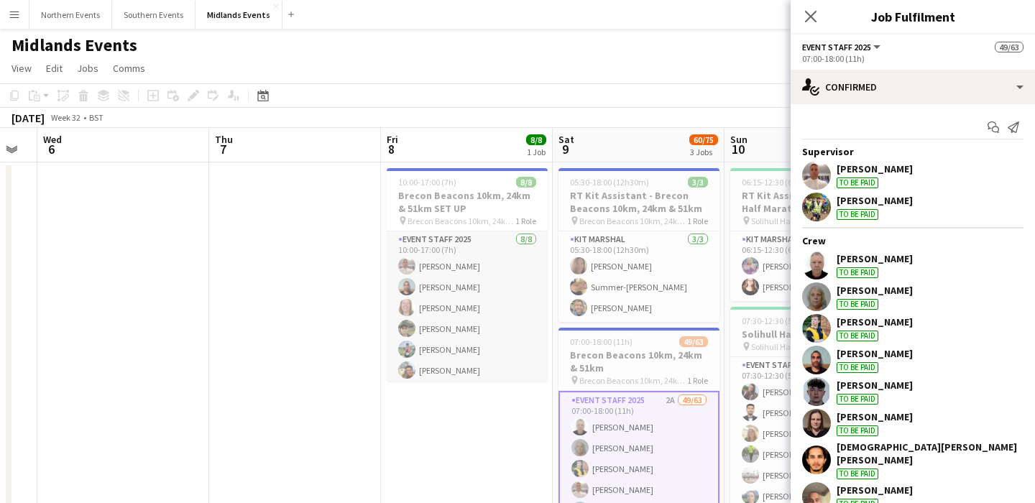
click at [480, 343] on app-card-role "Event Staff 2025 8/8 10:00-17:00 (7h) Tony Brothwood Arron Cox Abi Evans Ian Wi…" at bounding box center [467, 328] width 161 height 195
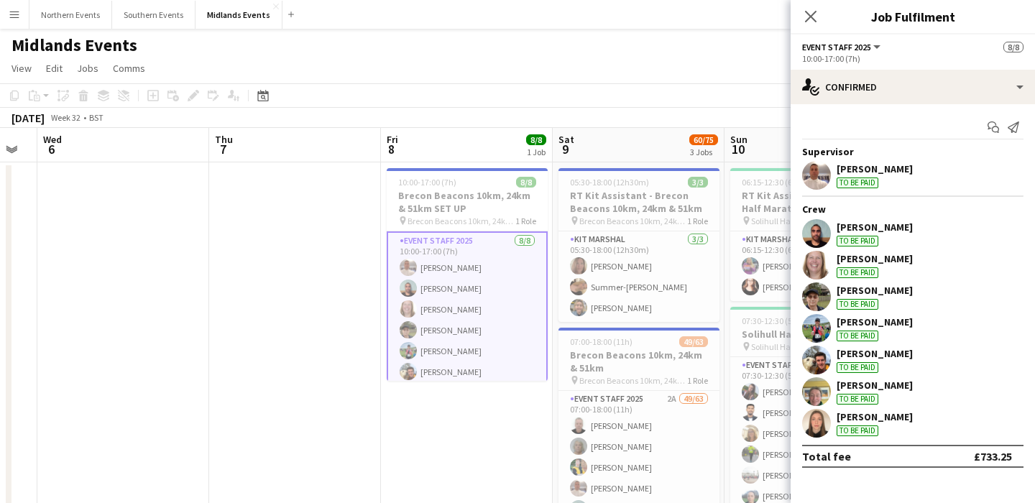
click at [484, 431] on app-date-cell "10:00-17:00 (7h) 8/8 Brecon Beacons 10km, 24km & 51km SET UP pin Brecon Beacons…" at bounding box center [467, 475] width 172 height 627
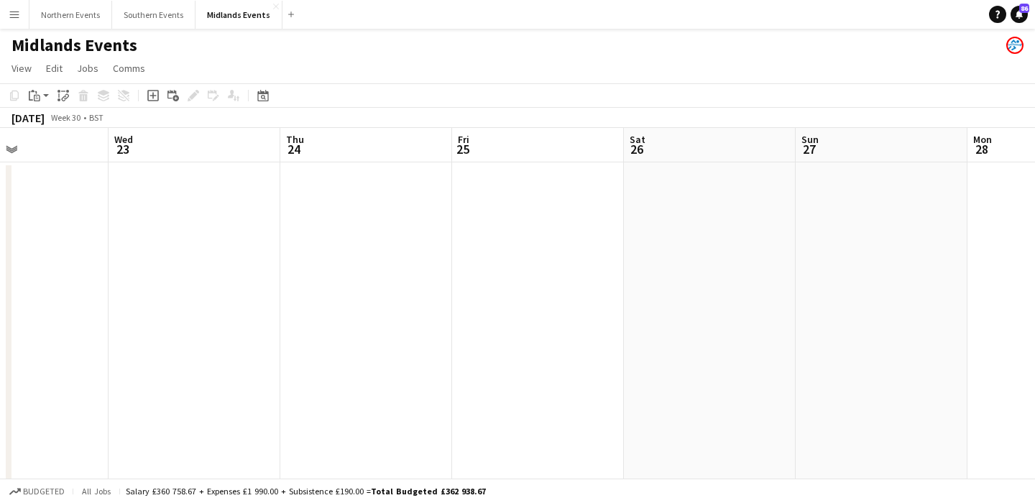
scroll to position [0, 391]
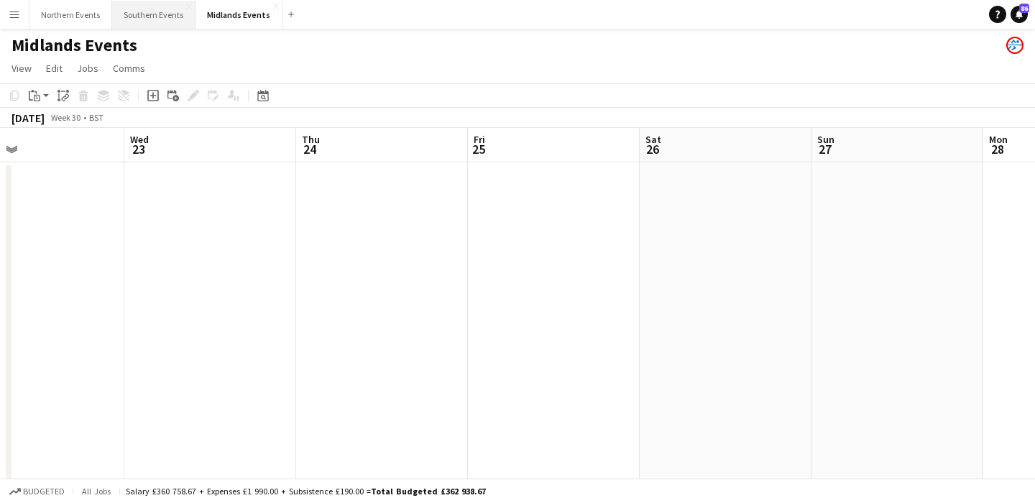
click at [156, 22] on button "Southern Events Close" at bounding box center [153, 15] width 83 height 28
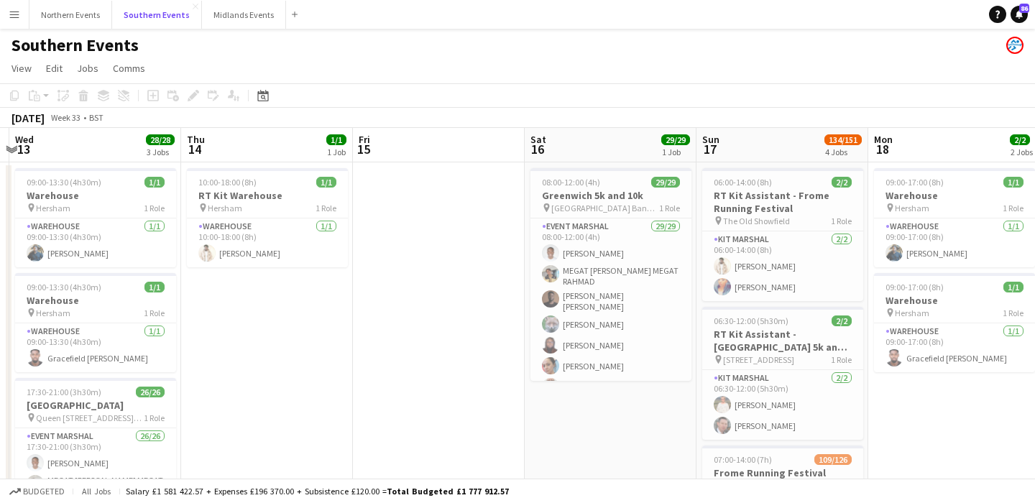
scroll to position [0, 310]
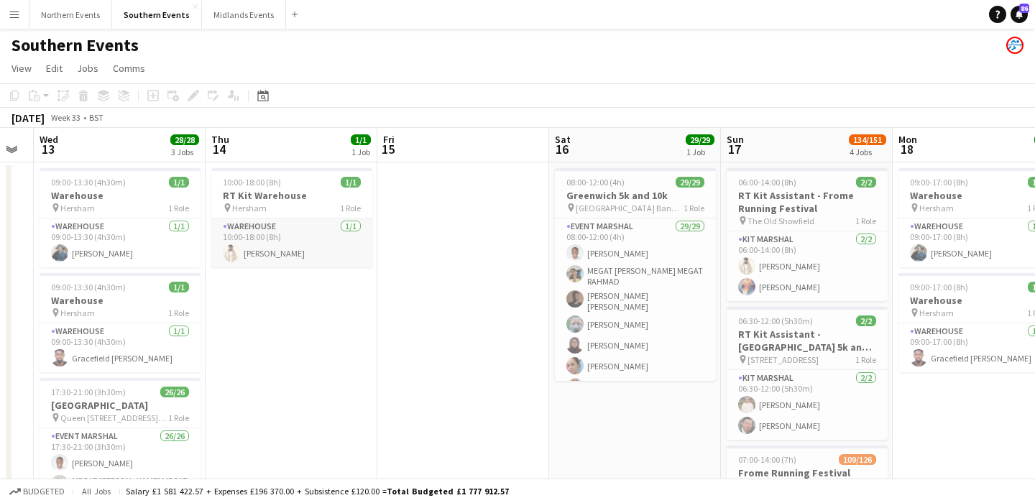
click at [277, 248] on app-card-role "Warehouse 1/1 10:00-18:00 (8h) Jaydon Young" at bounding box center [291, 242] width 161 height 49
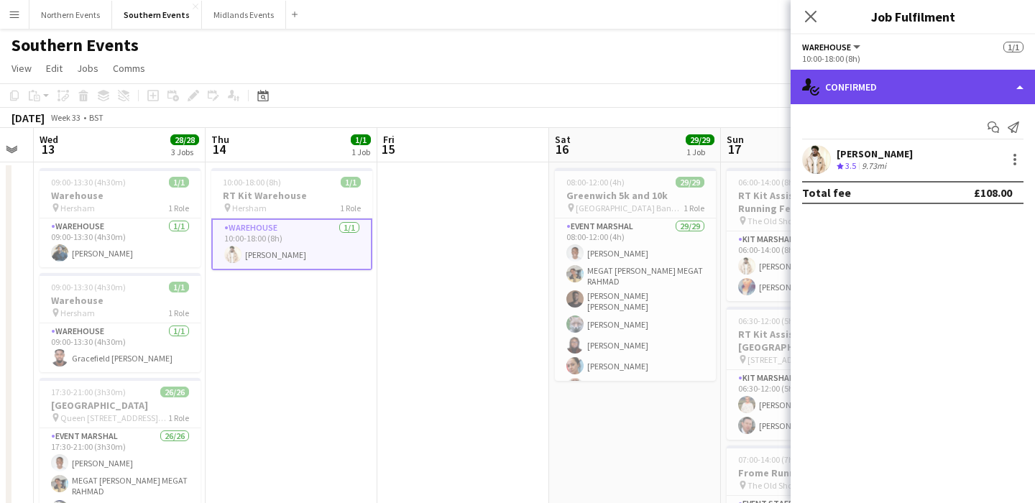
click at [879, 96] on div "single-neutral-actions-check-2 Confirmed" at bounding box center [912, 87] width 244 height 34
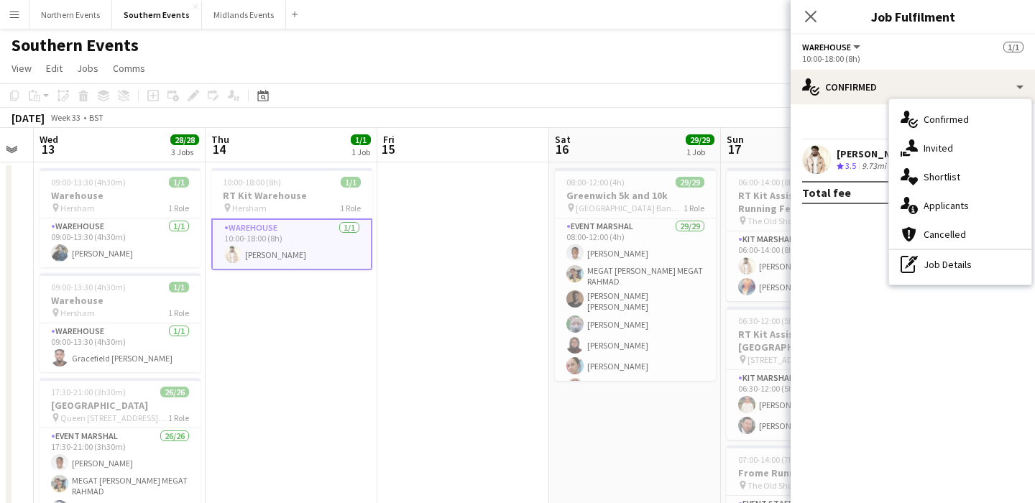
click at [829, 158] on app-user-avatar at bounding box center [816, 159] width 29 height 29
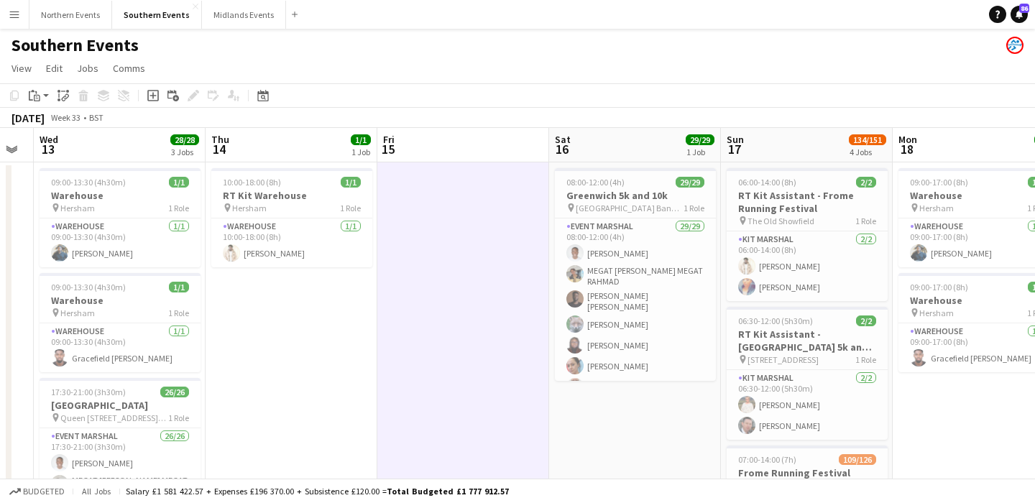
click at [12, 19] on button "Menu" at bounding box center [14, 14] width 29 height 29
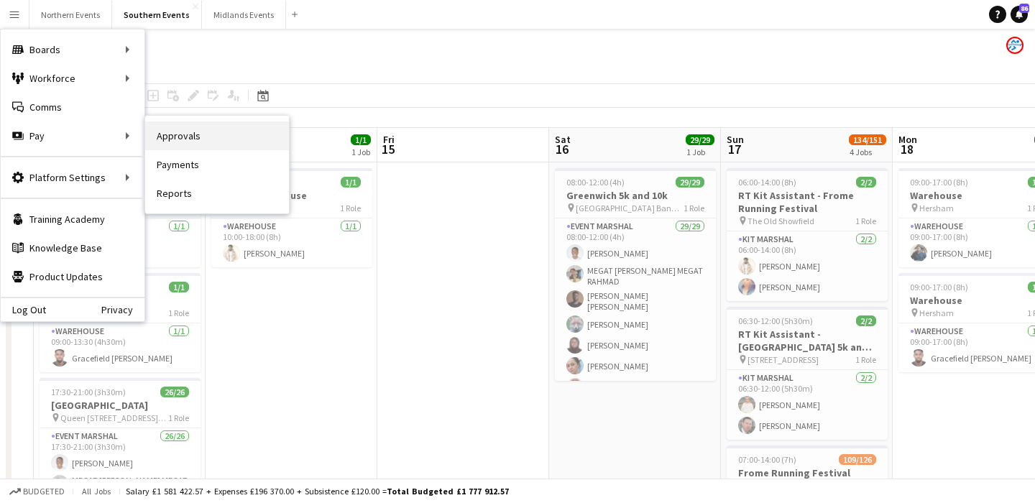
click at [198, 135] on link "Approvals" at bounding box center [217, 135] width 144 height 29
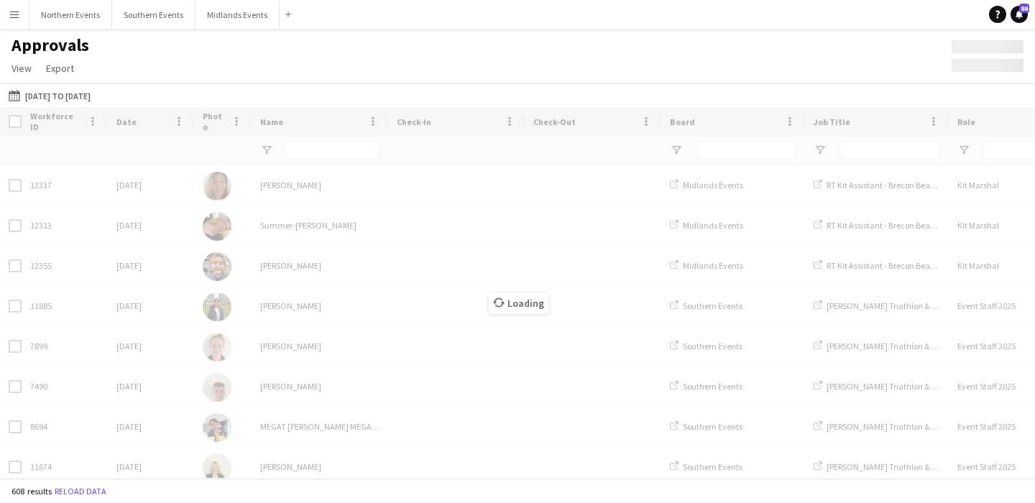
type input "******"
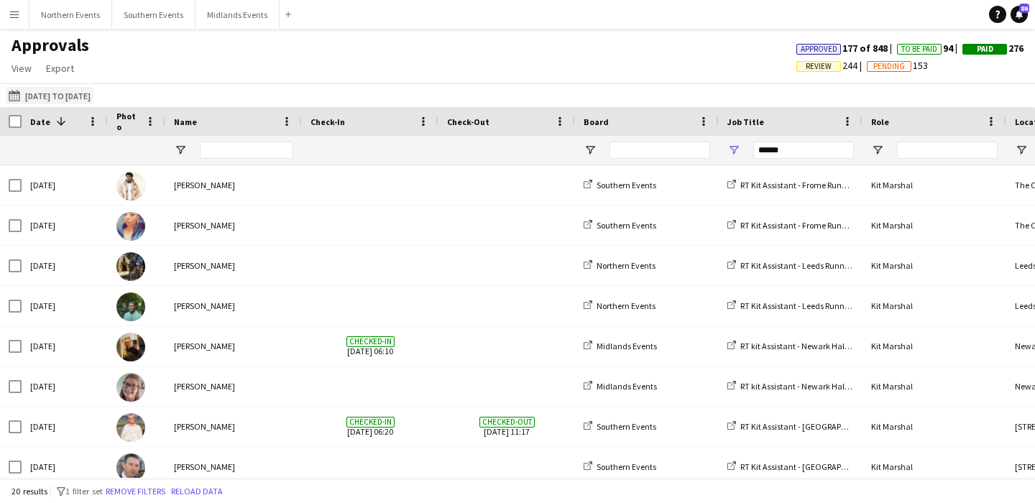
click at [42, 91] on button "09-08-2025 to 19-08-2025 09-08-2025 to 19-08-2025" at bounding box center [50, 95] width 88 height 17
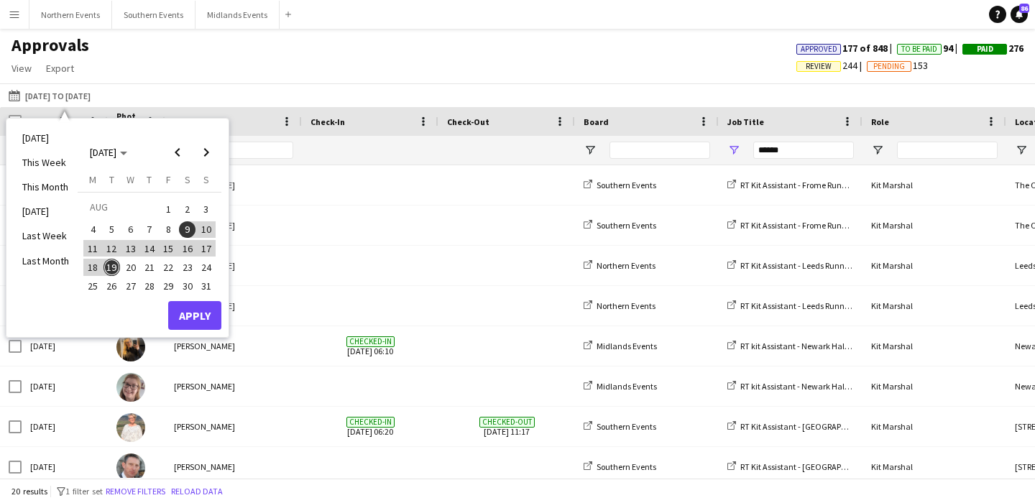
click at [283, 66] on div "Approvals View Customise view Customise filters Reset Filters Reset View Reset …" at bounding box center [517, 58] width 1035 height 49
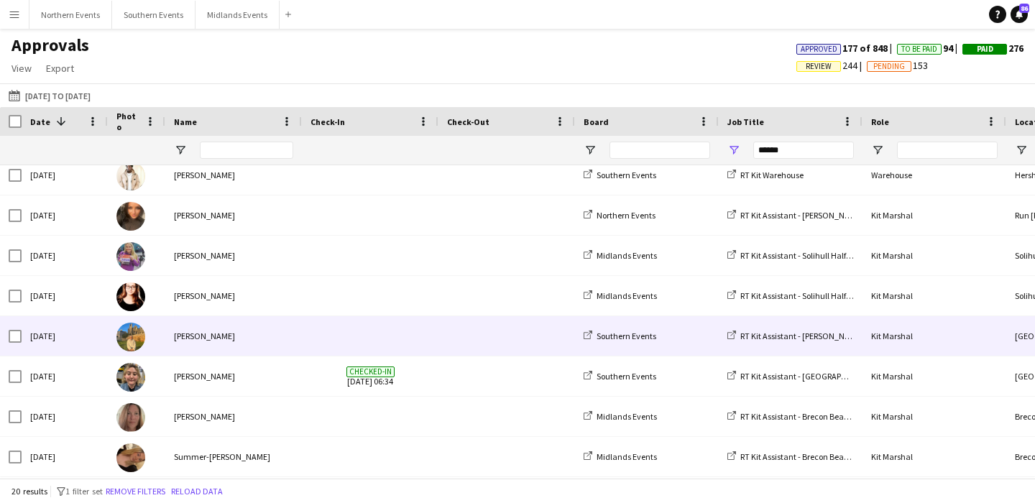
scroll to position [401, 0]
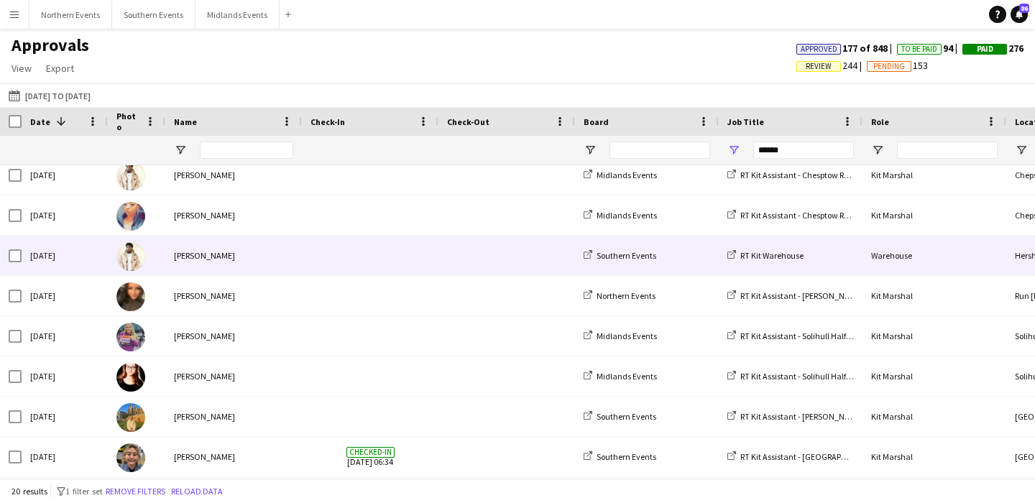
click at [316, 265] on span at bounding box center [369, 256] width 119 height 40
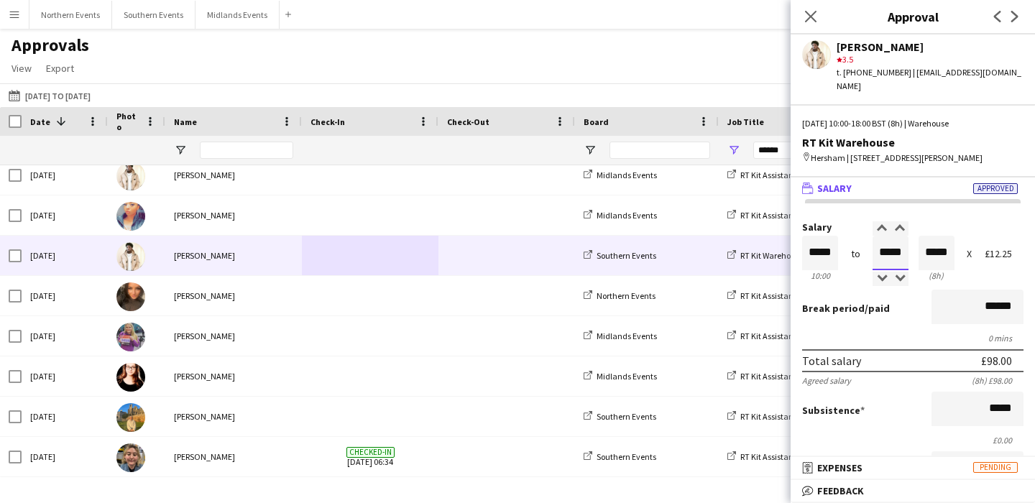
click at [885, 258] on input "*****" at bounding box center [890, 253] width 36 height 34
type input "*****"
click at [880, 274] on div at bounding box center [881, 279] width 18 height 14
type input "*****"
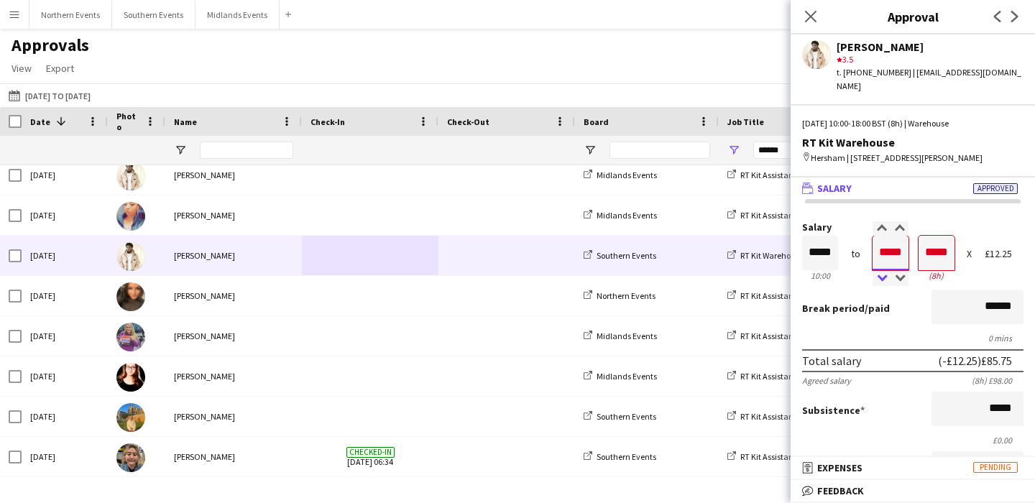
type input "*****"
click at [880, 274] on div at bounding box center [881, 279] width 18 height 14
type input "*****"
click at [899, 234] on div at bounding box center [899, 228] width 18 height 14
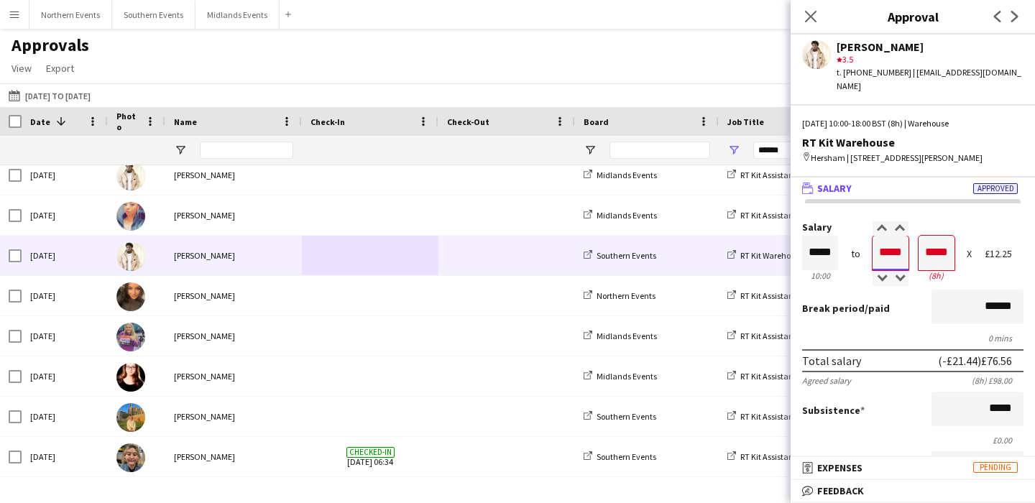
click at [902, 253] on input "*****" at bounding box center [890, 253] width 36 height 34
type input "*****"
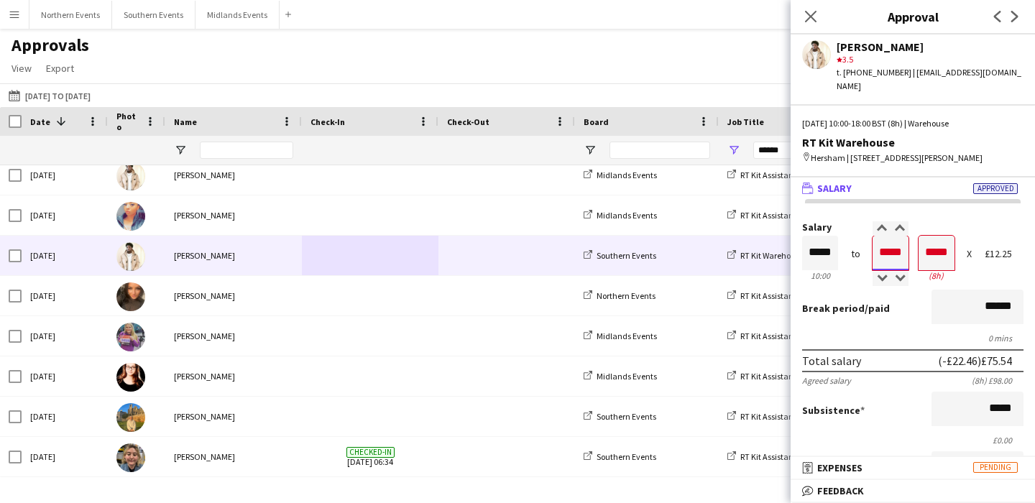
type input "*****"
click at [915, 300] on div "Break period /paid ******" at bounding box center [912, 308] width 221 height 37
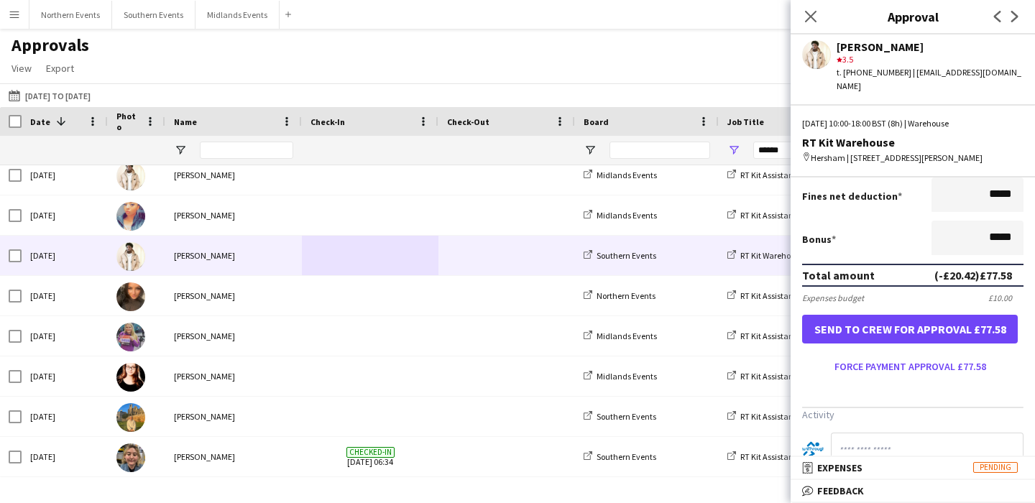
scroll to position [351, 0]
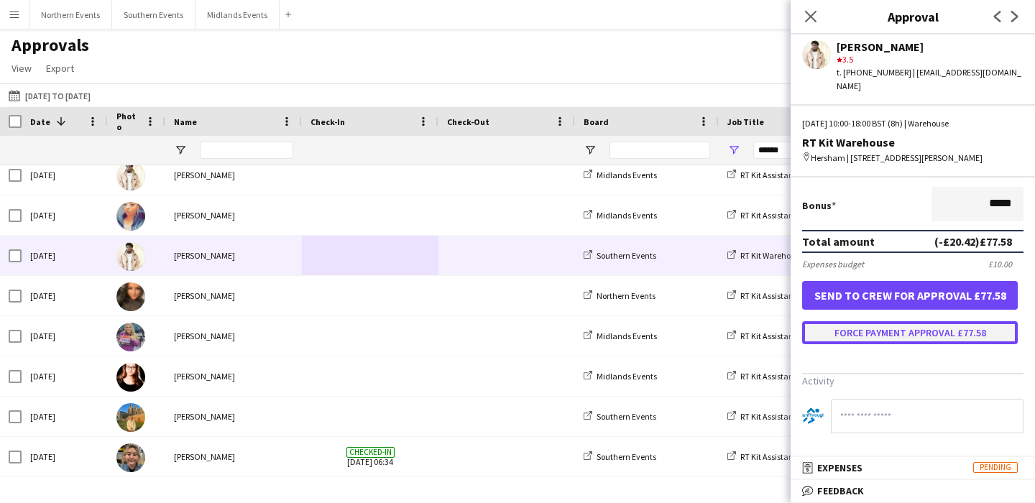
click at [916, 324] on button "Force payment approval £77.58" at bounding box center [910, 332] width 216 height 23
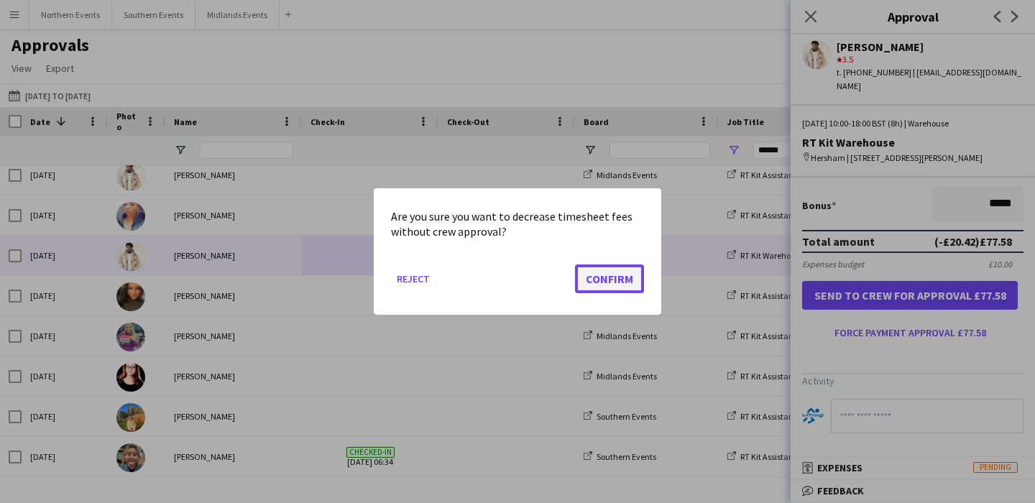
click at [608, 280] on button "Confirm" at bounding box center [609, 278] width 69 height 29
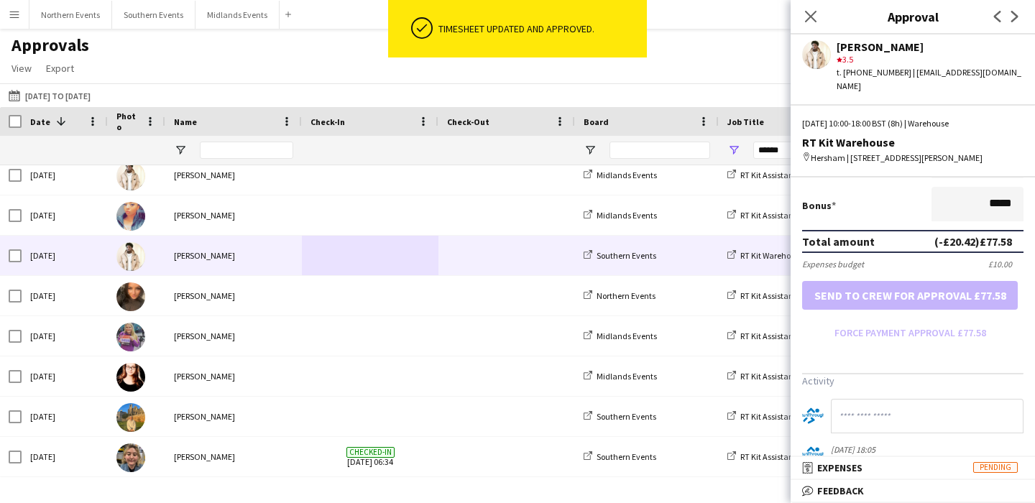
click at [644, 96] on div "09-08-2025 to 19-08-2025 09-08-2025 to 19-08-2025 Today This Week This Month Ye…" at bounding box center [517, 95] width 1035 height 24
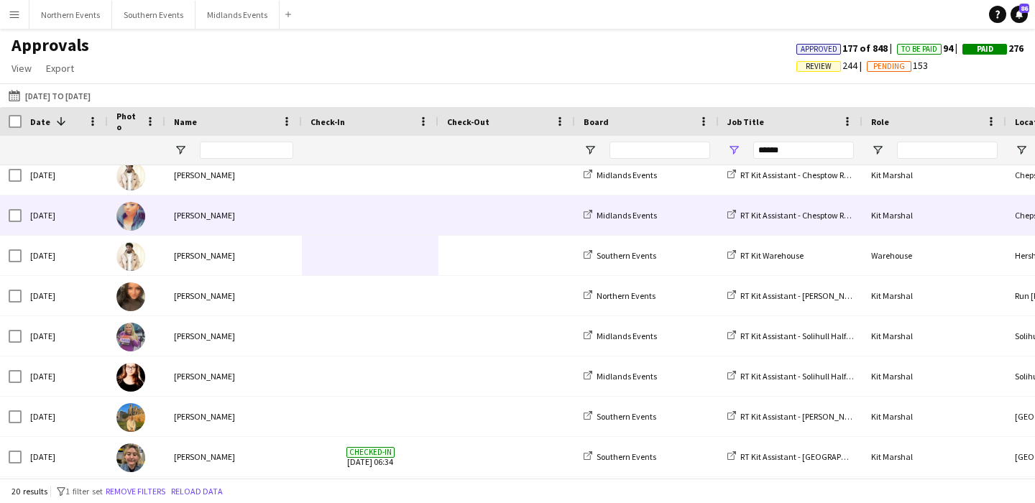
click at [180, 223] on div "[PERSON_NAME]" at bounding box center [233, 215] width 137 height 40
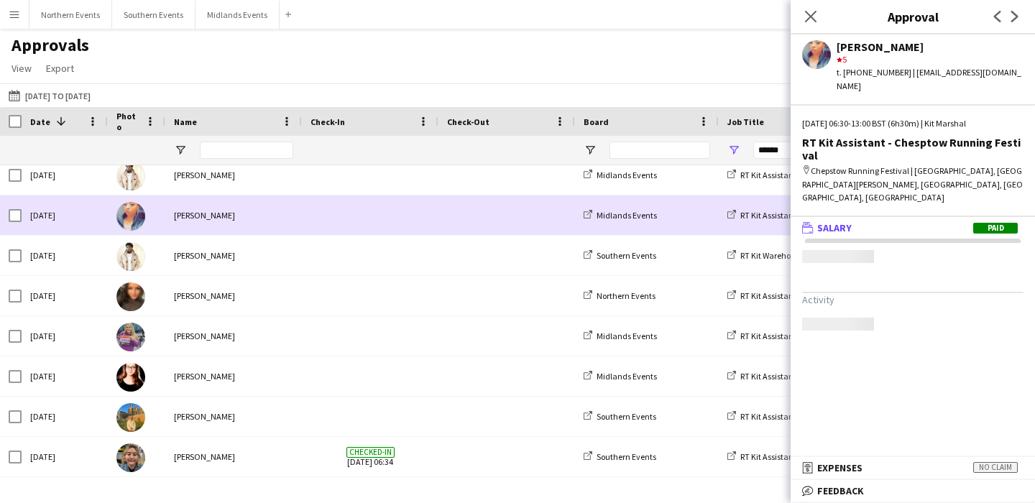
click at [180, 223] on div "[PERSON_NAME]" at bounding box center [233, 215] width 137 height 40
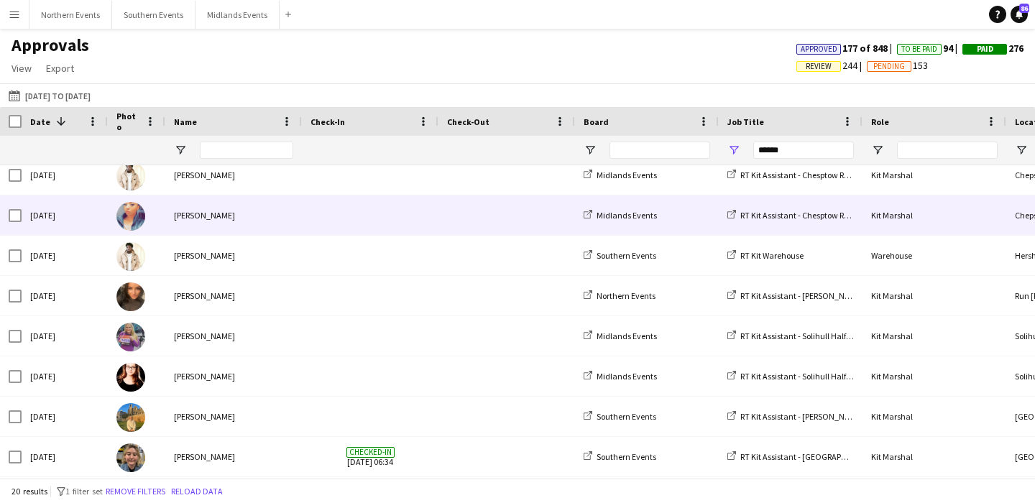
click at [180, 223] on div "[PERSON_NAME]" at bounding box center [233, 215] width 137 height 40
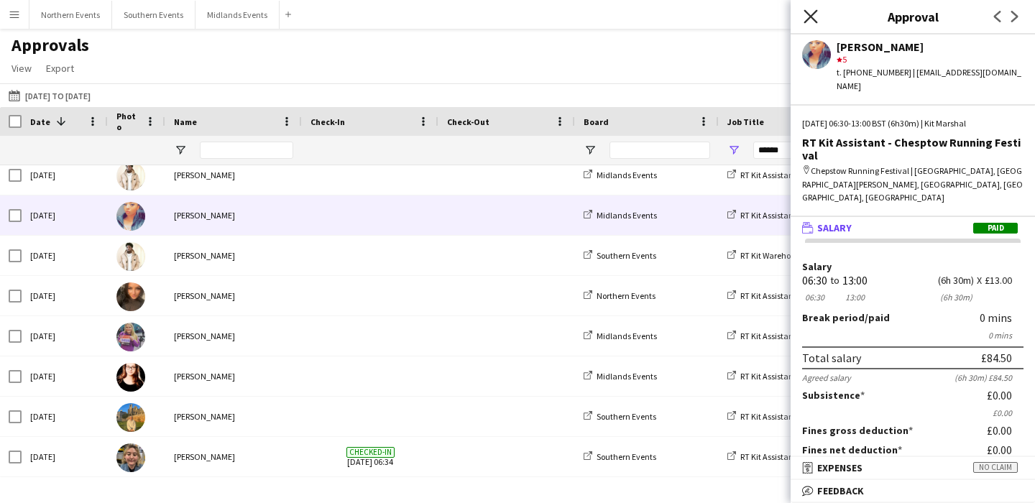
click at [810, 17] on icon at bounding box center [810, 16] width 14 height 14
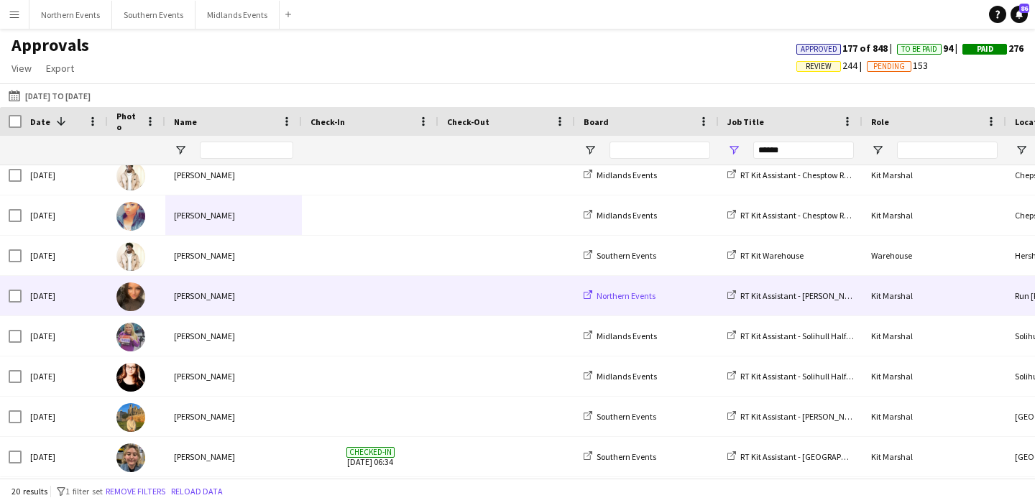
scroll to position [346, 0]
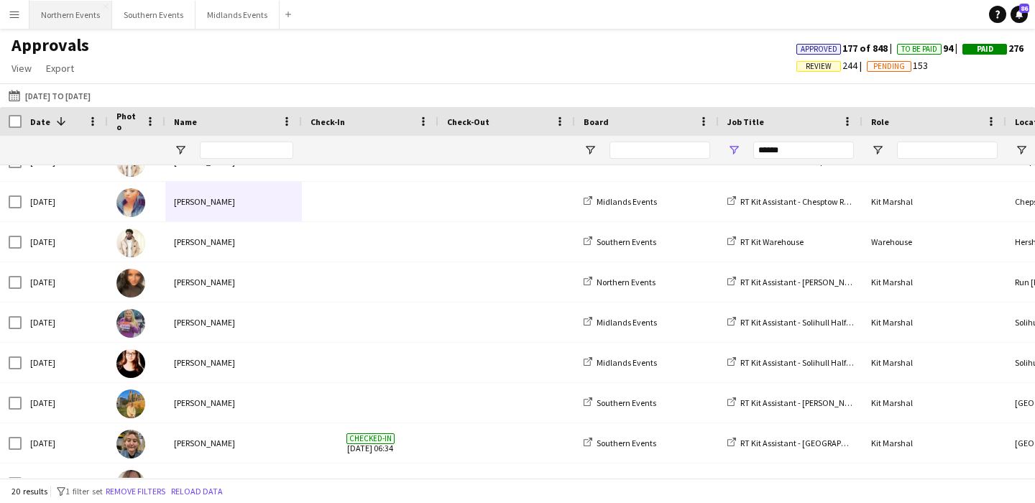
click at [59, 22] on button "Northern Events Close" at bounding box center [70, 15] width 83 height 28
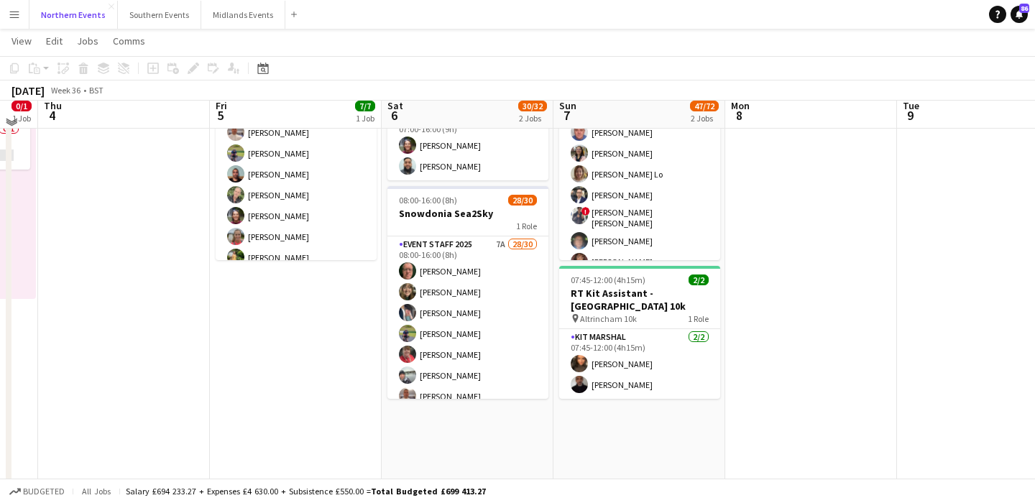
scroll to position [110, 0]
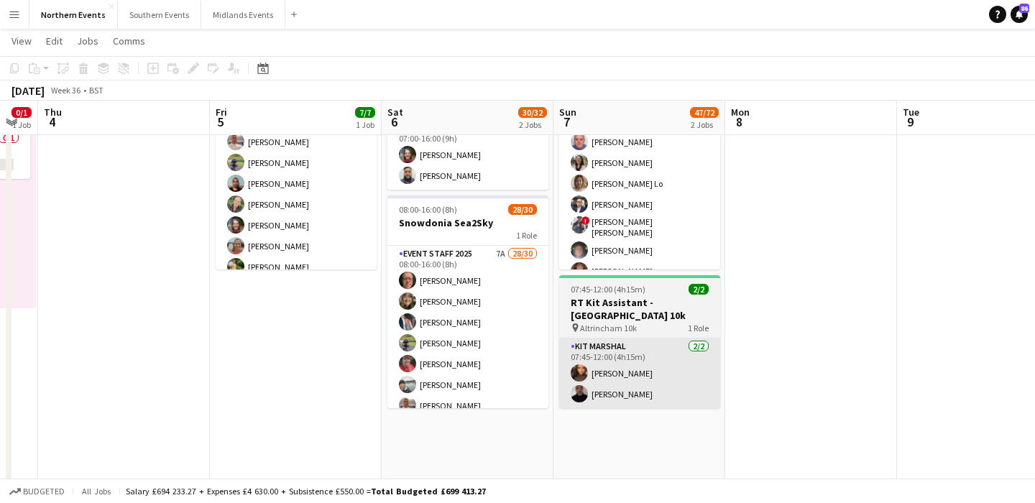
click at [671, 403] on app-card-role "Kit Marshal 2/2 07:45-12:00 (4h15m) Shameem Younis Raymond Bell" at bounding box center [639, 373] width 161 height 70
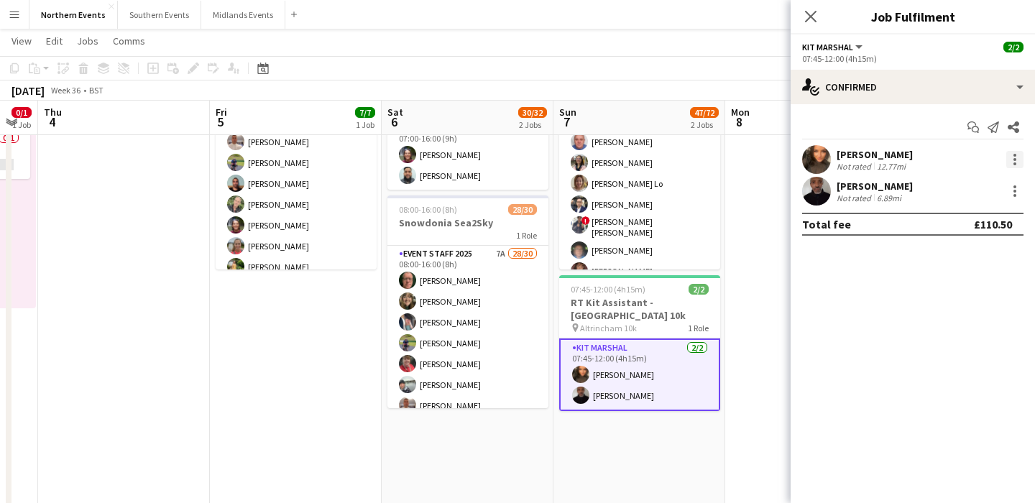
click at [1012, 155] on div at bounding box center [1014, 159] width 17 height 17
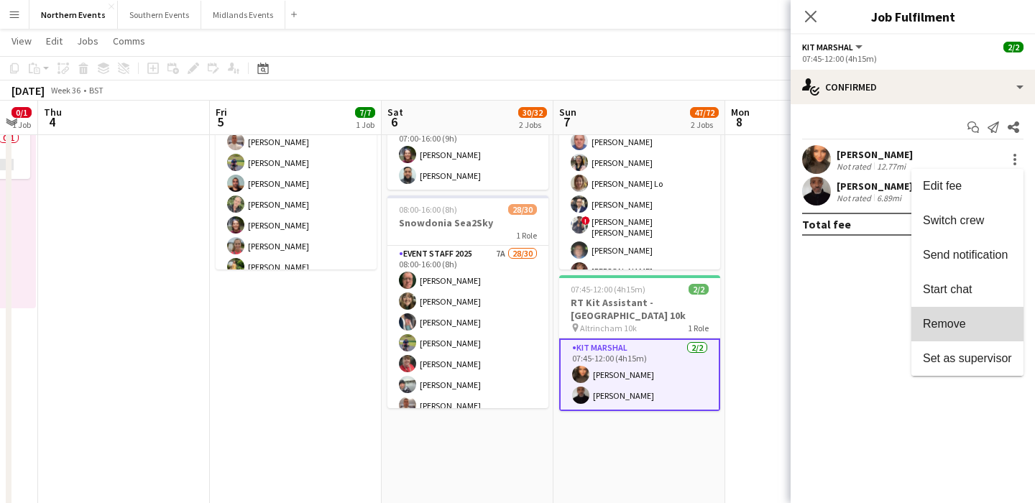
click at [940, 329] on span "Remove" at bounding box center [944, 324] width 43 height 12
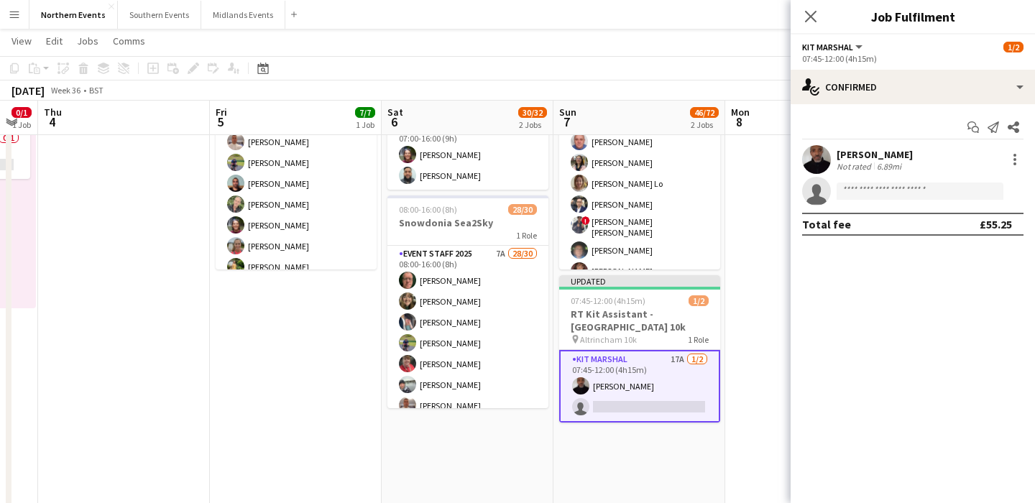
click at [759, 438] on app-date-cell at bounding box center [811, 423] width 172 height 745
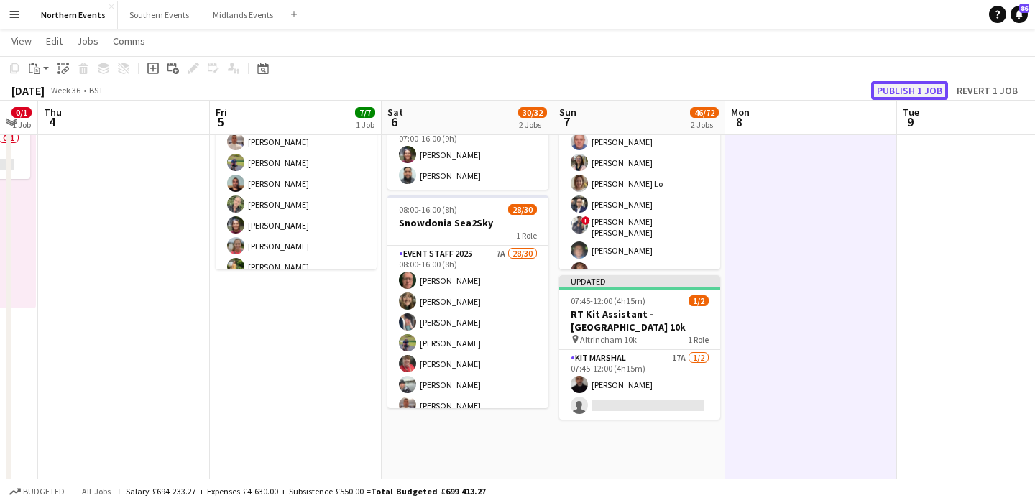
click at [922, 90] on button "Publish 1 job" at bounding box center [909, 90] width 77 height 19
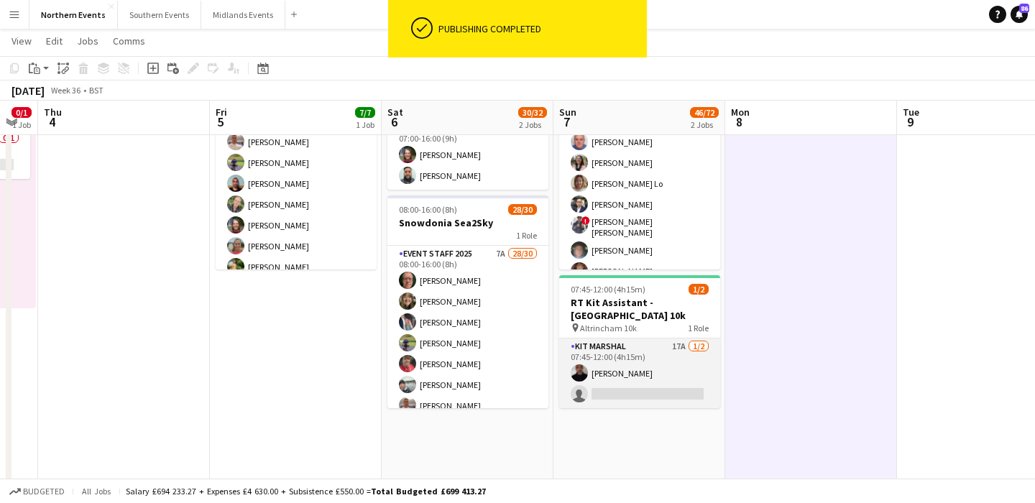
click at [649, 371] on app-card-role "Kit Marshal 17A 1/2 07:45-12:00 (4h15m) Raymond Bell single-neutral-actions" at bounding box center [639, 373] width 161 height 70
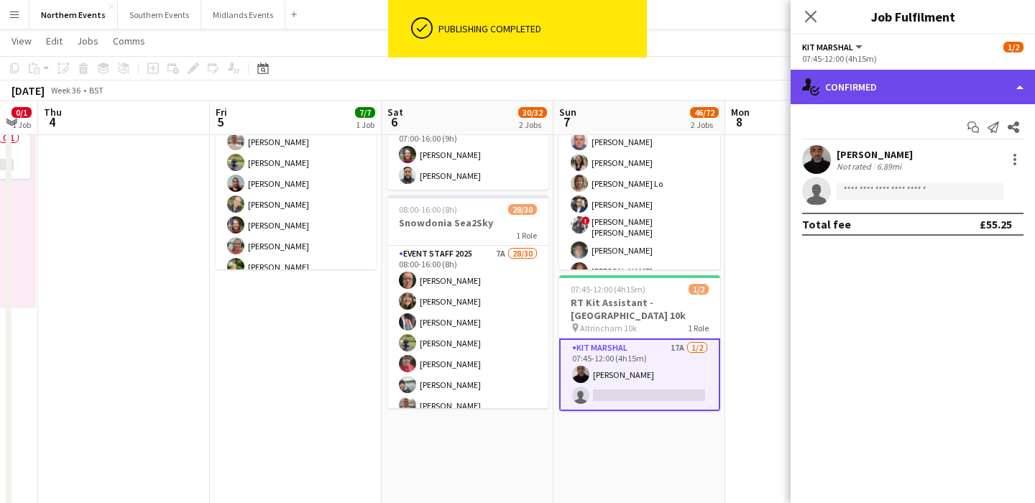
click at [936, 80] on div "single-neutral-actions-check-2 Confirmed" at bounding box center [912, 87] width 244 height 34
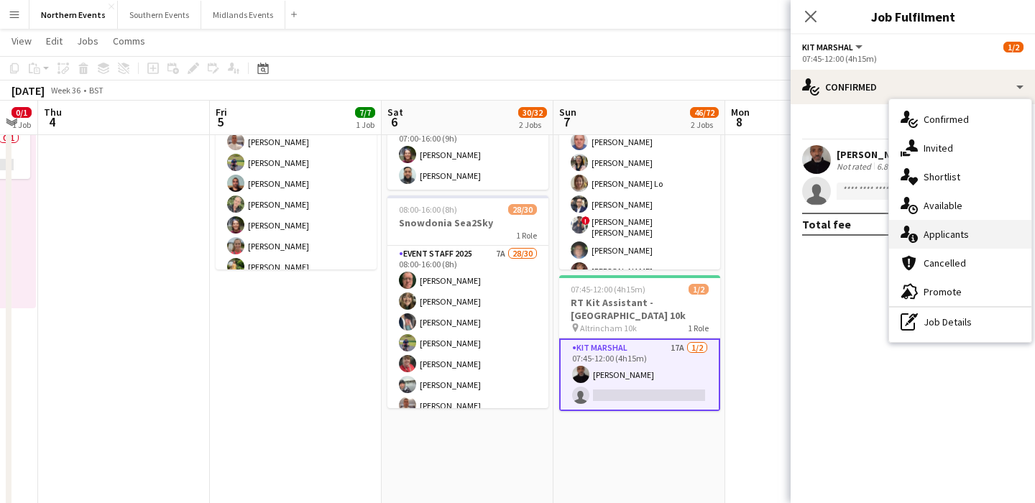
click at [971, 237] on div "single-neutral-actions-information Applicants" at bounding box center [960, 234] width 142 height 29
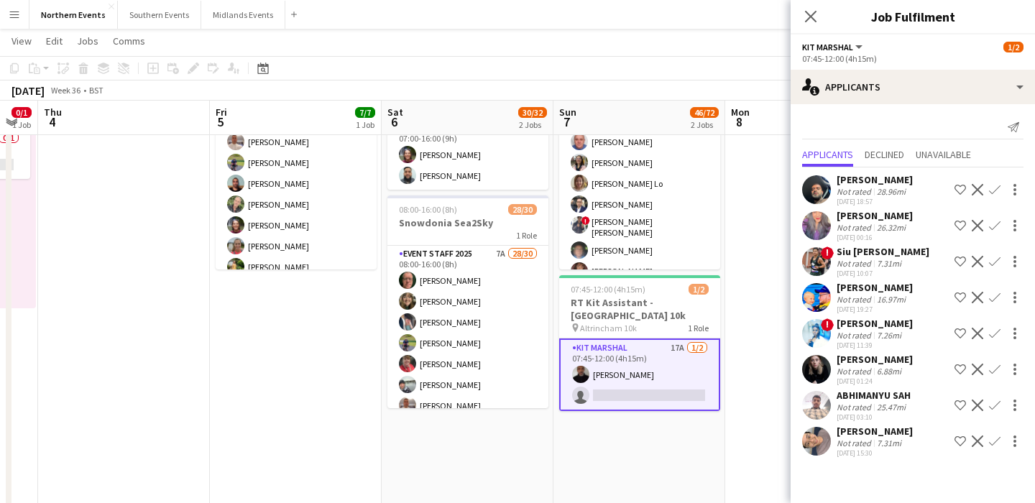
click at [1002, 440] on button "Confirm" at bounding box center [994, 441] width 17 height 17
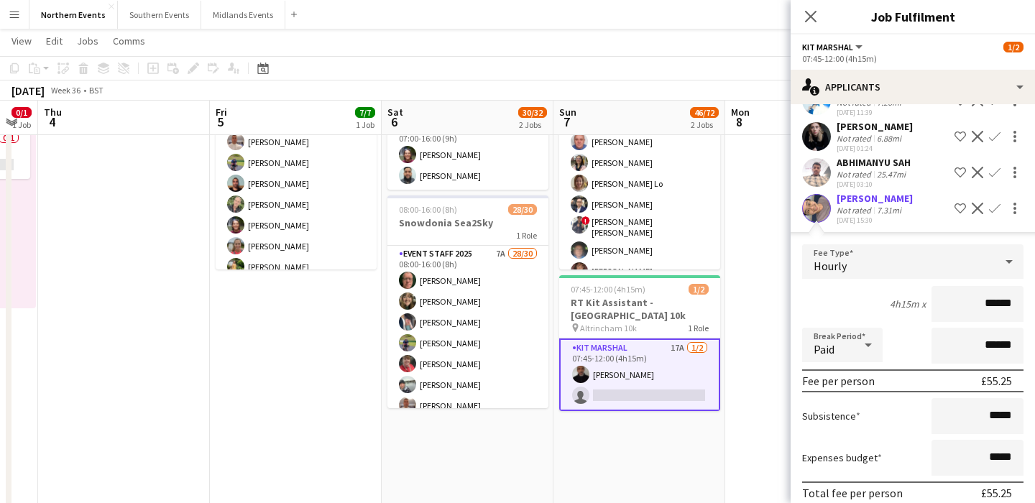
scroll to position [295, 0]
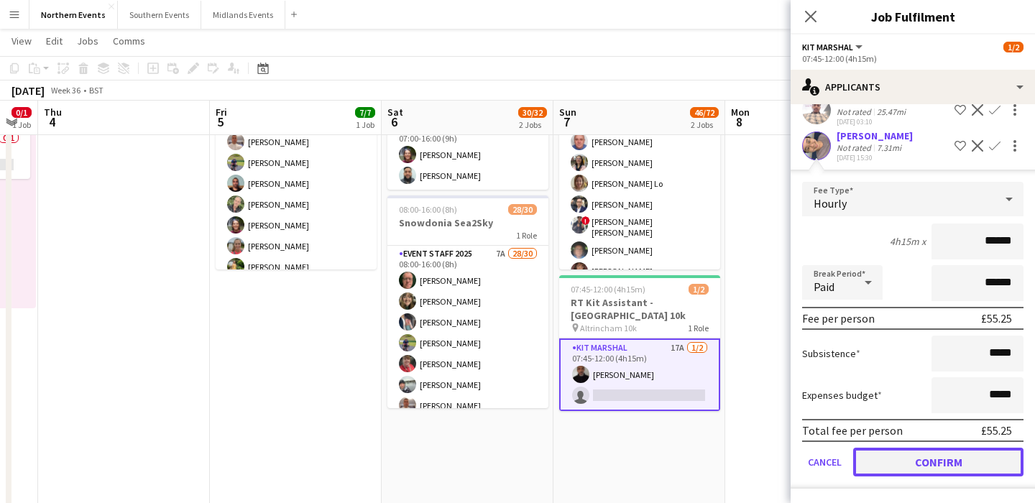
click at [962, 466] on button "Confirm" at bounding box center [938, 462] width 170 height 29
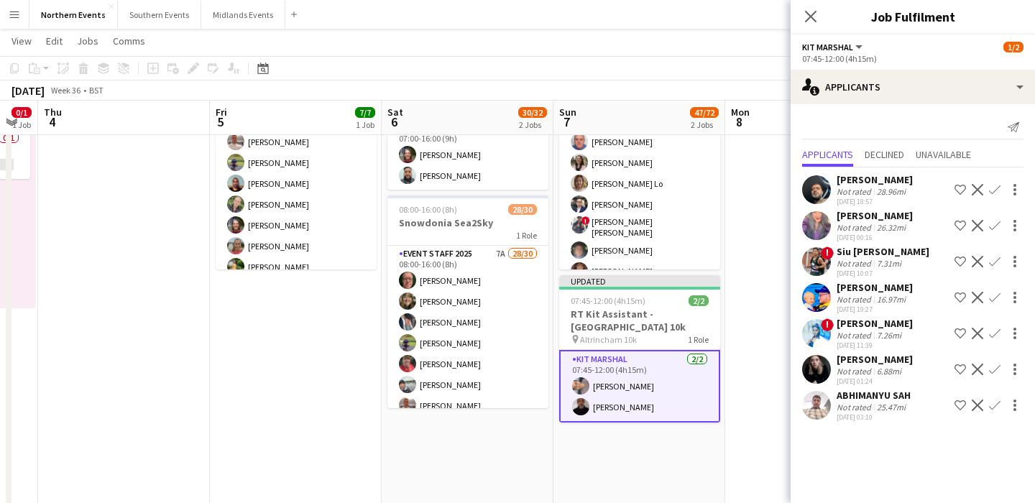
click at [731, 391] on app-date-cell at bounding box center [811, 423] width 172 height 745
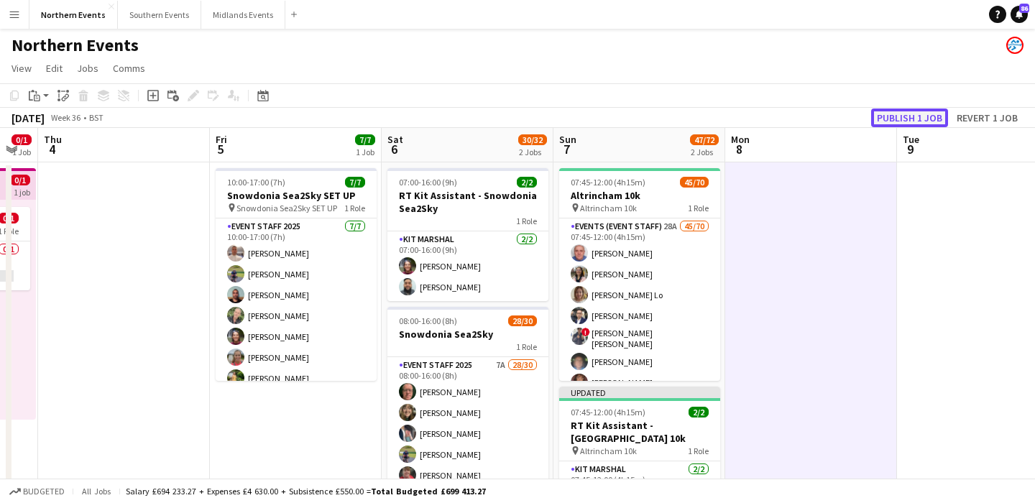
click at [929, 111] on button "Publish 1 job" at bounding box center [909, 117] width 77 height 19
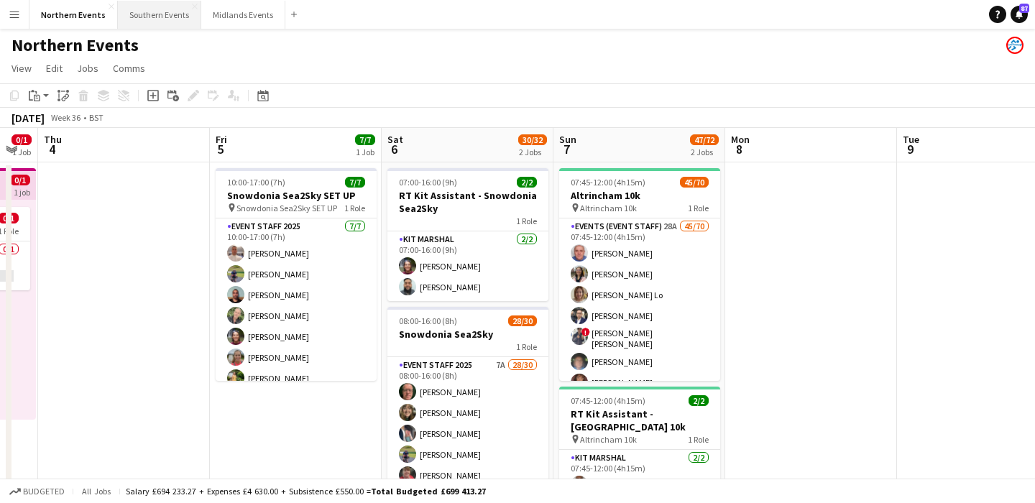
click at [138, 18] on button "Southern Events Close" at bounding box center [159, 15] width 83 height 28
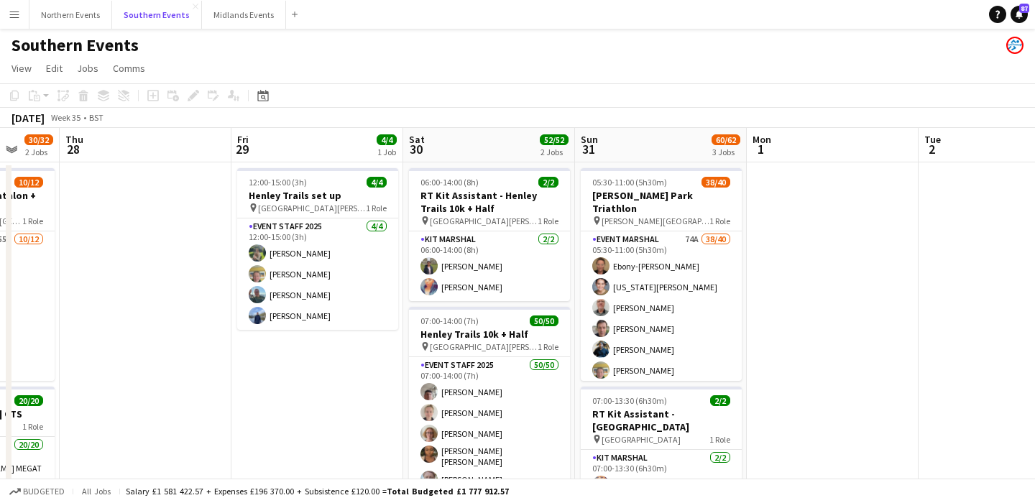
scroll to position [0, 554]
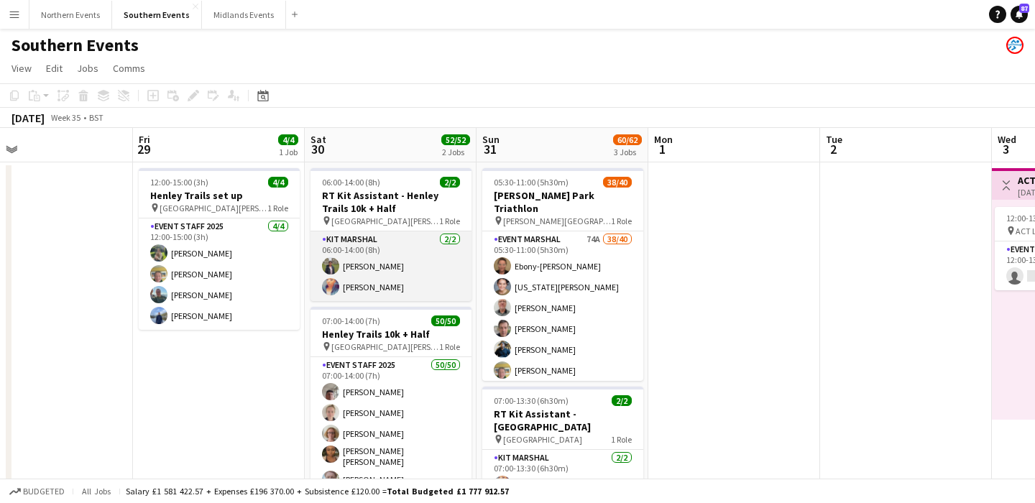
click at [400, 276] on app-card-role "Kit Marshal 2/2 06:00-14:00 (8h) Dhanuvarsha Ramasamy Chimere Bell" at bounding box center [390, 266] width 161 height 70
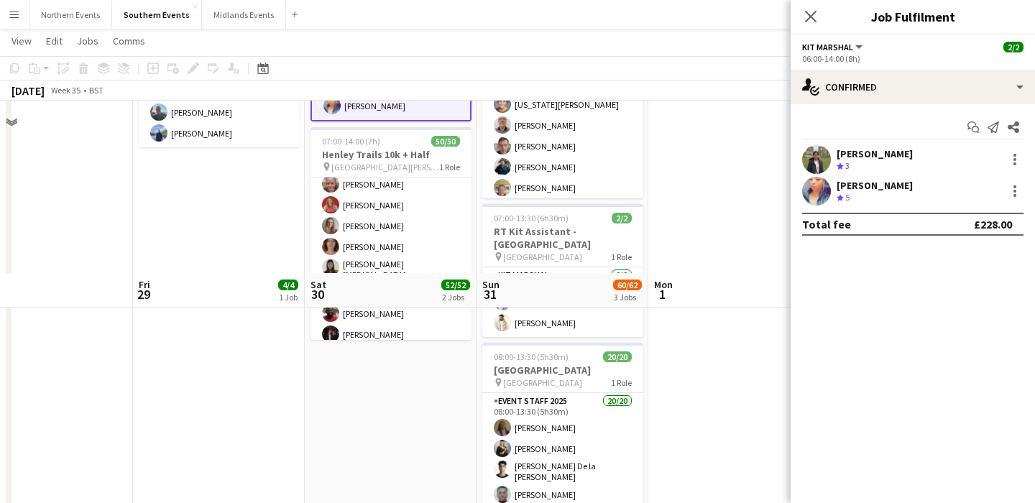
scroll to position [0, 0]
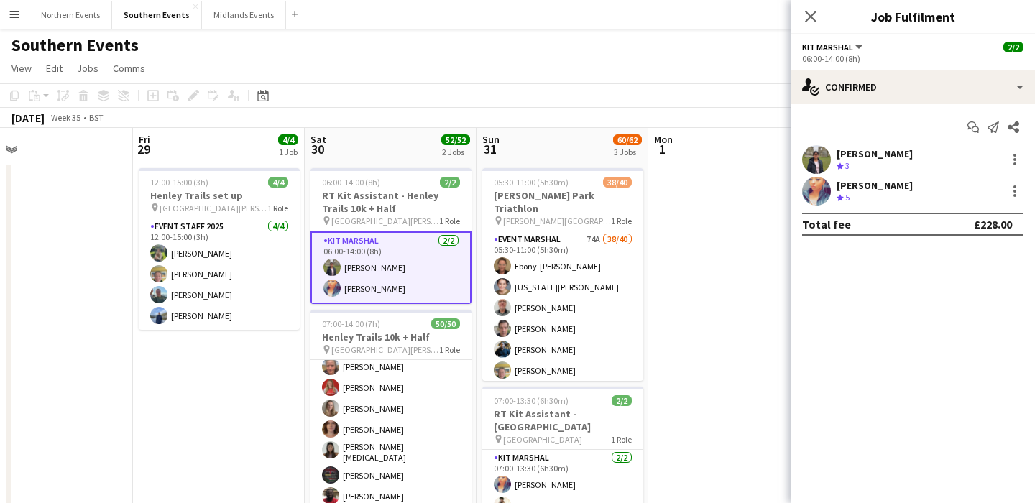
click at [1021, 200] on div at bounding box center [1013, 191] width 20 height 17
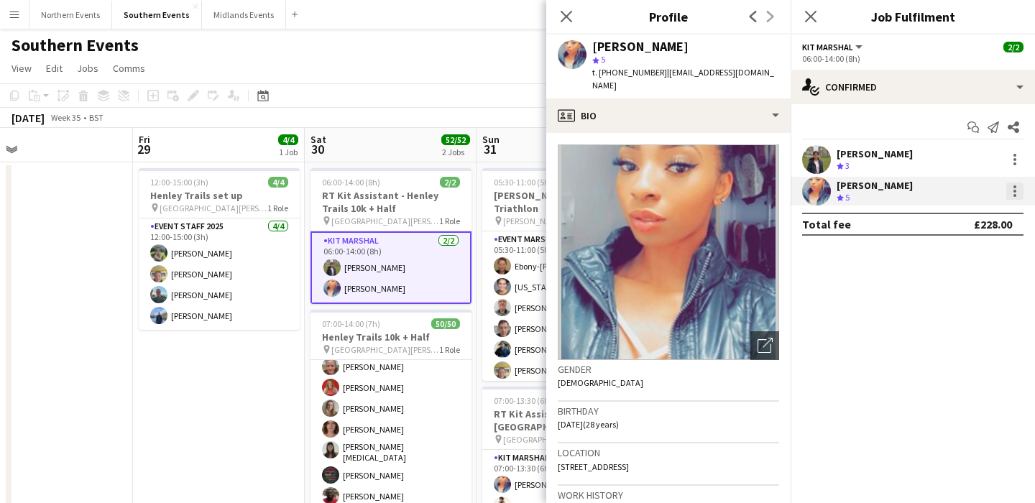
click at [1015, 196] on div at bounding box center [1014, 191] width 17 height 17
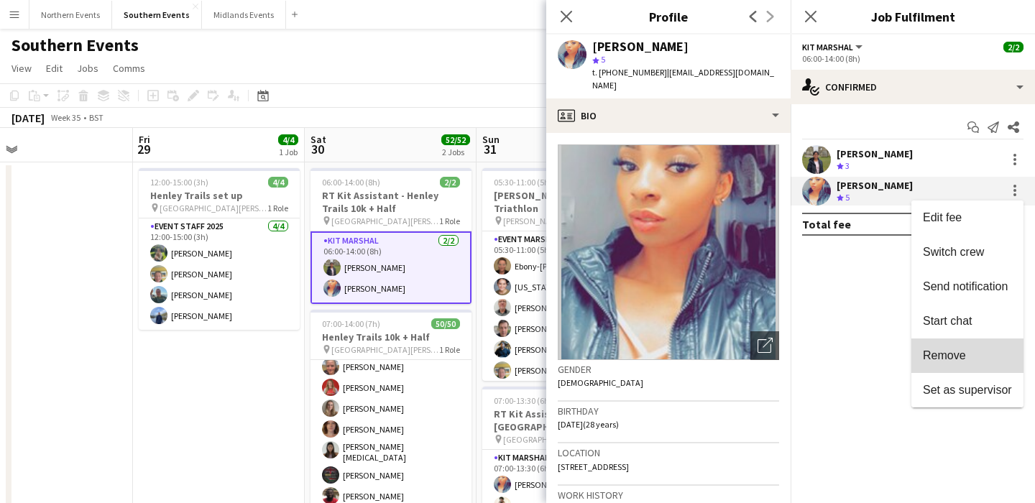
click at [944, 351] on span "Remove" at bounding box center [944, 355] width 43 height 12
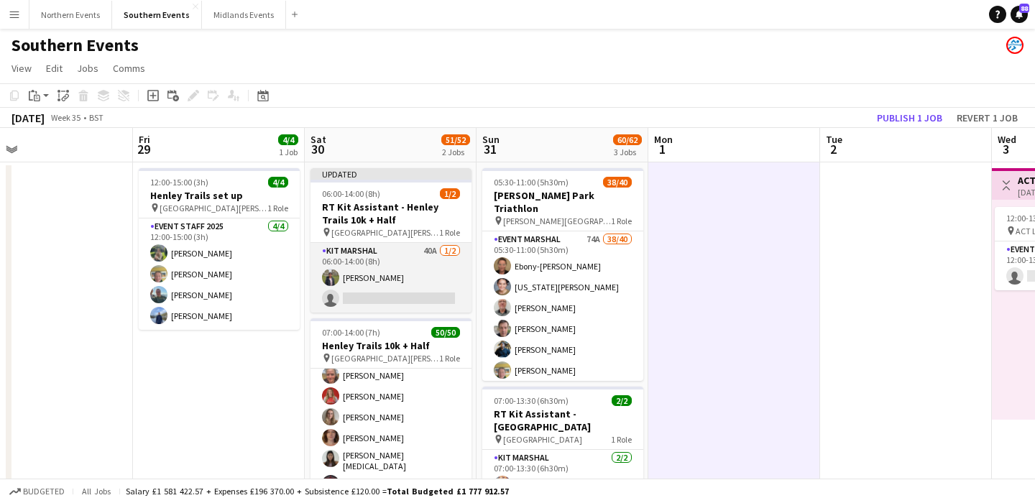
click at [405, 285] on app-card-role "Kit Marshal 40A 1/2 06:00-14:00 (8h) Dhanuvarsha Ramasamy single-neutral-actions" at bounding box center [390, 278] width 161 height 70
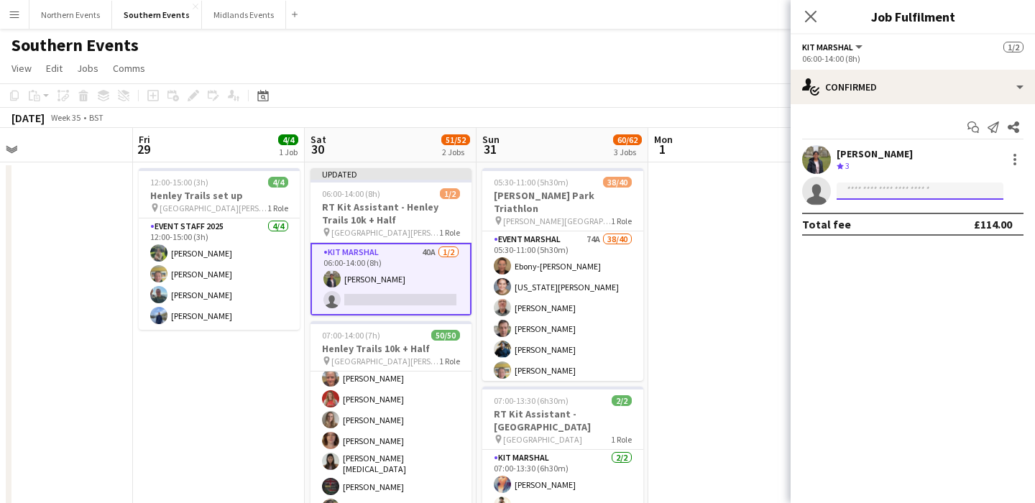
click at [872, 189] on input at bounding box center [919, 191] width 167 height 17
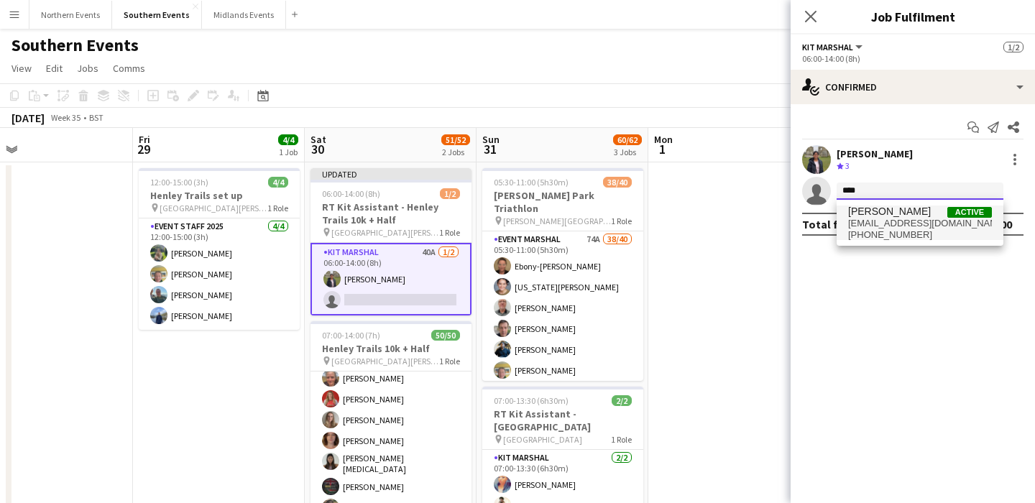
type input "****"
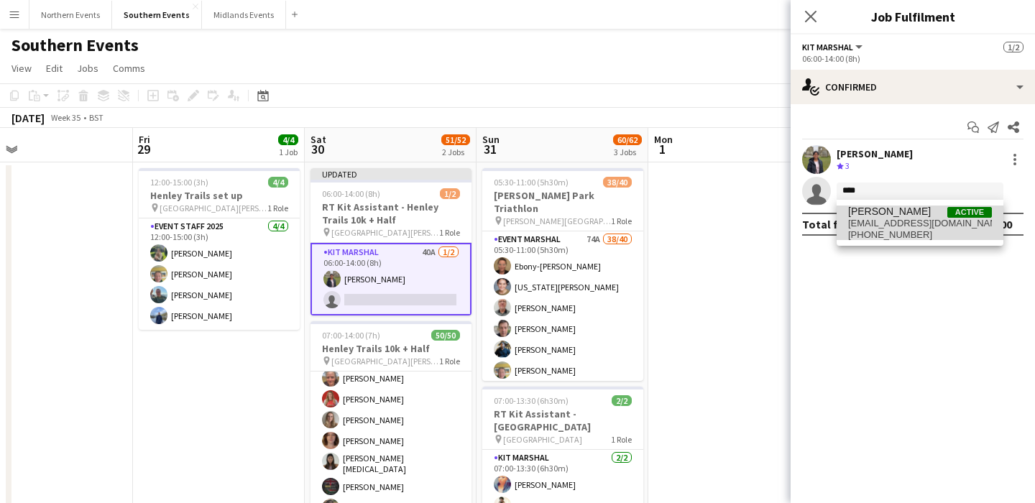
click at [887, 218] on span "jaydondy1@outlook.com" at bounding box center [920, 223] width 144 height 11
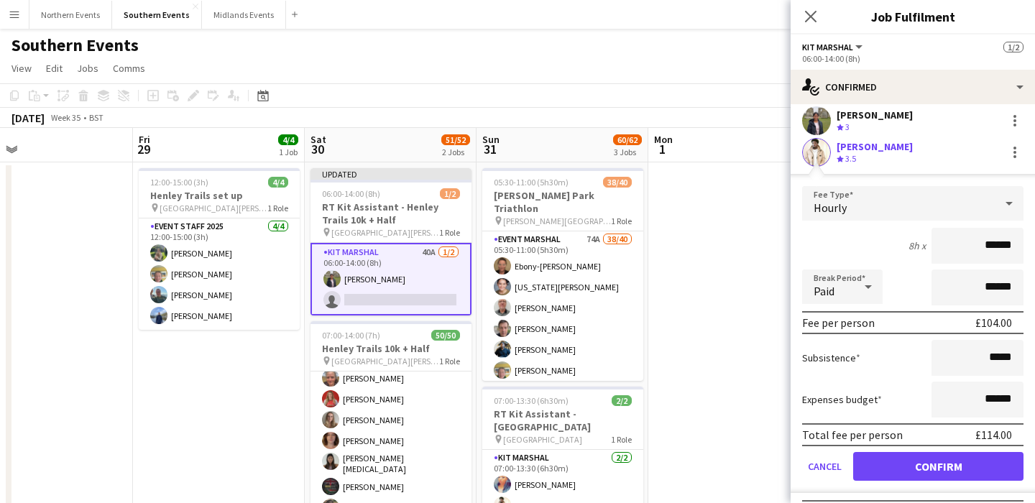
scroll to position [52, 0]
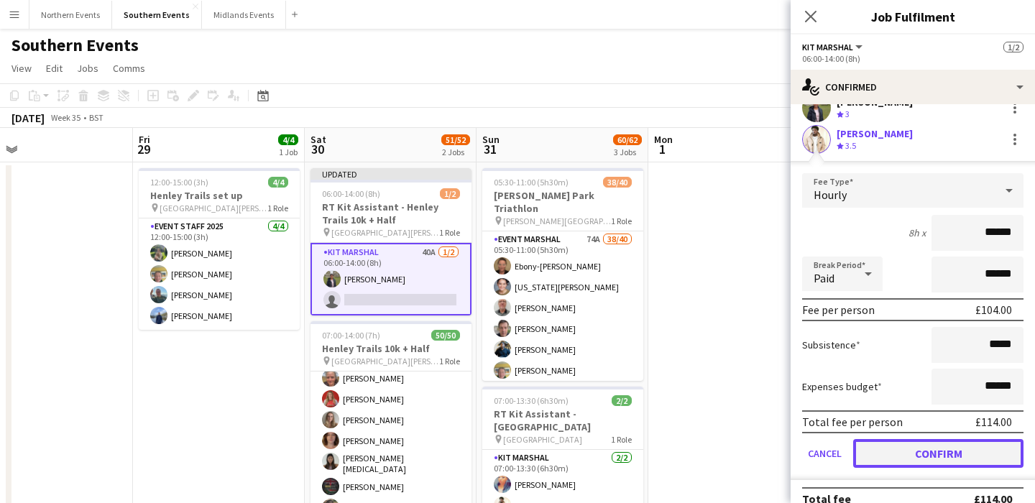
click at [908, 443] on button "Confirm" at bounding box center [938, 453] width 170 height 29
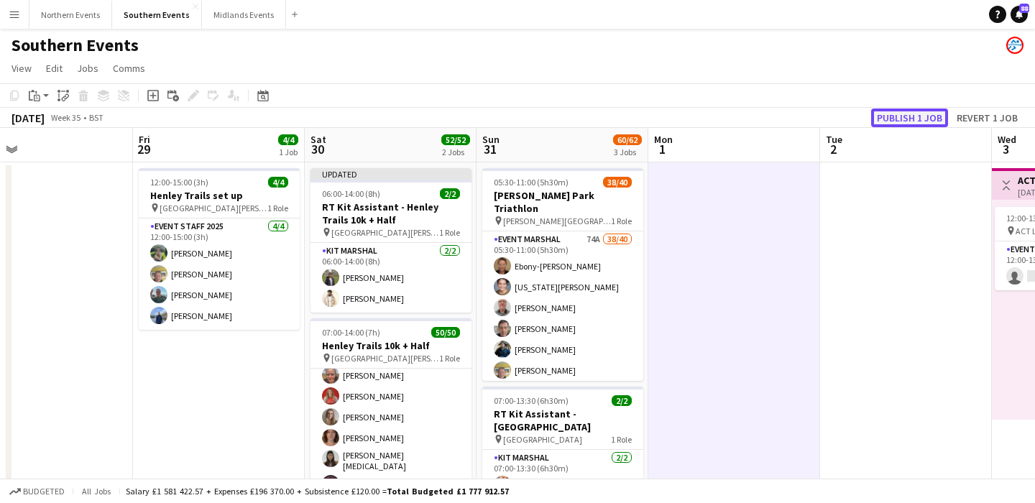
click at [912, 117] on button "Publish 1 job" at bounding box center [909, 117] width 77 height 19
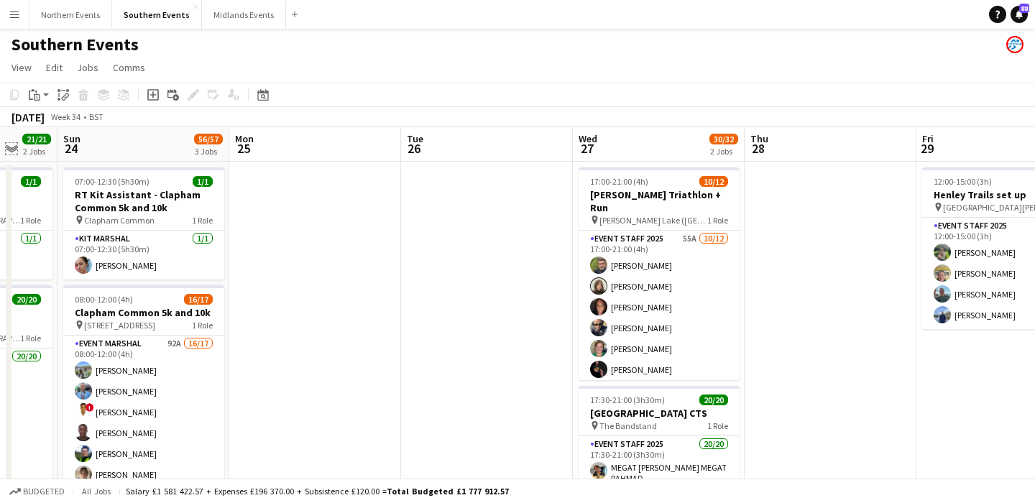
scroll to position [0, 563]
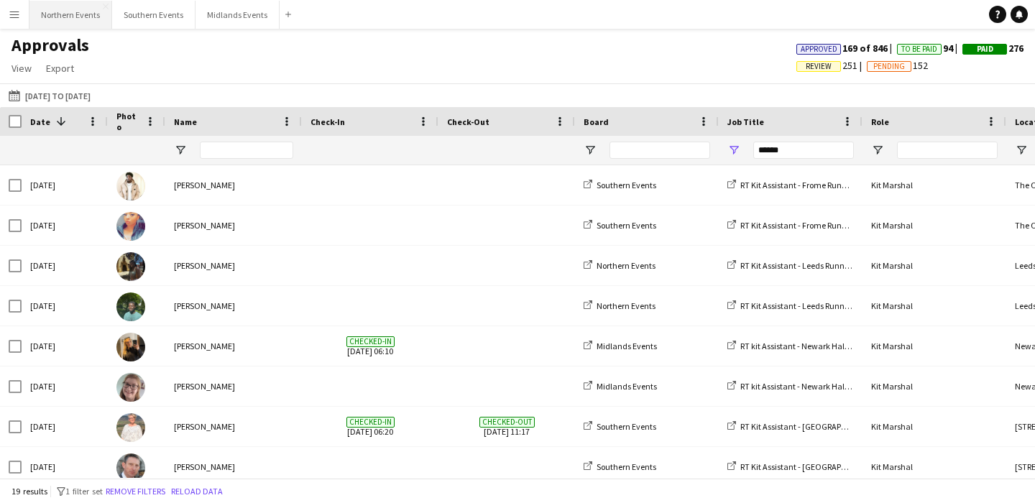
click at [65, 14] on button "Northern Events Close" at bounding box center [70, 15] width 83 height 28
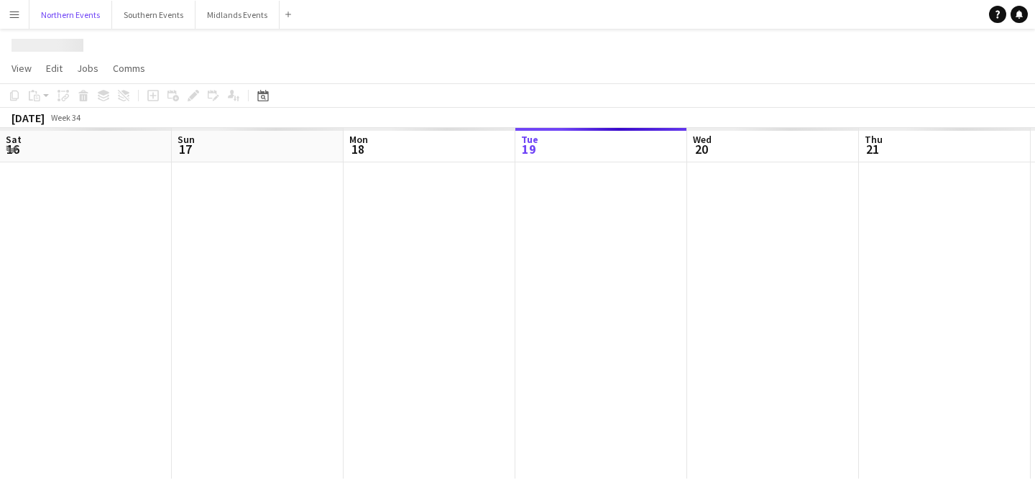
scroll to position [0, 343]
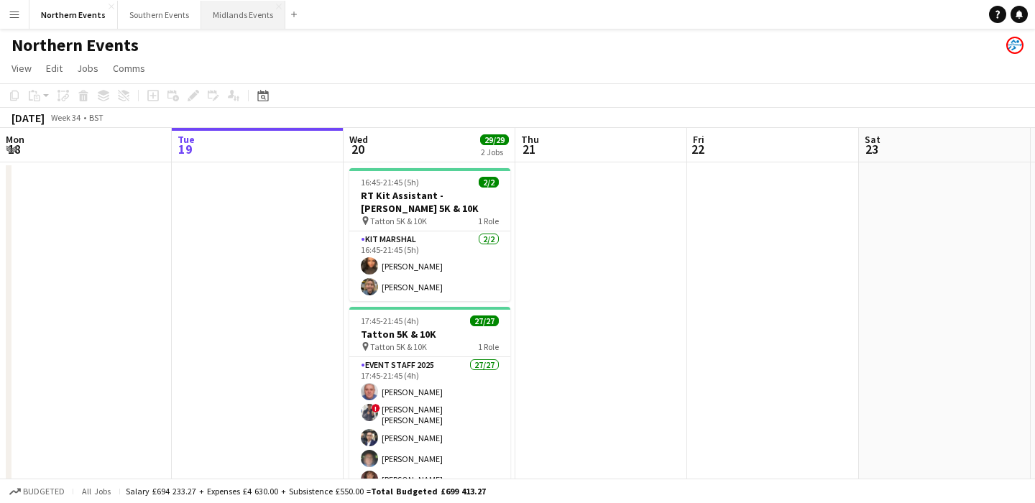
click at [242, 20] on button "Midlands Events Close" at bounding box center [243, 15] width 84 height 28
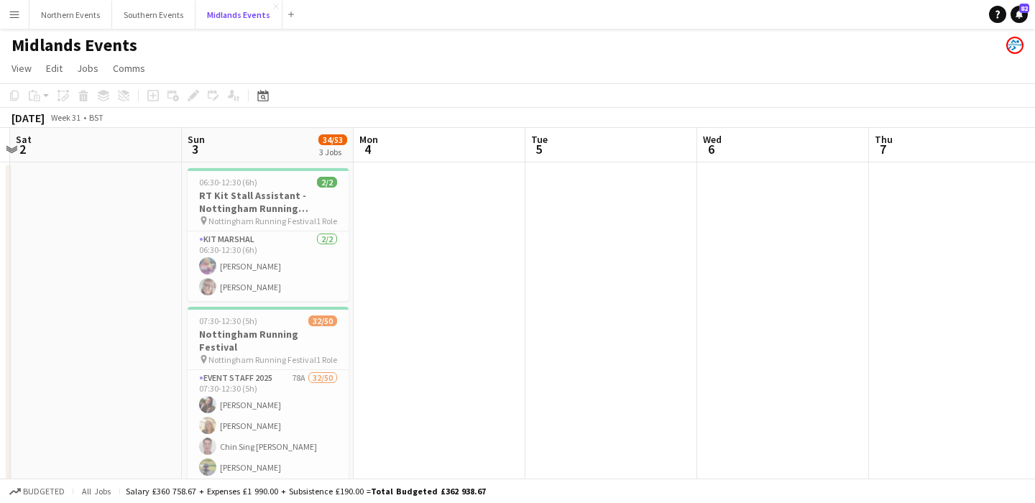
scroll to position [0, 310]
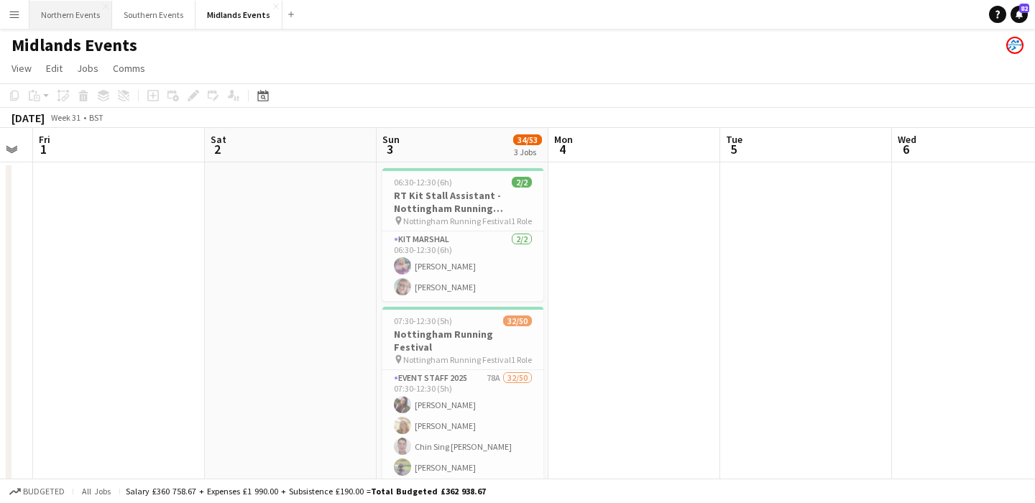
click at [52, 9] on button "Northern Events Close" at bounding box center [70, 15] width 83 height 28
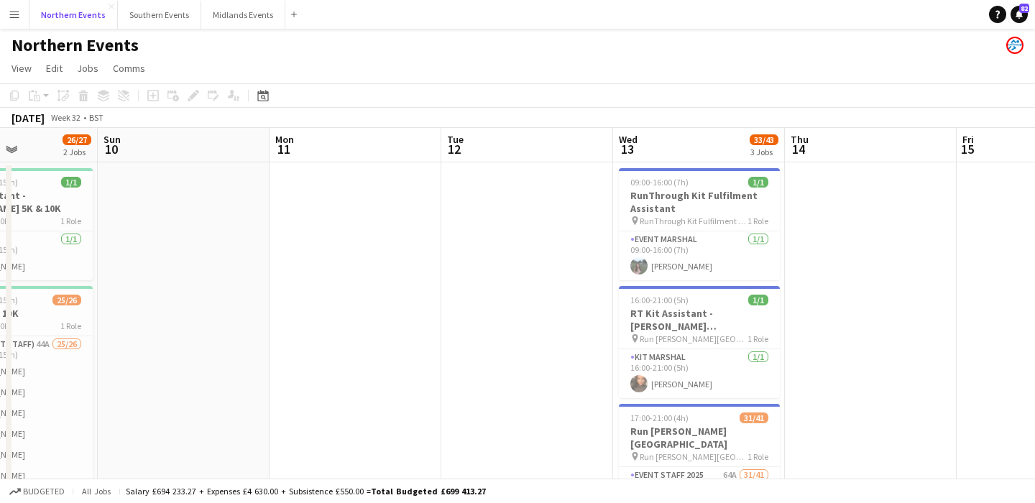
scroll to position [0, 596]
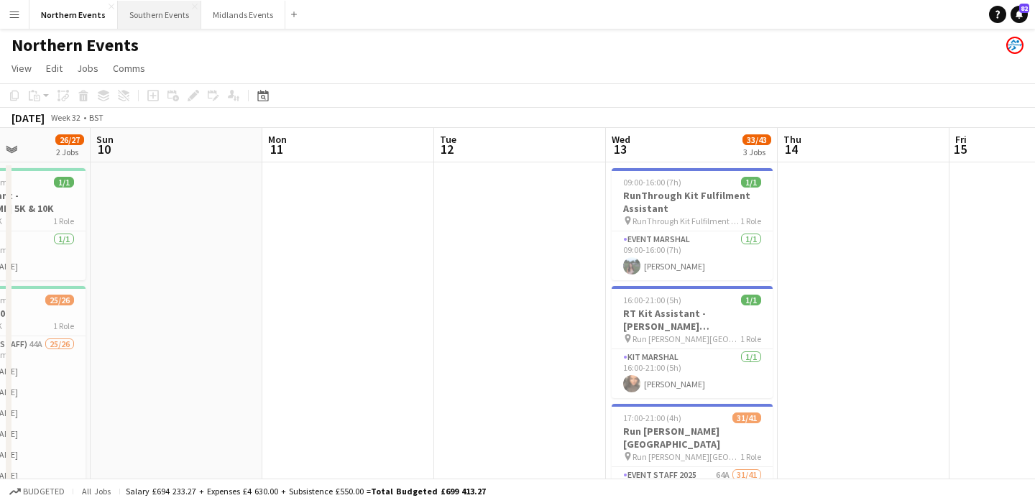
click at [145, 18] on button "Southern Events Close" at bounding box center [159, 15] width 83 height 28
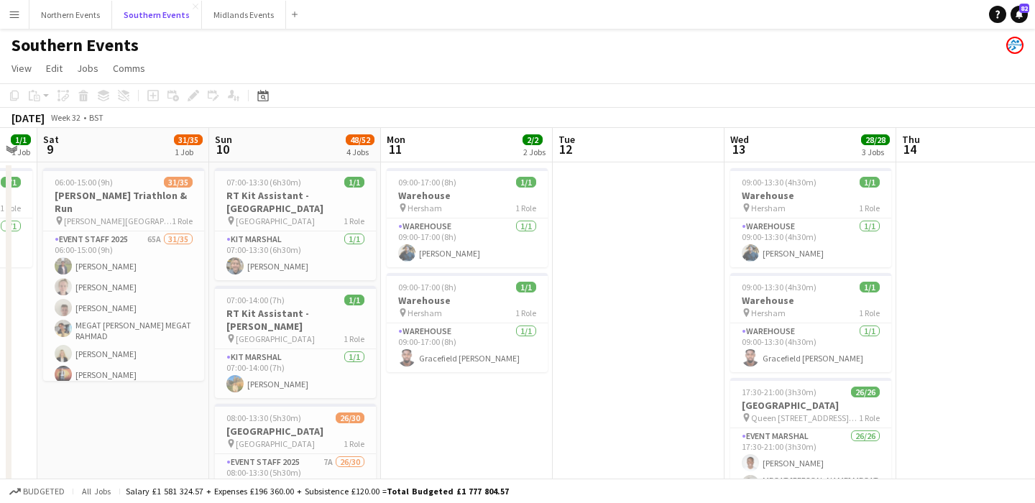
scroll to position [0, 301]
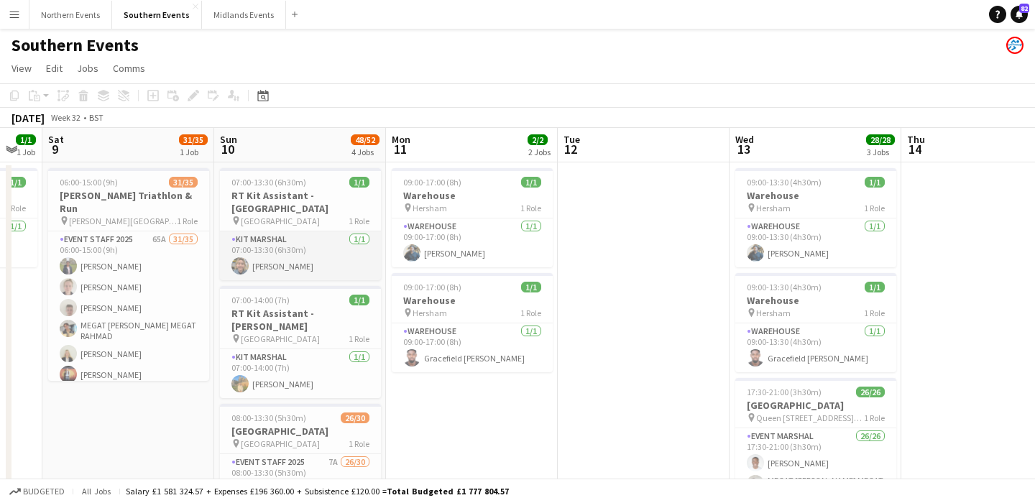
click at [330, 259] on app-card-role "Kit Marshal [DATE] 07:00-13:30 (6h30m) [PERSON_NAME]" at bounding box center [300, 255] width 161 height 49
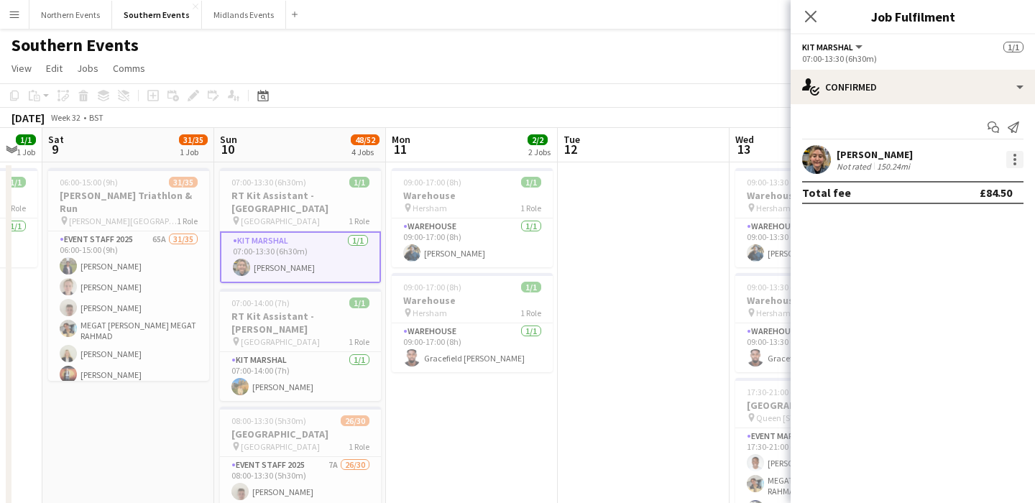
click at [1008, 158] on div at bounding box center [1014, 159] width 17 height 17
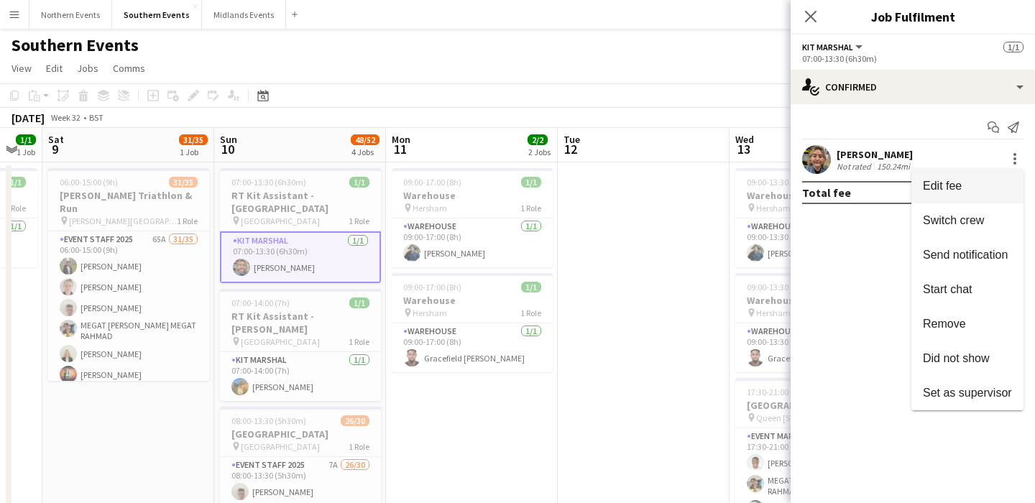
click at [952, 195] on button "Edit fee" at bounding box center [967, 186] width 112 height 34
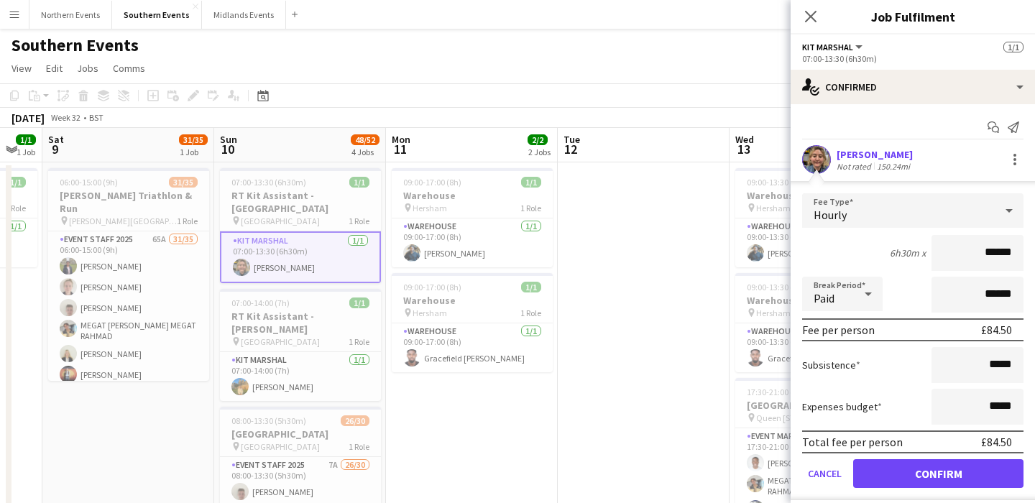
drag, startPoint x: 996, startPoint y: 251, endPoint x: 969, endPoint y: 251, distance: 27.3
click at [969, 251] on input "******" at bounding box center [977, 253] width 92 height 36
type input "*****"
click at [945, 464] on button "Confirm" at bounding box center [938, 473] width 170 height 29
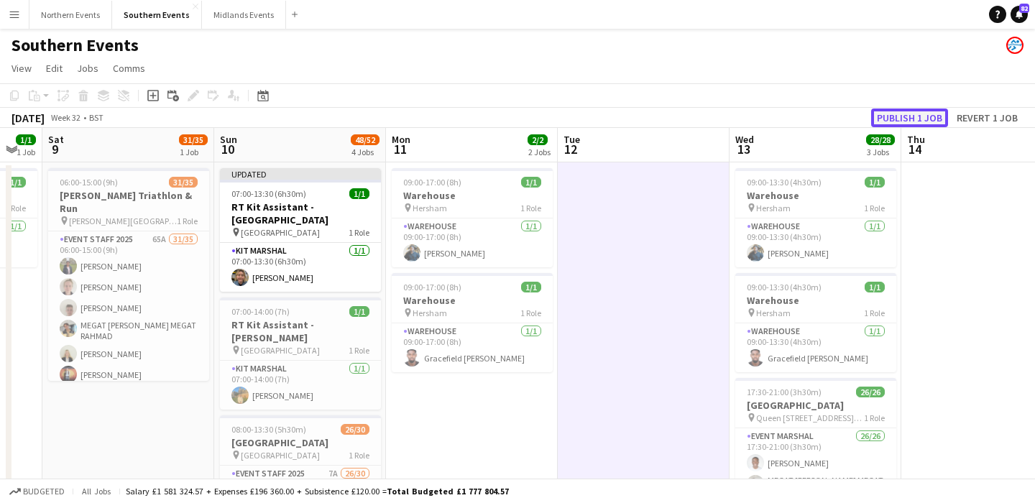
click at [915, 115] on button "Publish 1 job" at bounding box center [909, 117] width 77 height 19
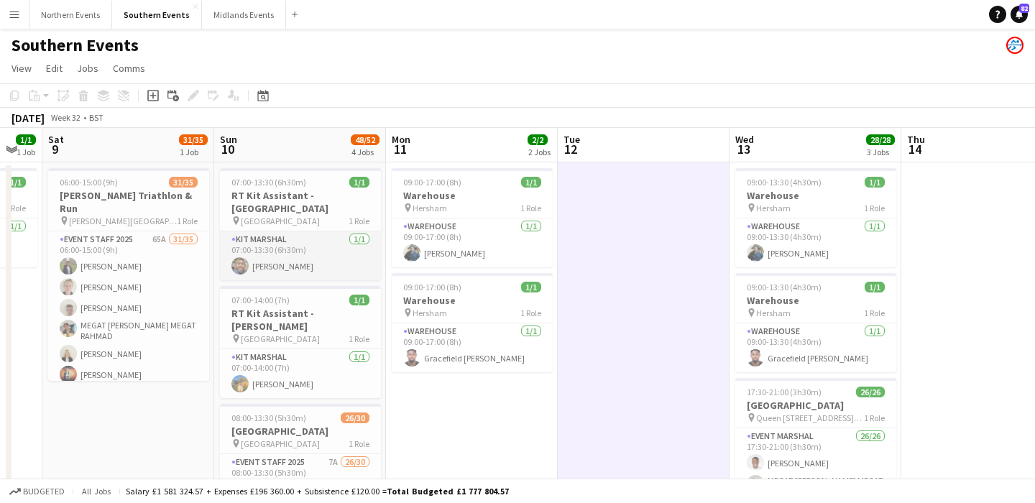
click at [280, 254] on app-card-role "Kit Marshal [DATE] 07:00-13:30 (6h30m) [PERSON_NAME]" at bounding box center [300, 255] width 161 height 49
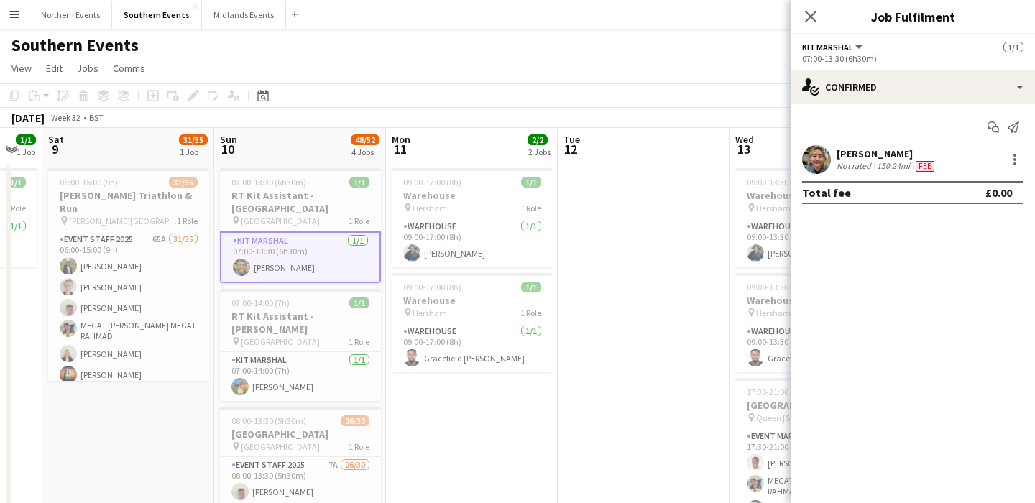
click at [13, 17] on app-icon "Menu" at bounding box center [14, 14] width 11 height 11
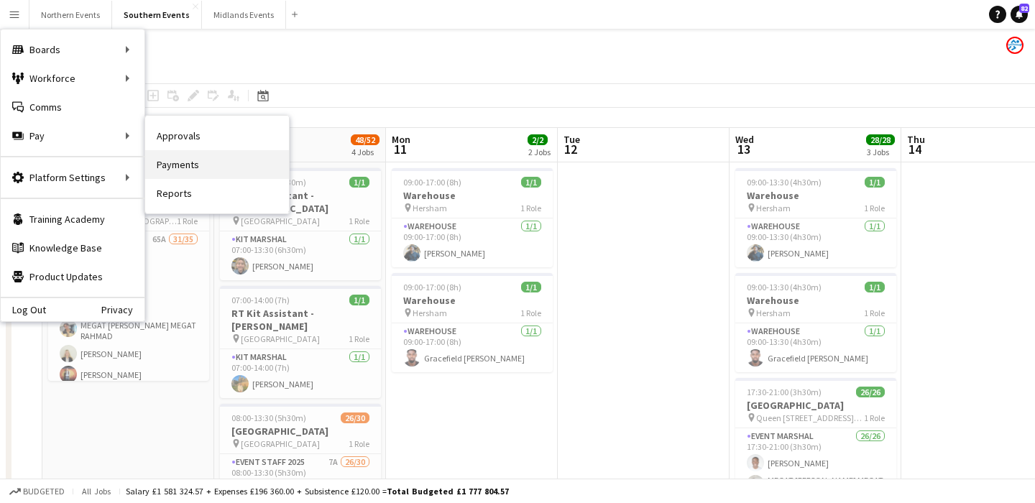
click at [195, 174] on link "Payments" at bounding box center [217, 164] width 144 height 29
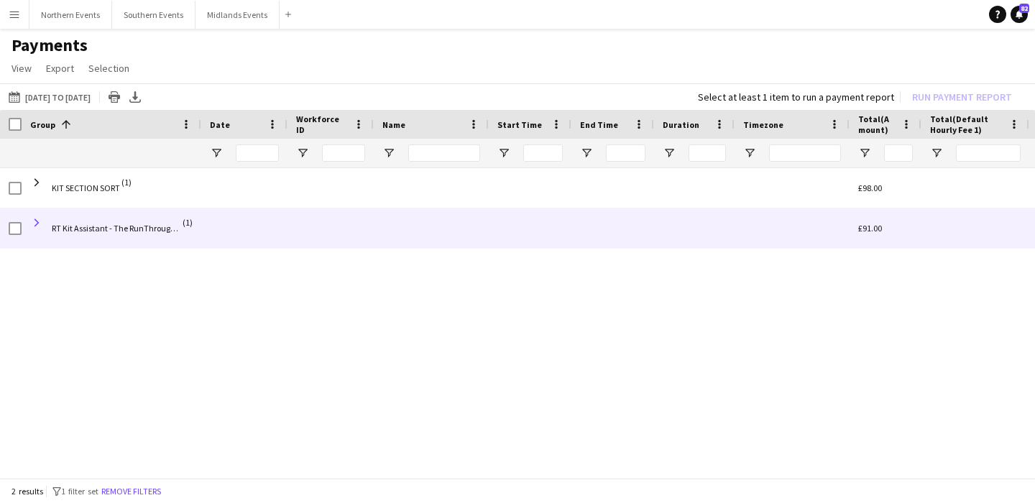
click at [34, 218] on span at bounding box center [36, 222] width 13 height 13
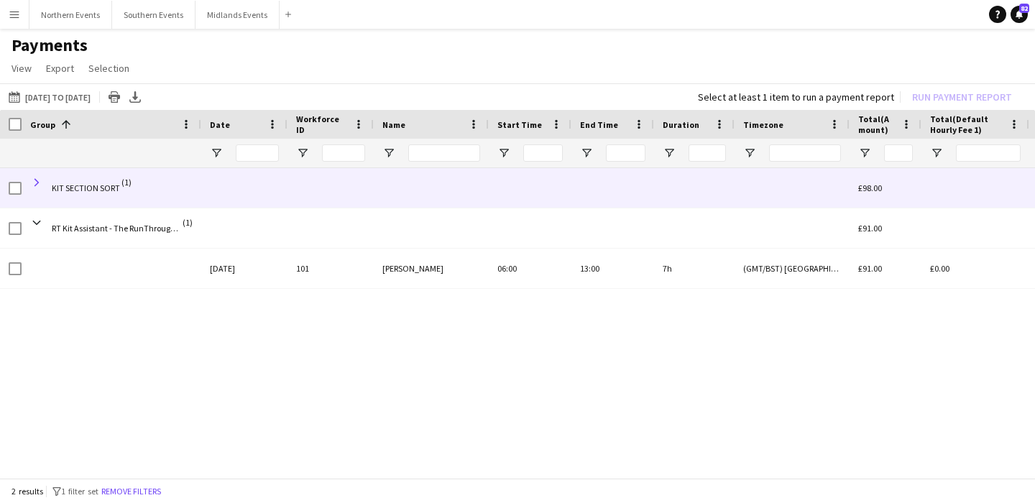
click at [41, 180] on span at bounding box center [36, 182] width 13 height 13
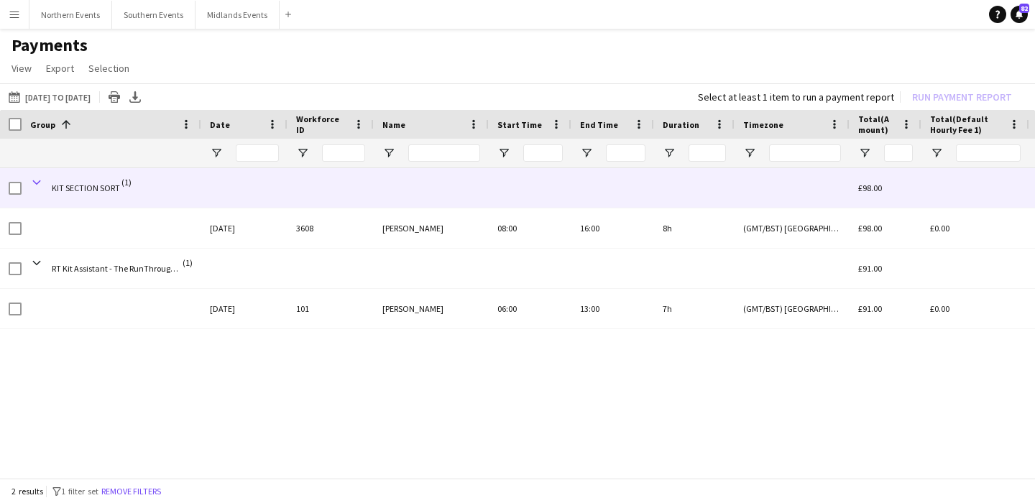
click at [42, 181] on span at bounding box center [36, 182] width 13 height 13
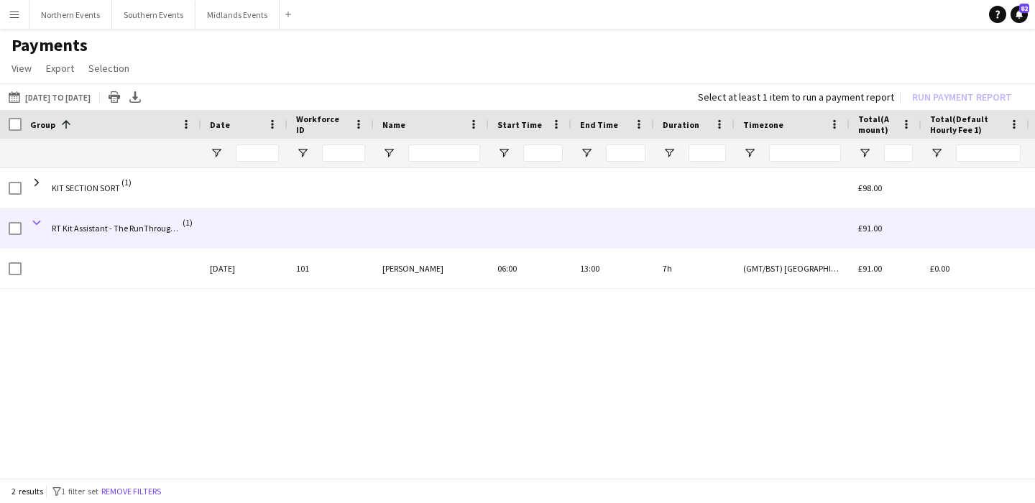
click at [40, 220] on span at bounding box center [36, 222] width 13 height 13
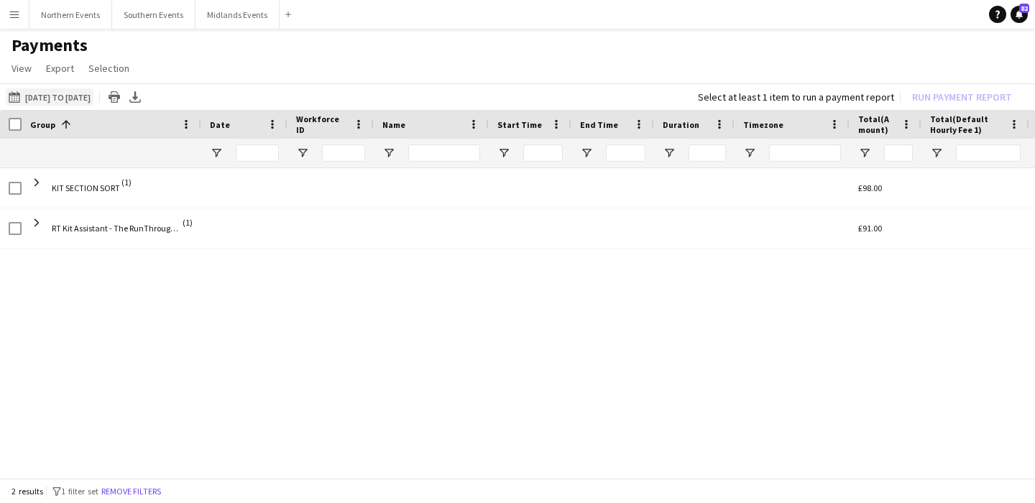
click at [88, 88] on button "[DATE] to [DATE] [DATE] to [DATE]" at bounding box center [50, 96] width 88 height 17
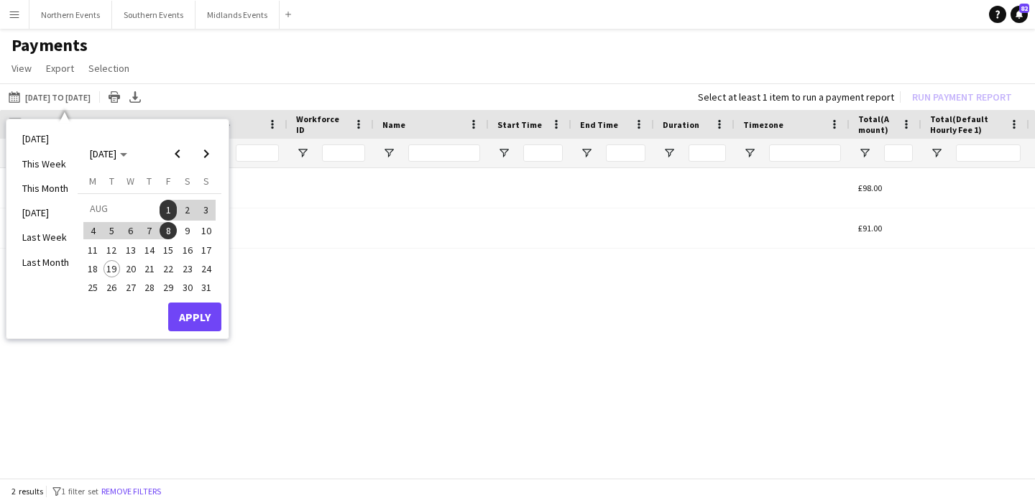
click at [188, 228] on span "9" at bounding box center [187, 230] width 17 height 17
click at [93, 266] on span "18" at bounding box center [92, 268] width 17 height 17
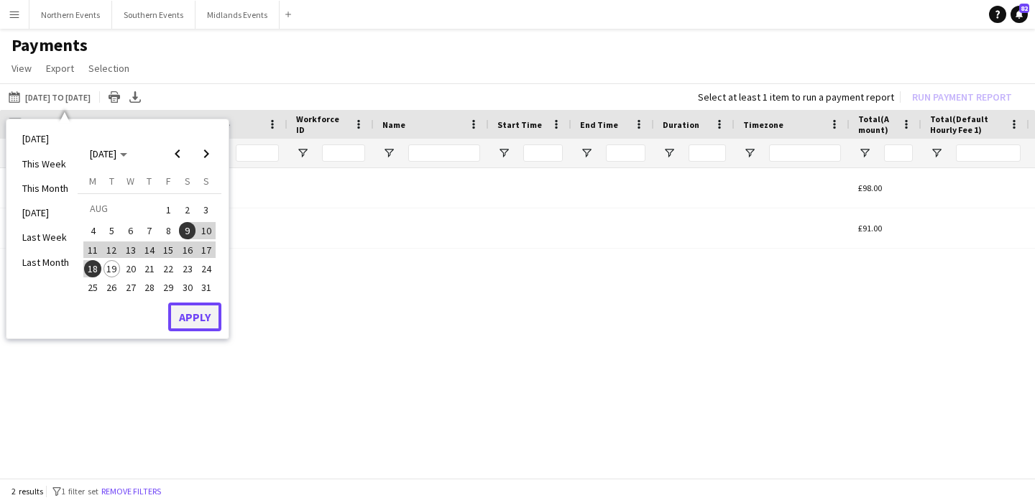
click at [206, 327] on button "Apply" at bounding box center [194, 316] width 53 height 29
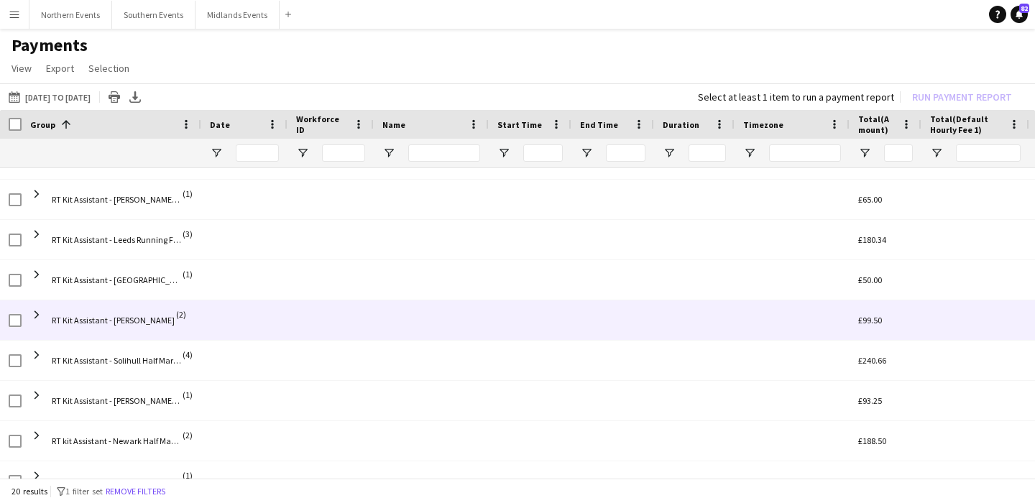
scroll to position [130, 0]
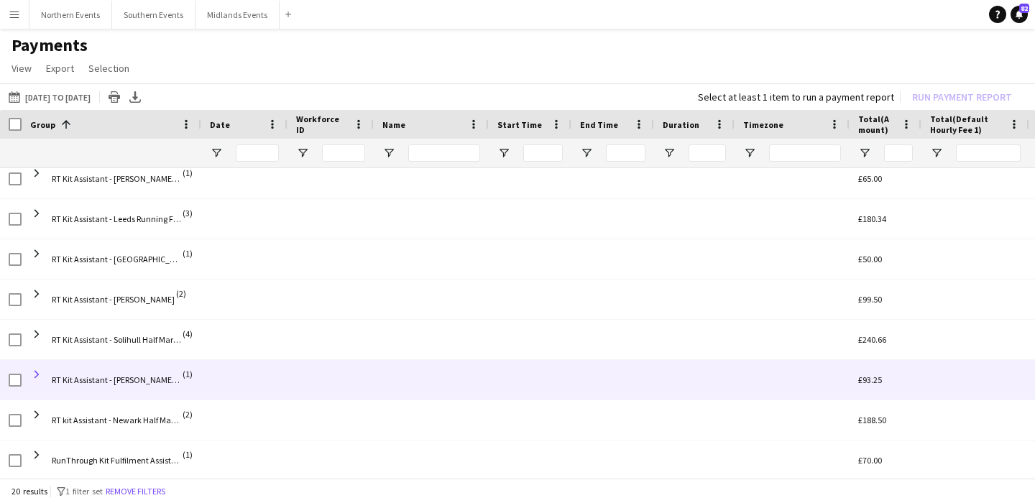
click at [35, 370] on span at bounding box center [36, 374] width 13 height 13
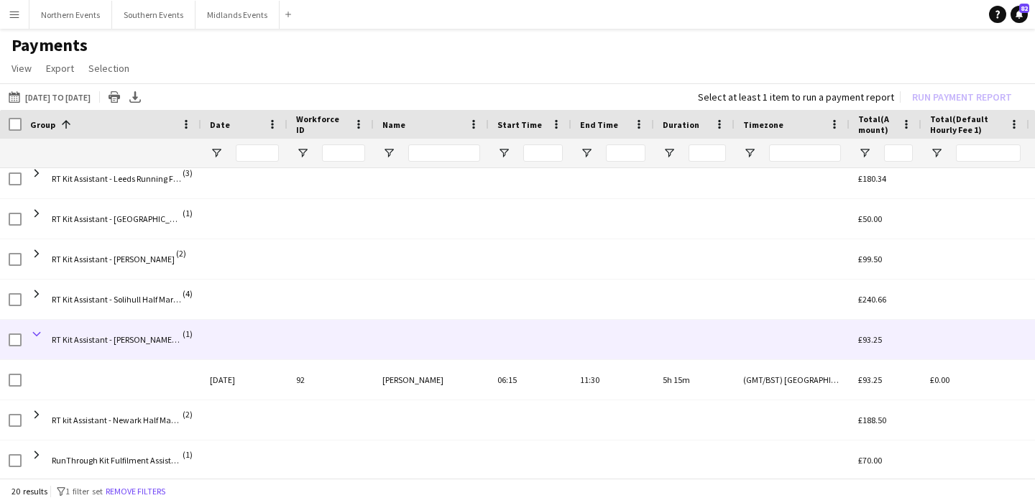
click at [38, 330] on span at bounding box center [36, 334] width 13 height 13
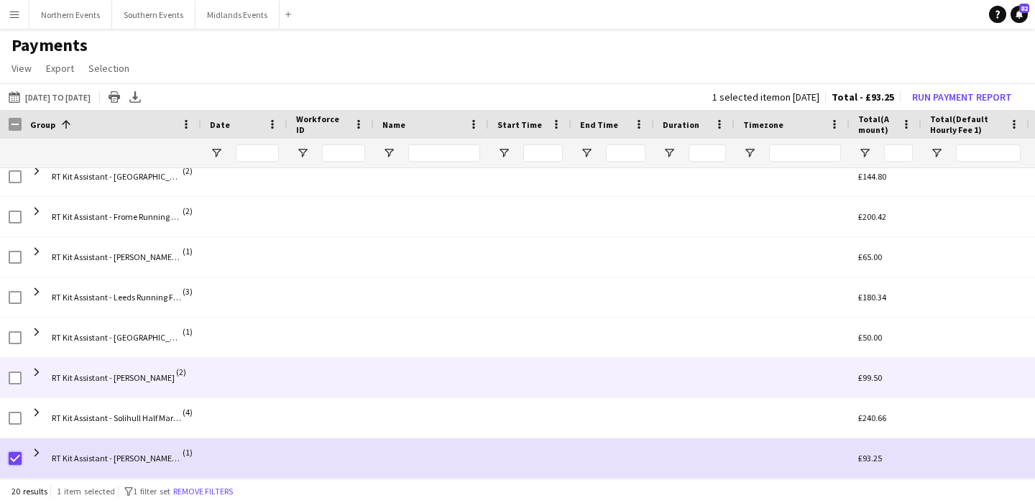
scroll to position [71, 0]
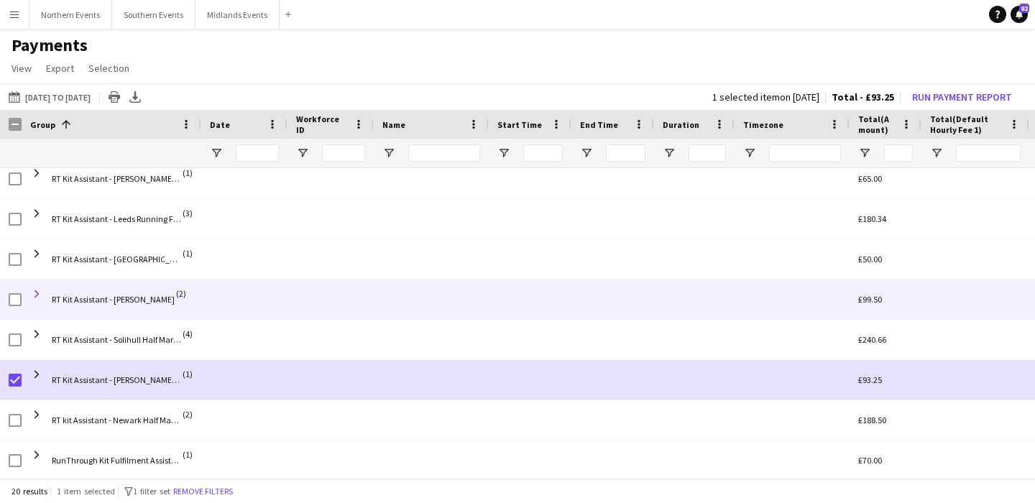
click at [37, 294] on span at bounding box center [36, 293] width 13 height 13
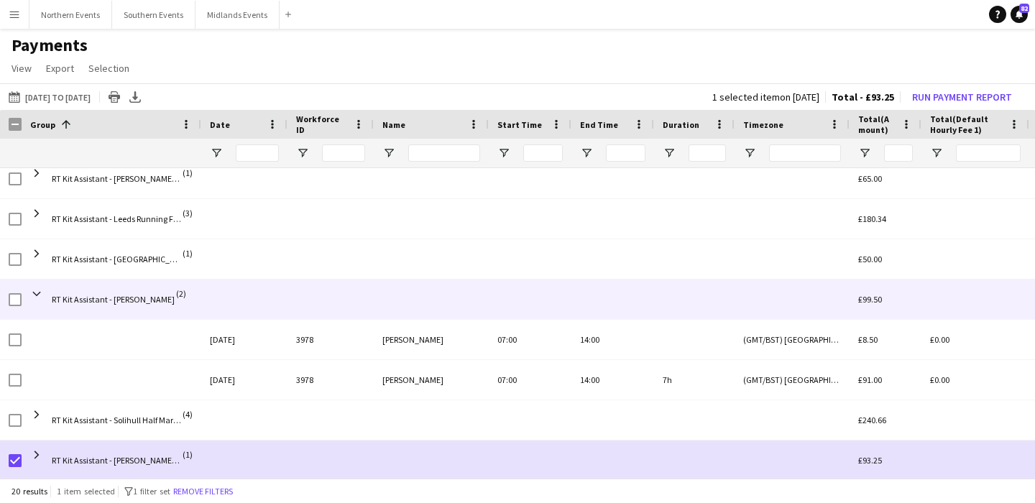
click at [37, 294] on span at bounding box center [36, 293] width 13 height 13
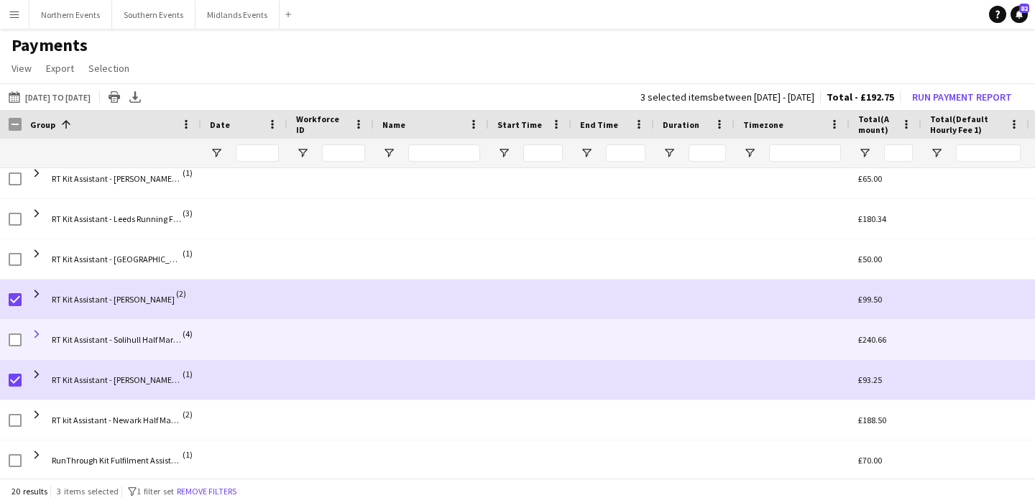
click at [37, 333] on span at bounding box center [36, 334] width 13 height 13
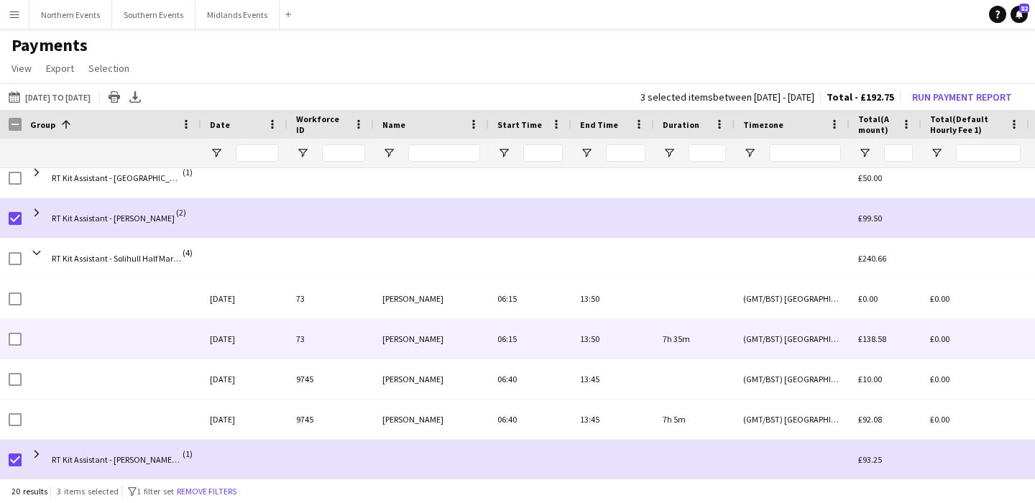
scroll to position [211, 0]
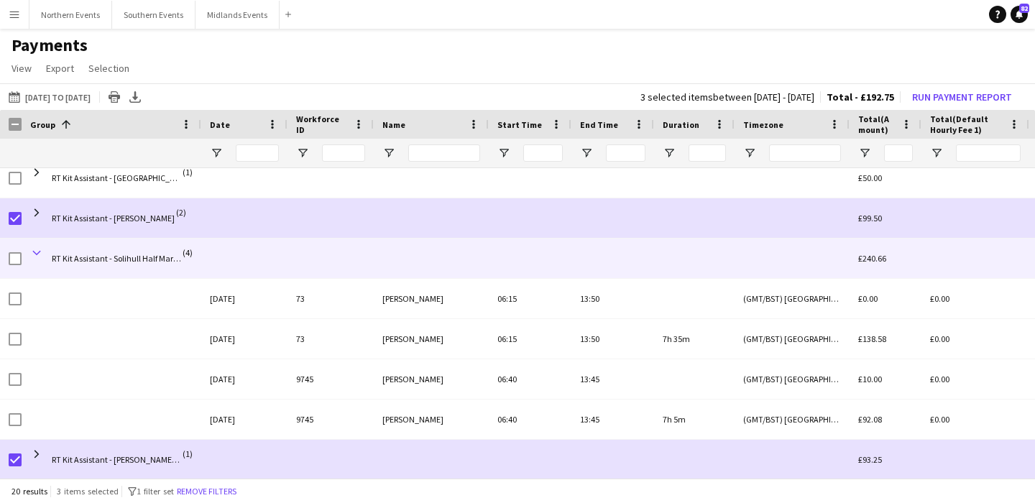
click at [37, 253] on span at bounding box center [36, 252] width 13 height 13
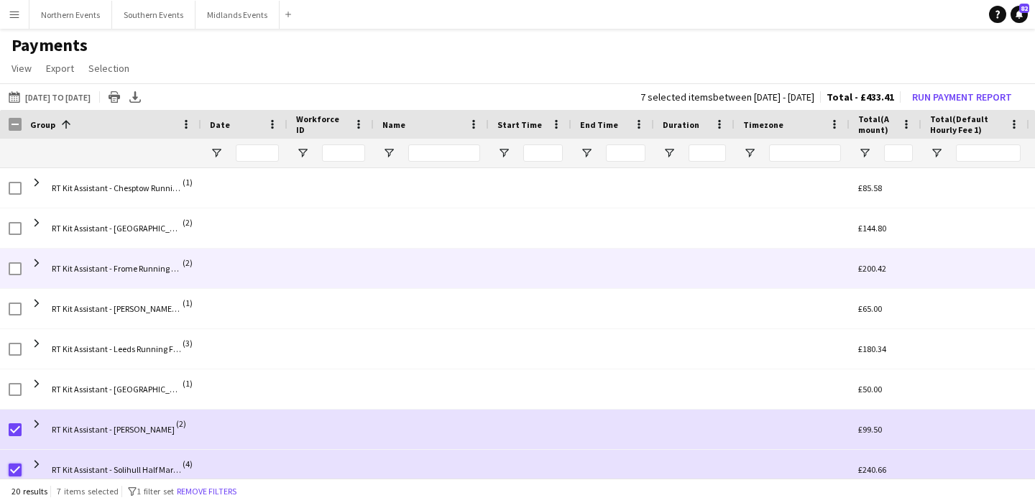
scroll to position [130, 0]
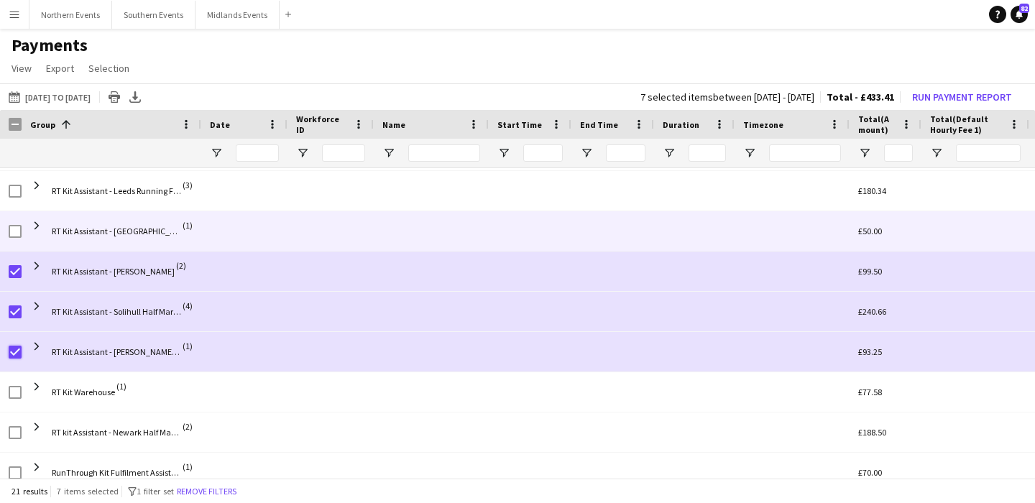
scroll to position [151, 0]
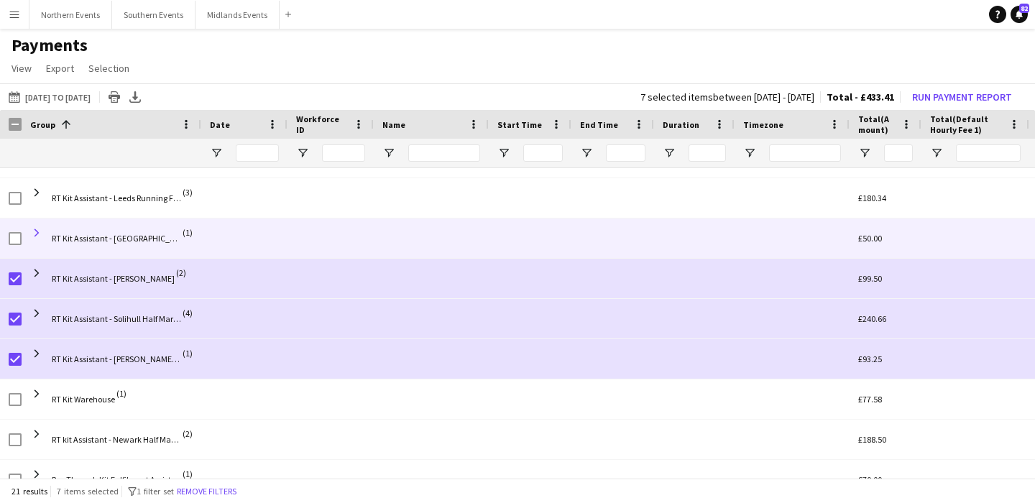
click at [35, 230] on span at bounding box center [36, 232] width 13 height 13
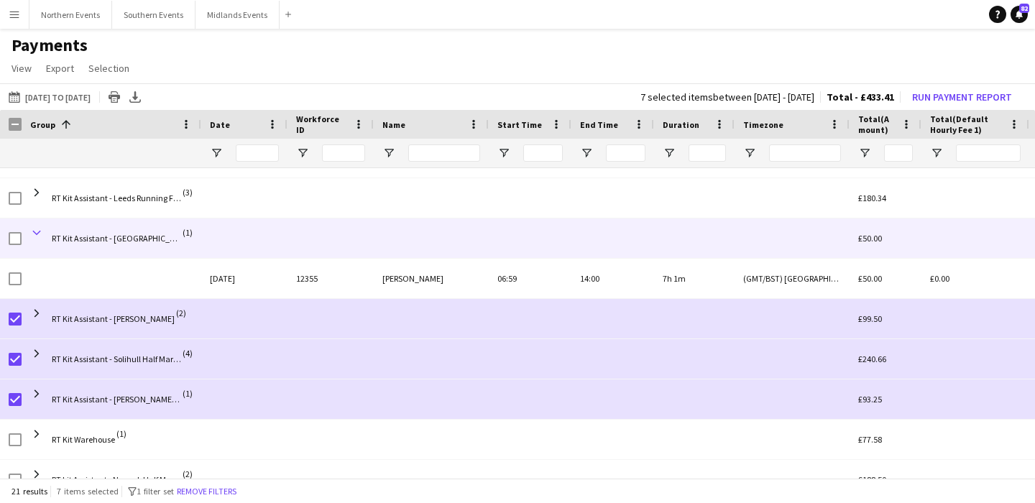
click at [37, 231] on span at bounding box center [36, 232] width 13 height 13
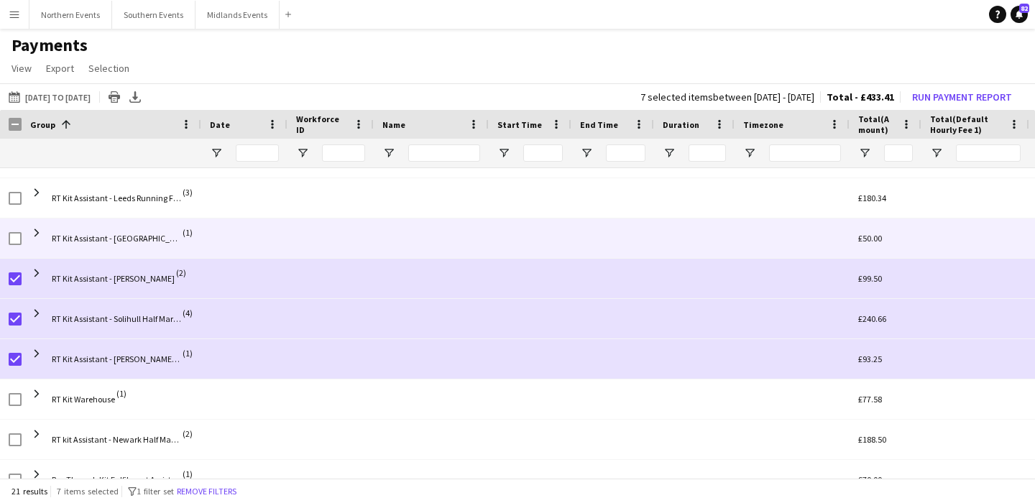
click at [22, 238] on div "RT Kit Assistant - Newbury Racecourse (1)" at bounding box center [112, 238] width 180 height 40
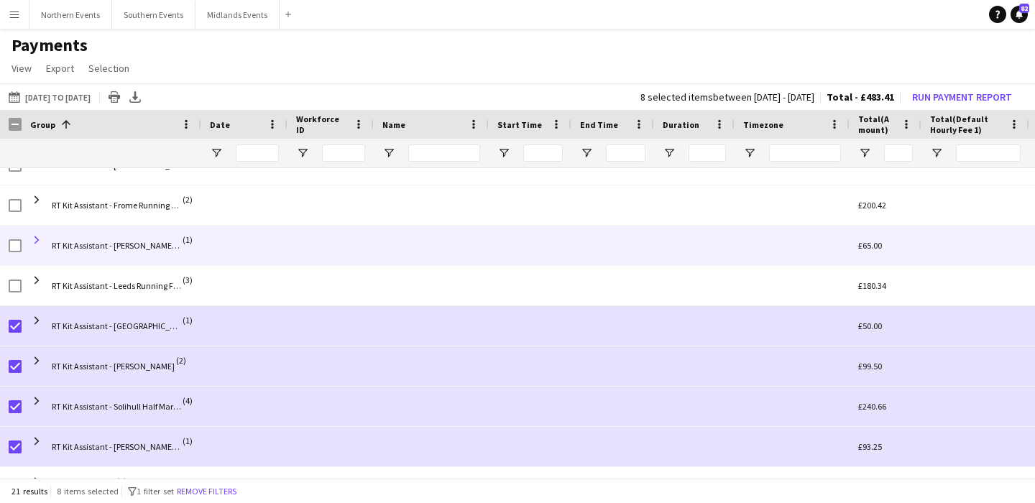
click at [34, 239] on span at bounding box center [36, 240] width 13 height 13
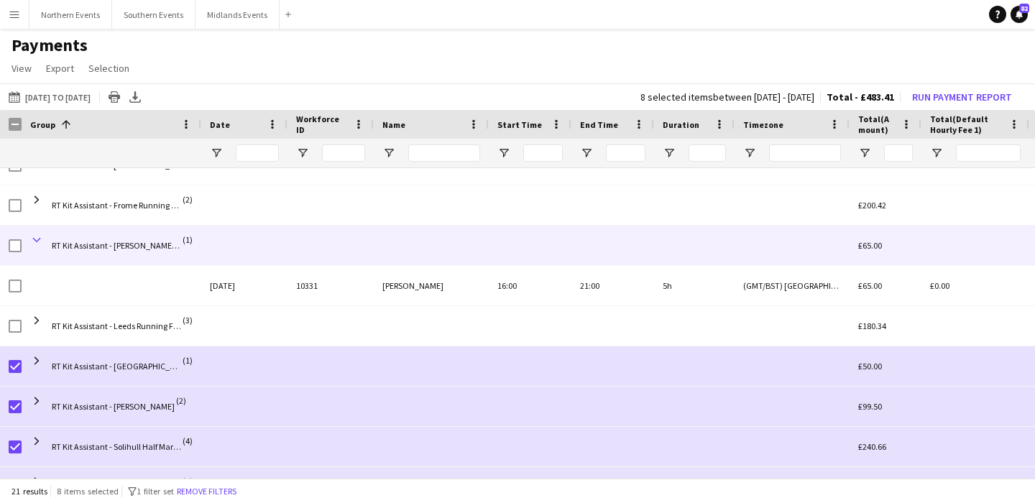
click at [34, 239] on span at bounding box center [36, 240] width 13 height 13
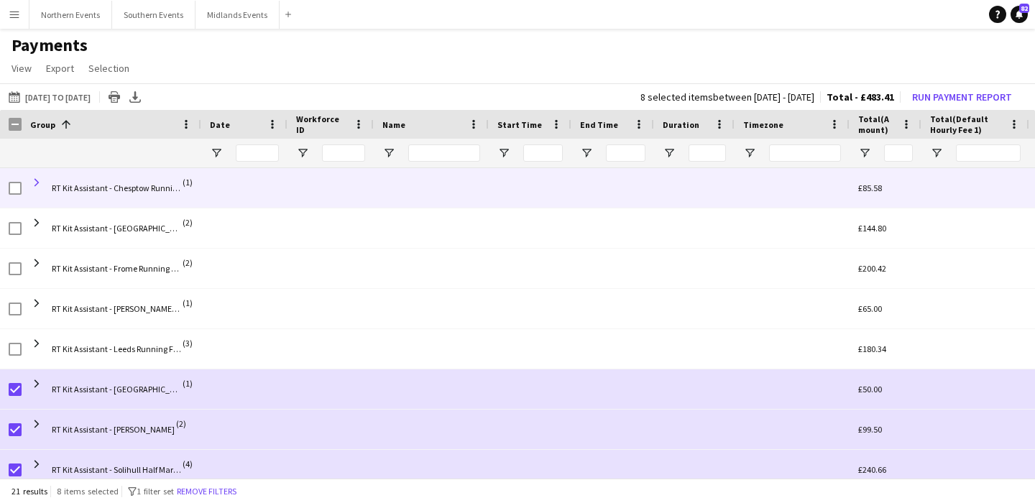
click at [34, 183] on span at bounding box center [36, 182] width 13 height 13
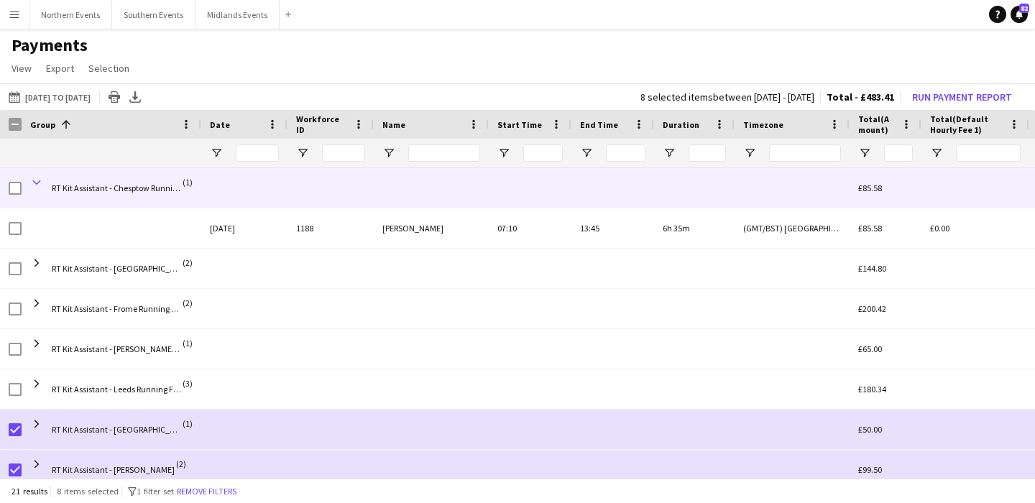
click at [35, 183] on span at bounding box center [36, 182] width 13 height 13
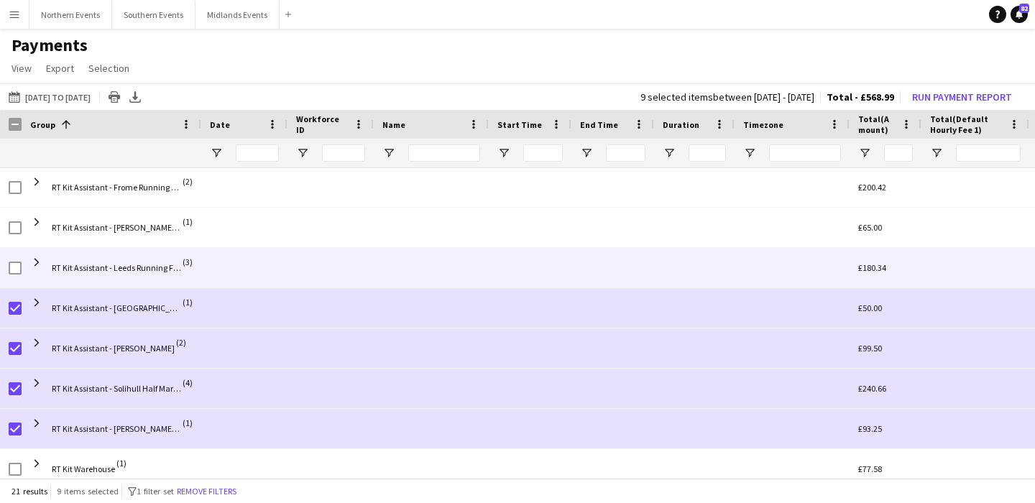
scroll to position [65, 0]
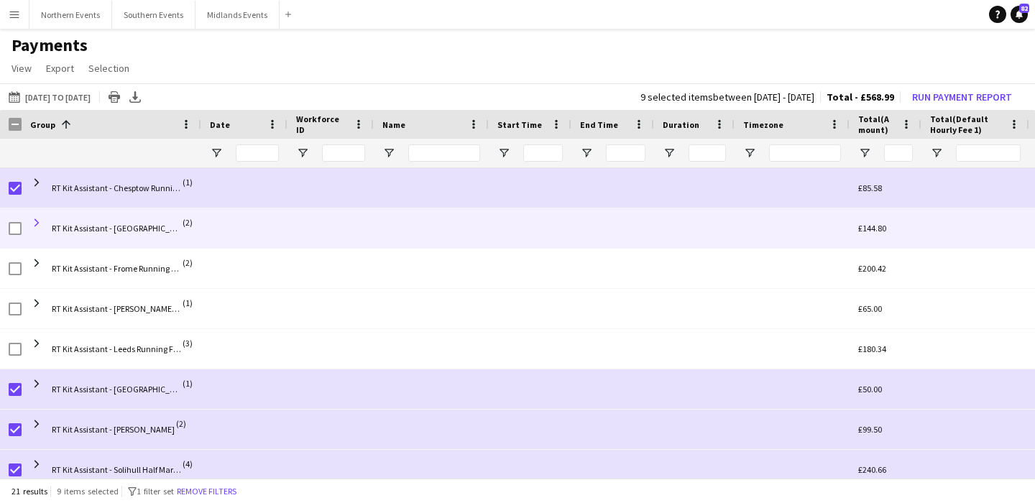
click at [32, 221] on span at bounding box center [36, 222] width 13 height 13
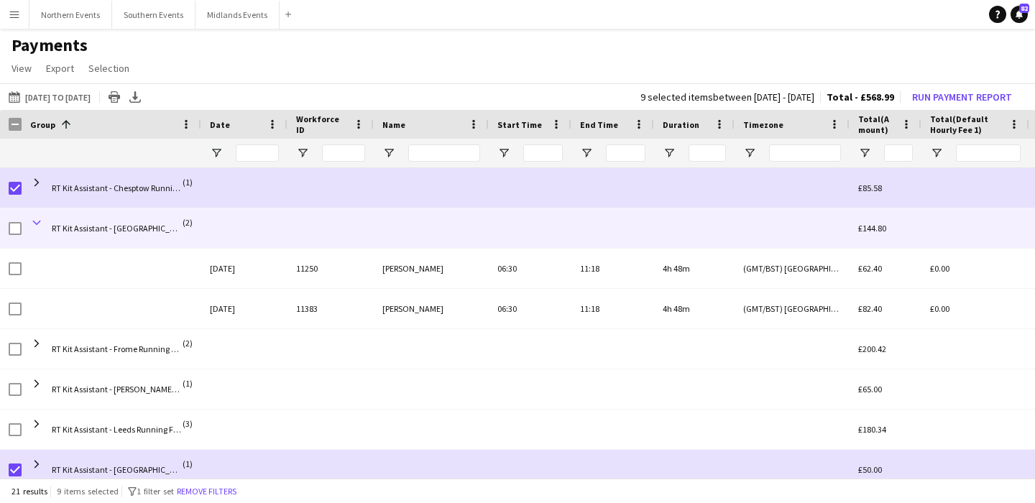
click at [34, 221] on span at bounding box center [36, 222] width 13 height 13
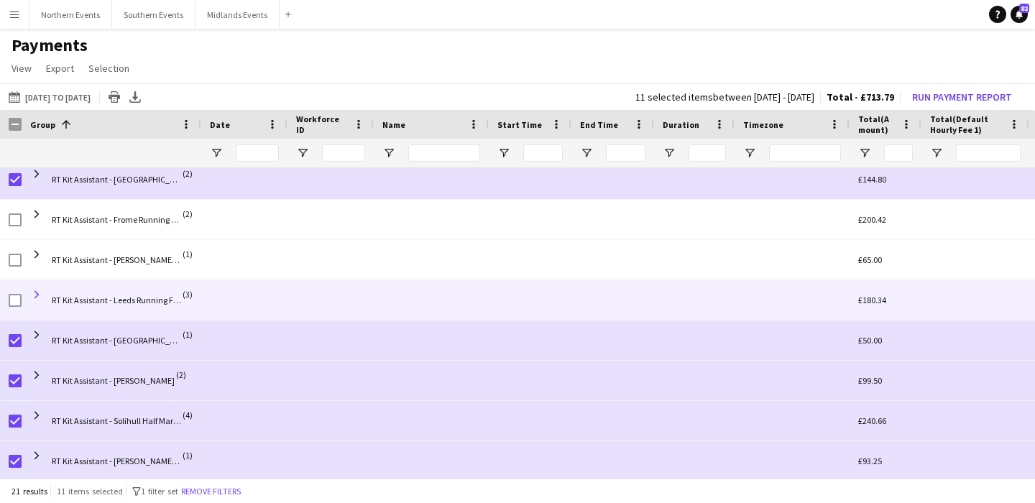
click at [40, 294] on span at bounding box center [36, 294] width 13 height 13
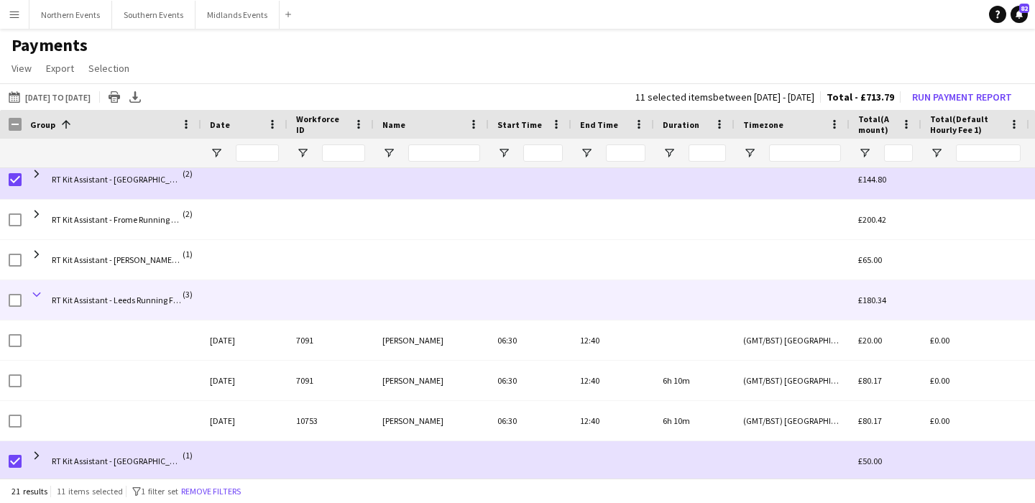
click at [40, 295] on span at bounding box center [36, 294] width 13 height 13
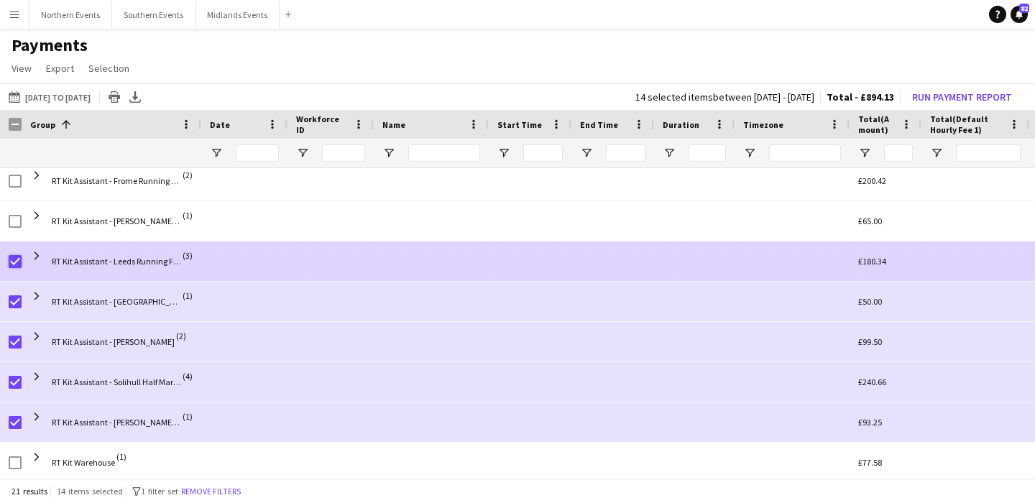
scroll to position [139, 0]
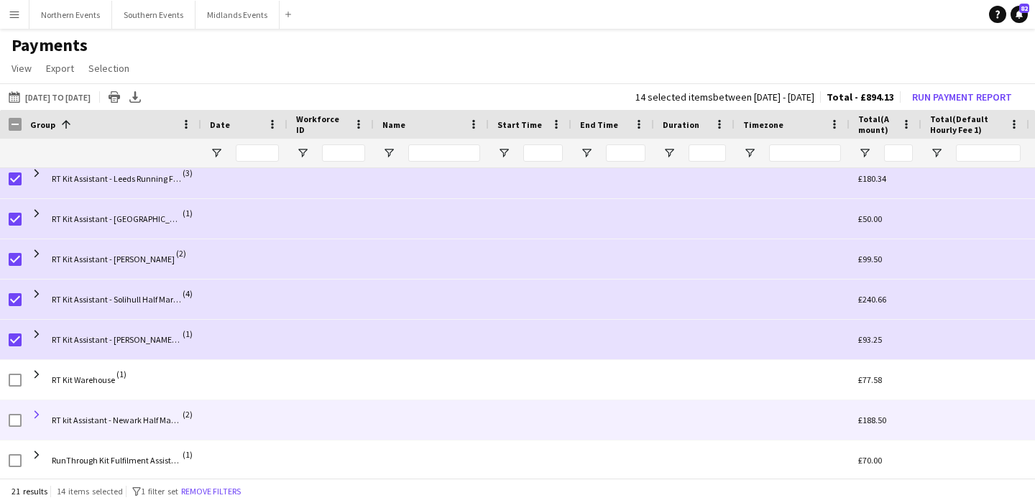
click at [40, 416] on span at bounding box center [36, 414] width 13 height 13
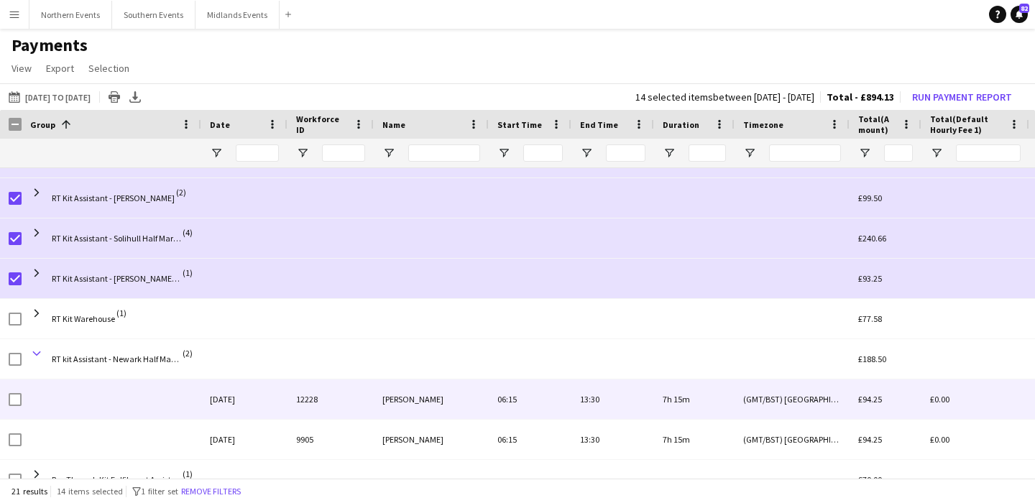
scroll to position [245, 0]
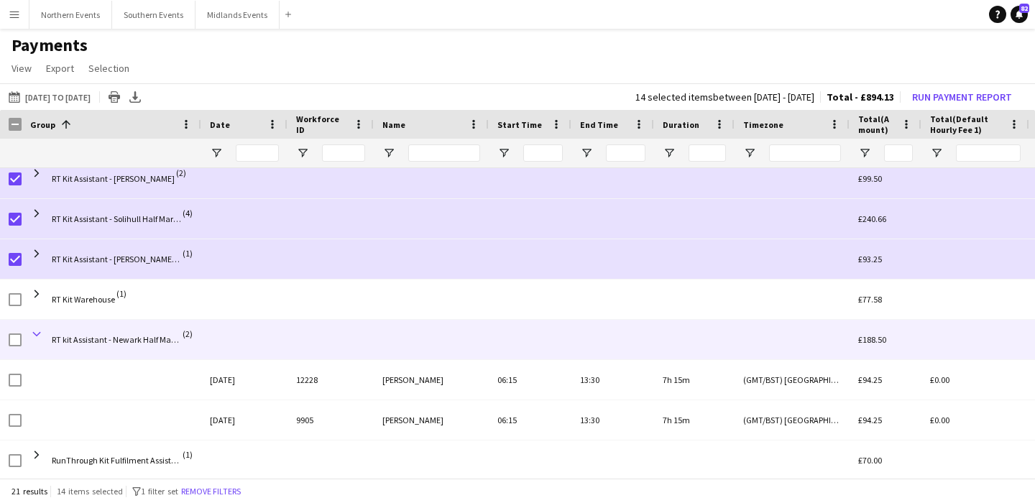
click at [32, 336] on span at bounding box center [36, 334] width 13 height 13
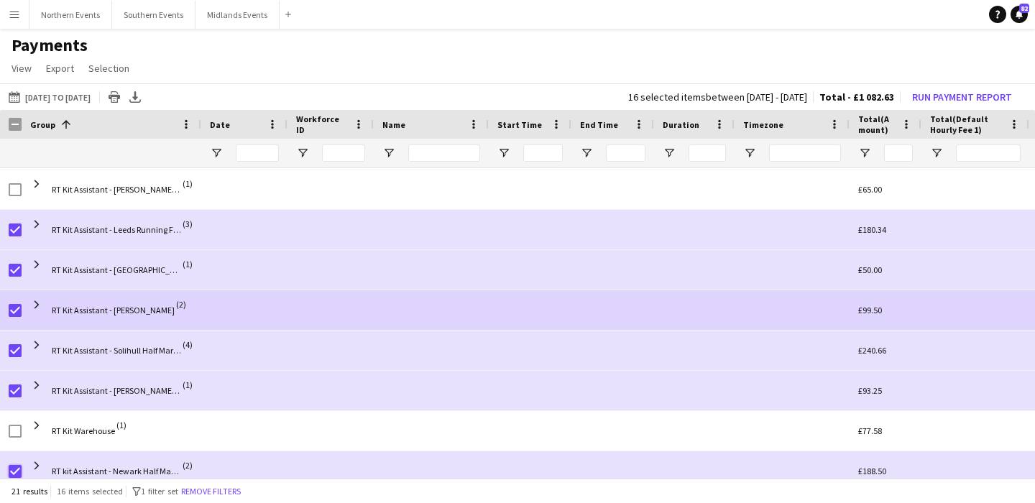
scroll to position [53, 0]
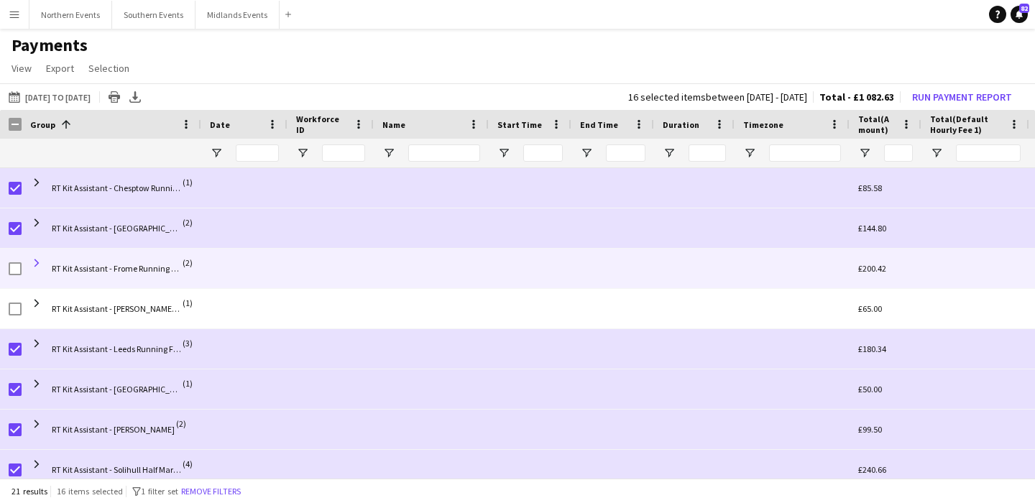
click at [32, 263] on span at bounding box center [36, 263] width 13 height 13
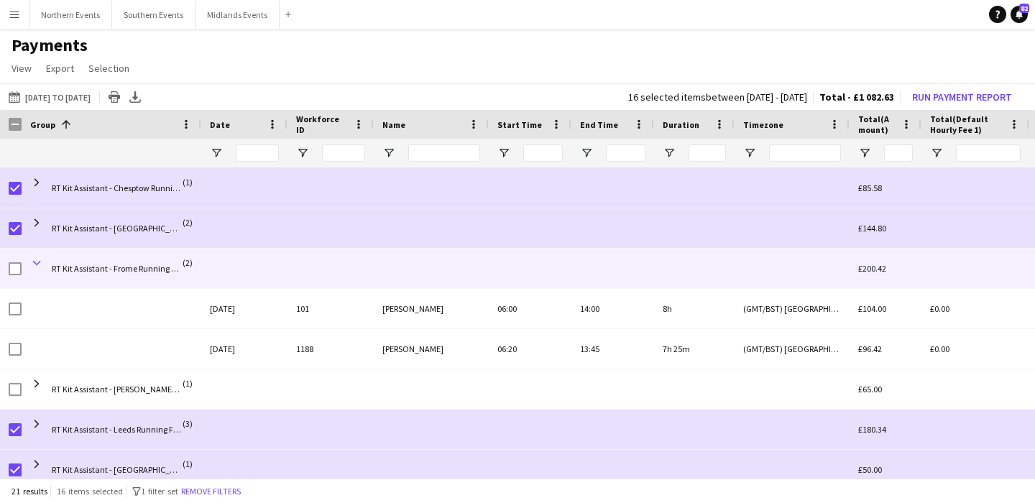
click at [33, 263] on span at bounding box center [36, 263] width 13 height 13
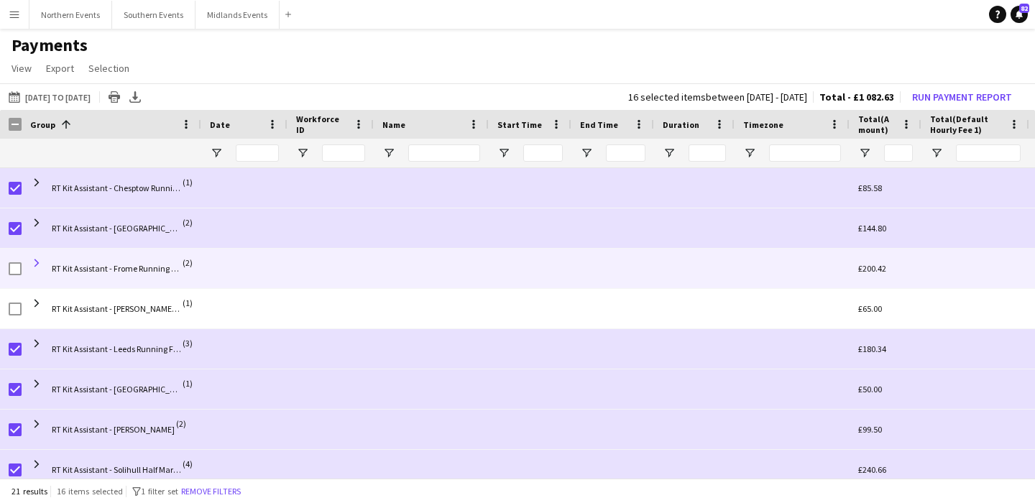
click at [38, 262] on span at bounding box center [36, 263] width 13 height 13
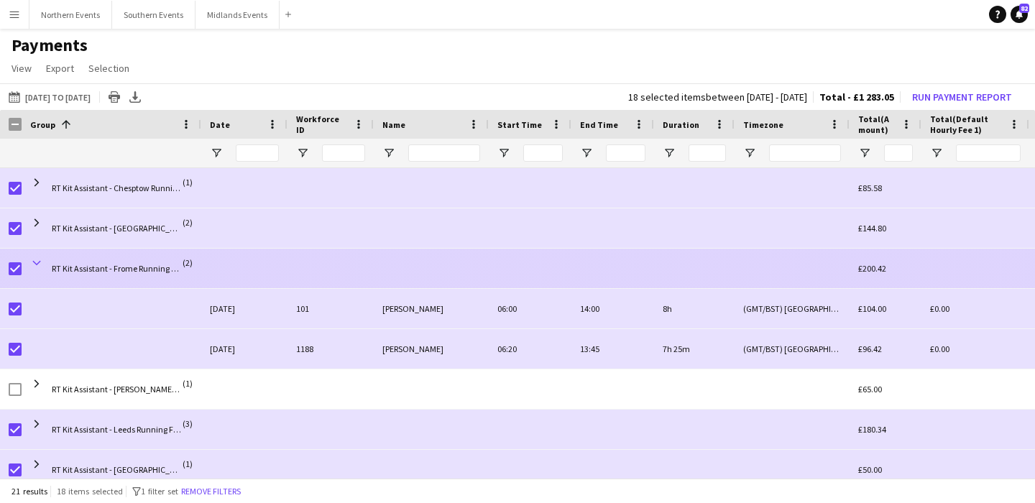
click at [39, 262] on span at bounding box center [36, 263] width 13 height 13
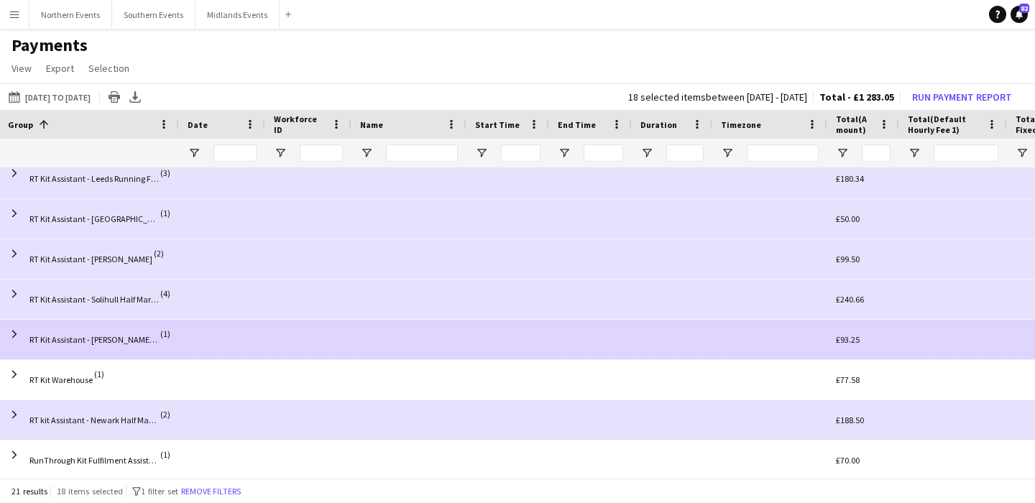
scroll to position [134, 0]
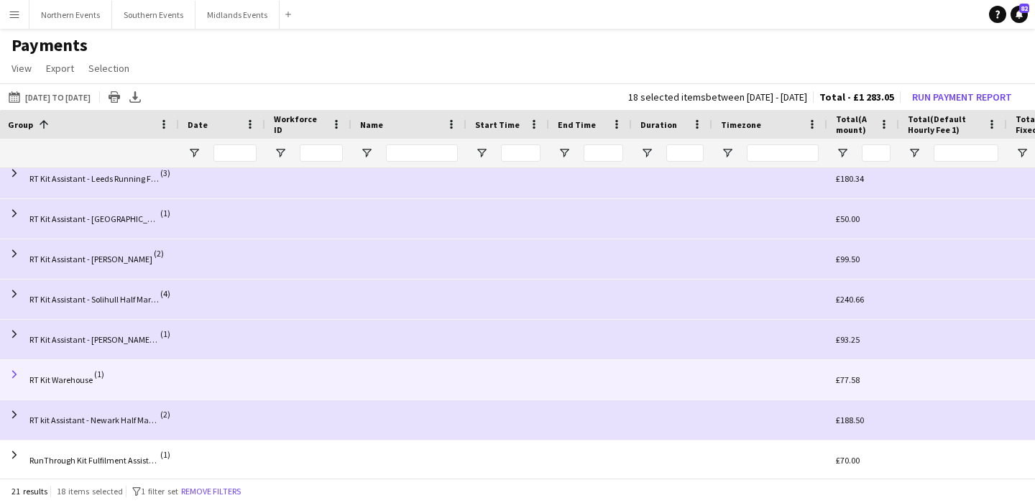
click at [14, 369] on span at bounding box center [14, 374] width 13 height 13
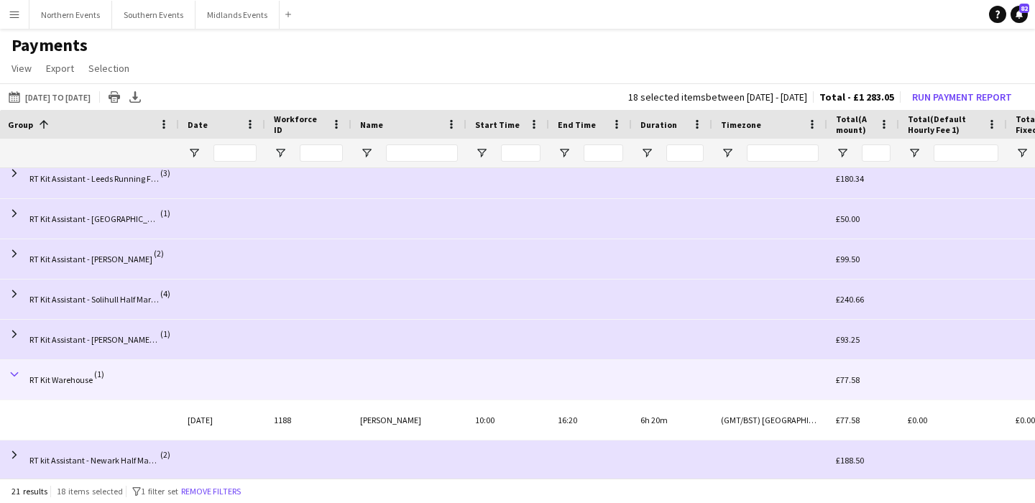
click at [15, 372] on span at bounding box center [14, 374] width 13 height 13
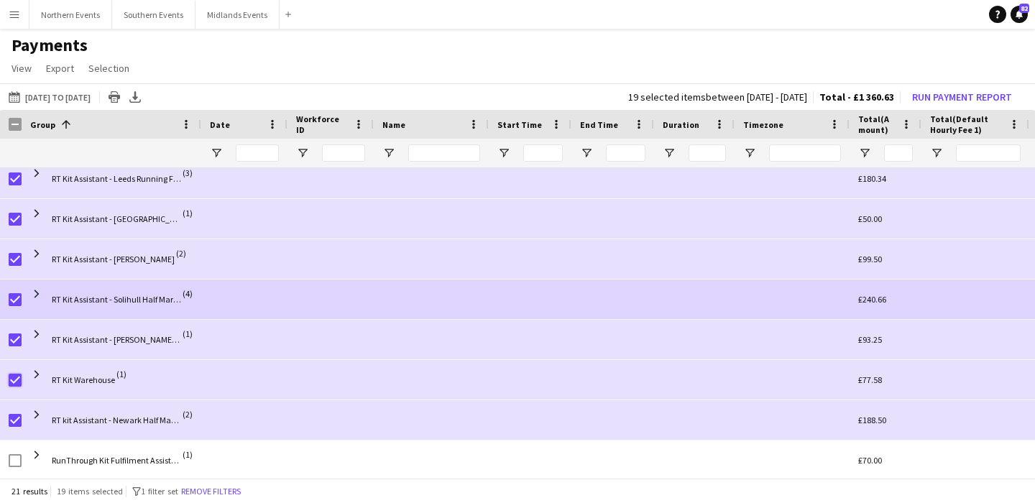
scroll to position [37, 0]
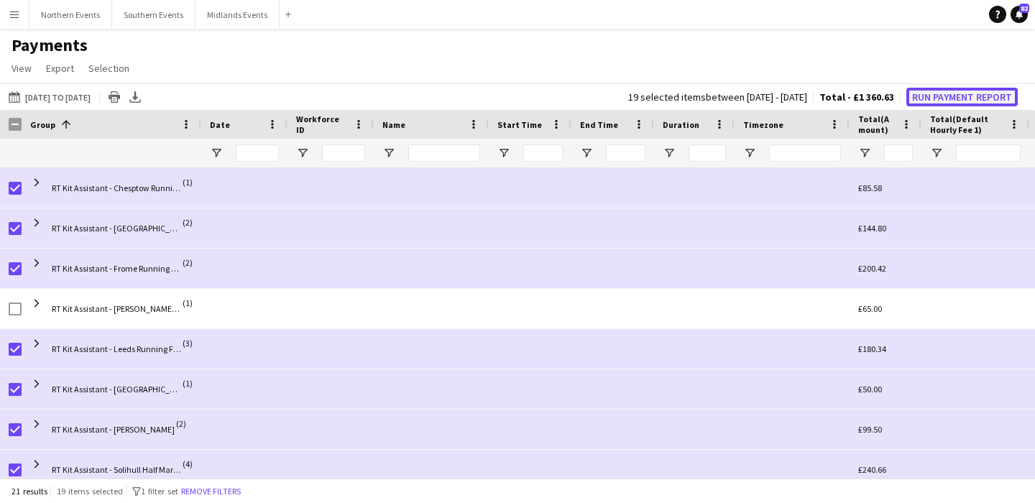
click at [938, 98] on button "Run Payment Report" at bounding box center [961, 97] width 111 height 19
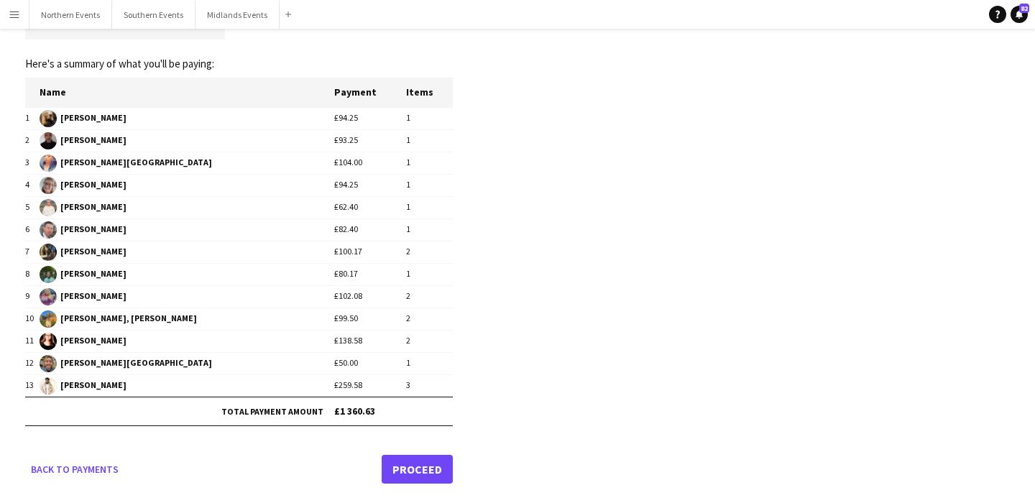
scroll to position [86, 0]
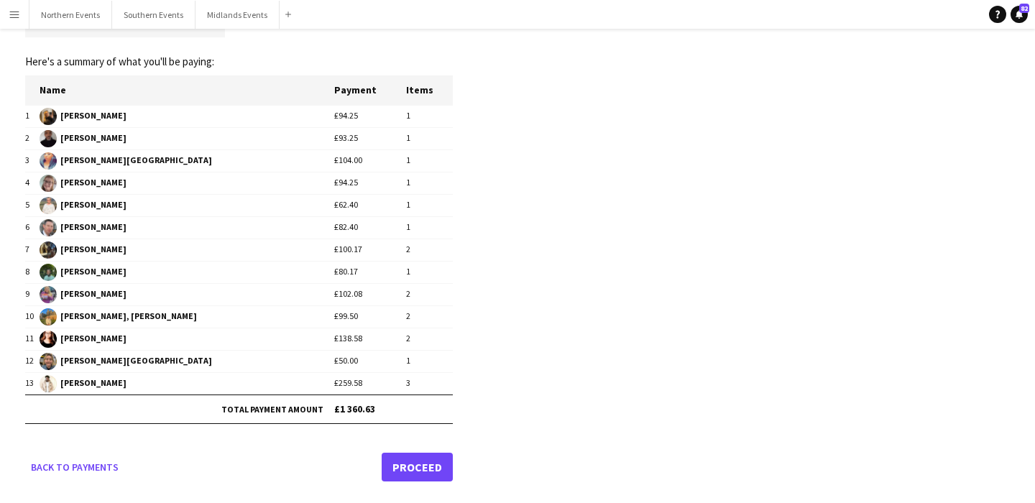
click at [423, 468] on link "Proceed" at bounding box center [417, 467] width 71 height 29
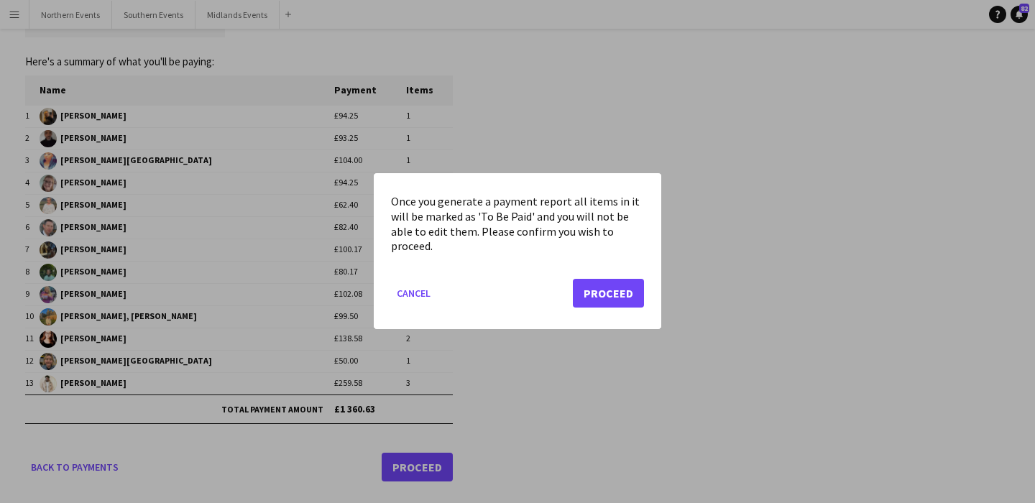
scroll to position [0, 0]
click at [591, 297] on button "Proceed" at bounding box center [608, 294] width 71 height 29
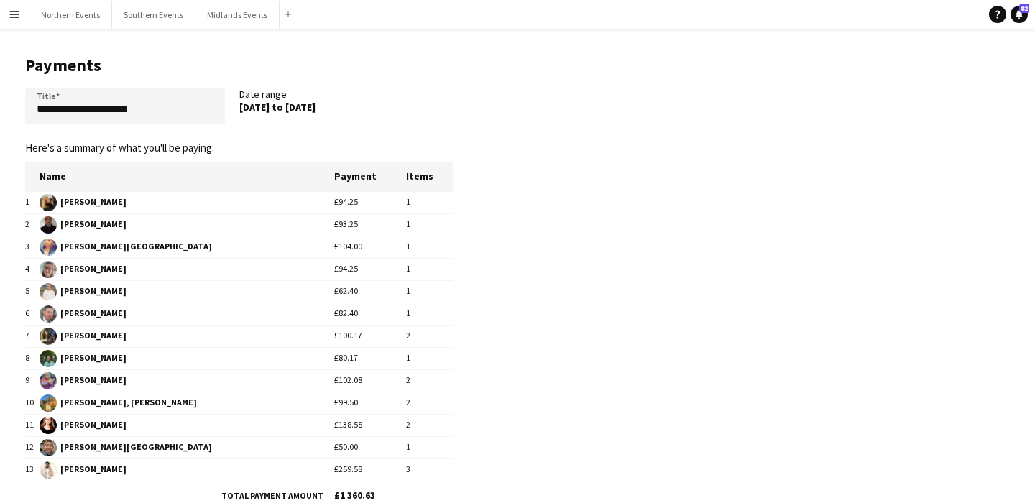
scroll to position [86, 0]
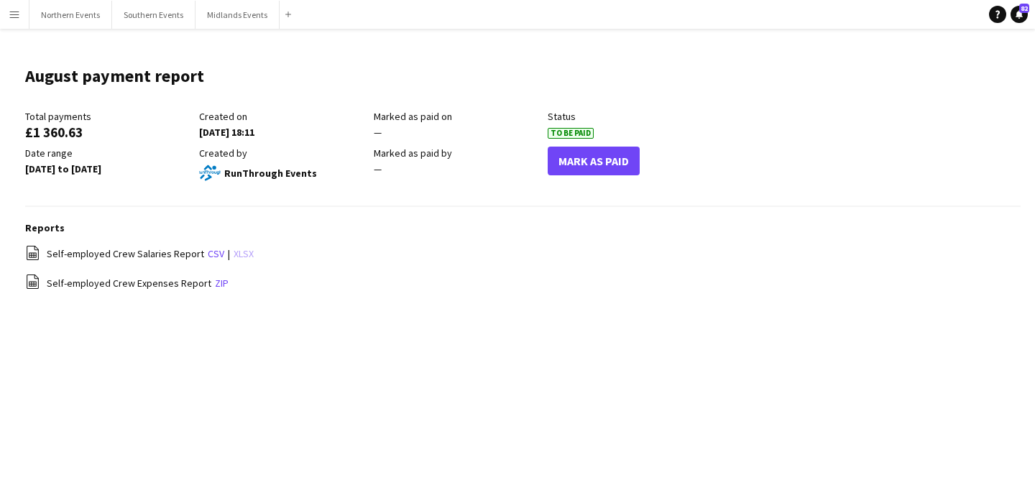
click at [234, 254] on link "xlsx" at bounding box center [244, 253] width 20 height 13
click at [570, 158] on button "Mark As Paid" at bounding box center [594, 161] width 92 height 29
